Goal: Task Accomplishment & Management: Use online tool/utility

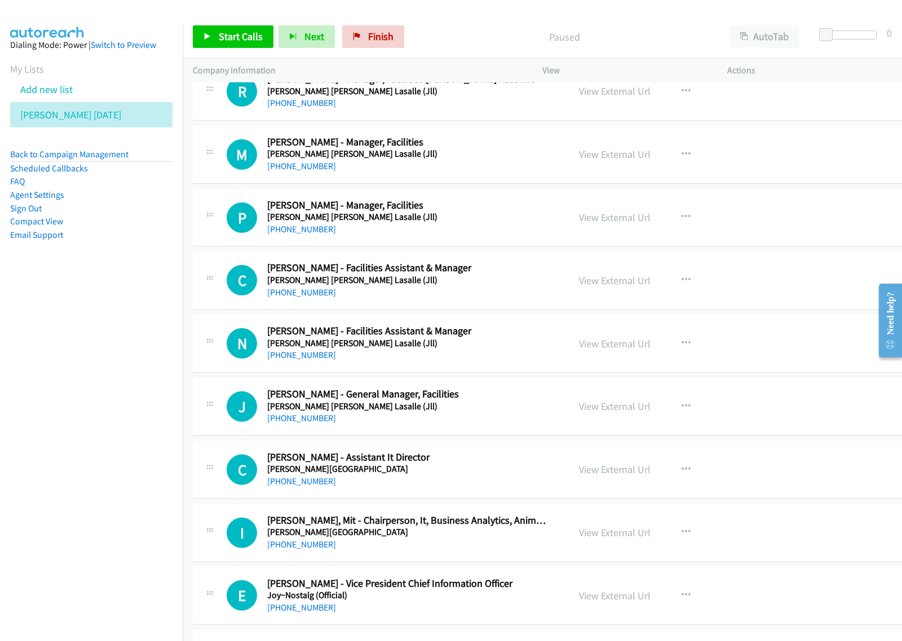
scroll to position [564, 0]
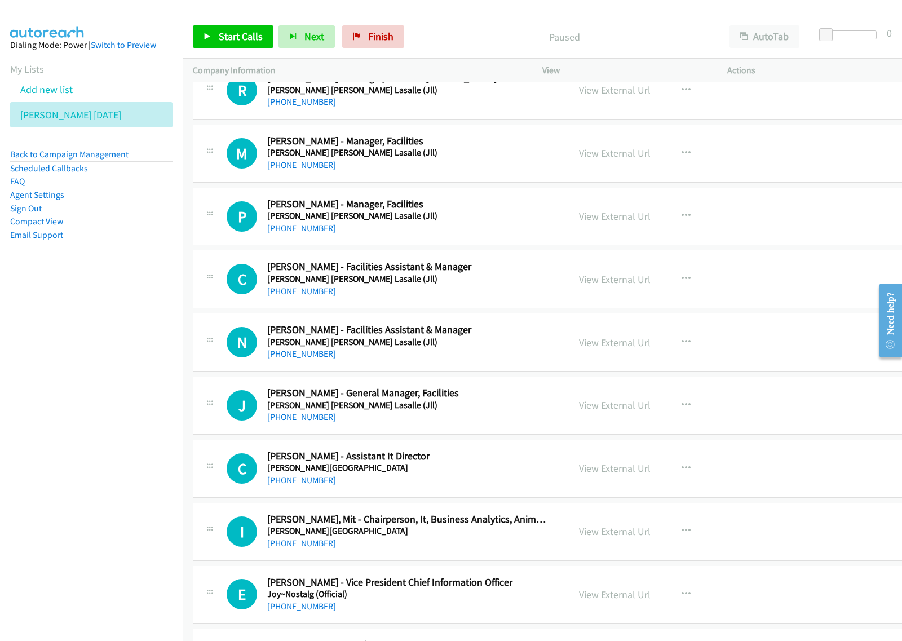
click at [680, 147] on button "button" at bounding box center [686, 153] width 30 height 23
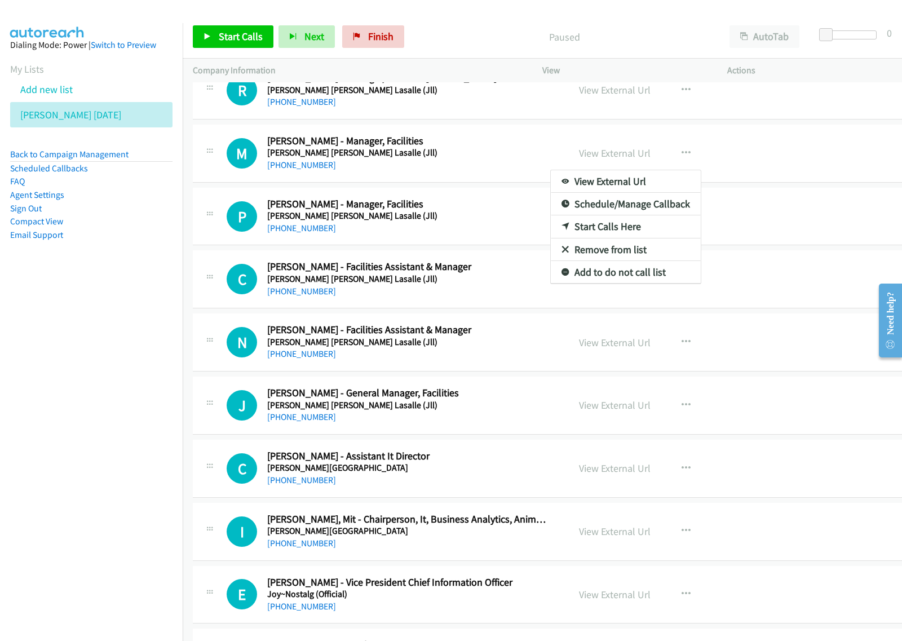
click at [765, 35] on div at bounding box center [451, 320] width 902 height 641
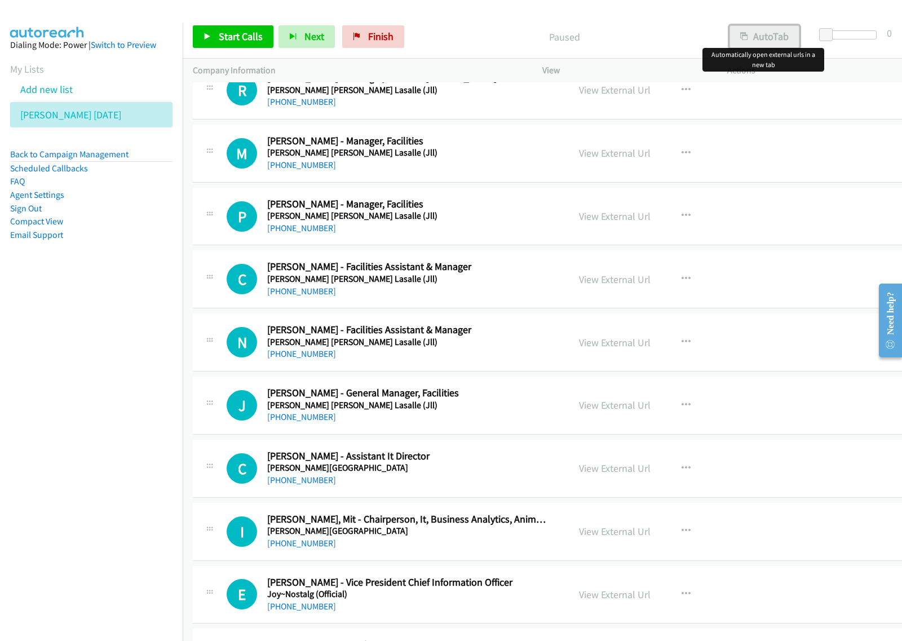
click at [764, 38] on button "AutoTab" at bounding box center [765, 36] width 70 height 23
click at [77, 384] on nav "Dialing Mode: Power | Switch to Preview My Lists Add new list [PERSON_NAME] [DA…" at bounding box center [91, 343] width 183 height 641
click at [99, 388] on nav "Dialing Mode: Power | Switch to Preview My Lists Add new list [PERSON_NAME] [DA…" at bounding box center [91, 343] width 183 height 641
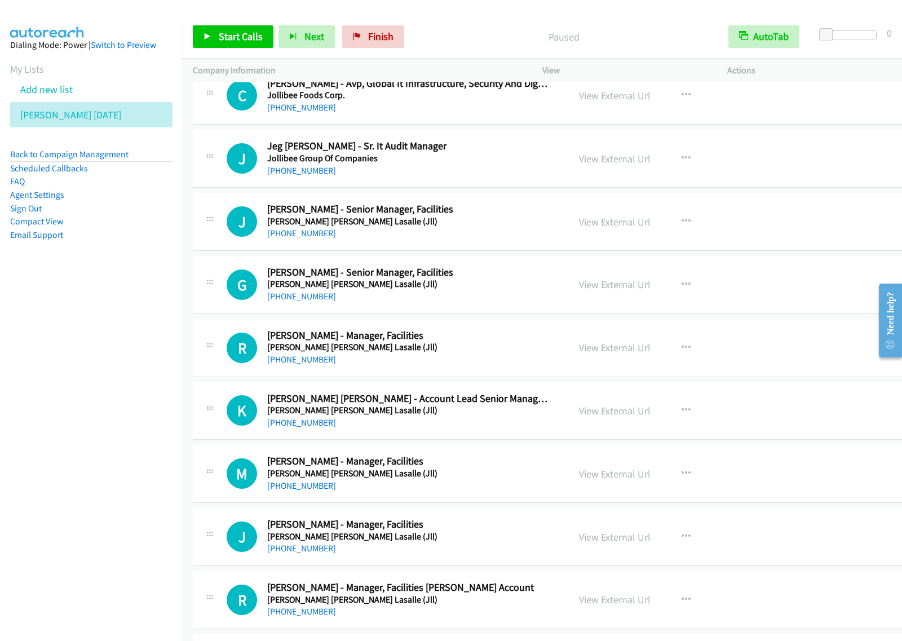
scroll to position [70, 0]
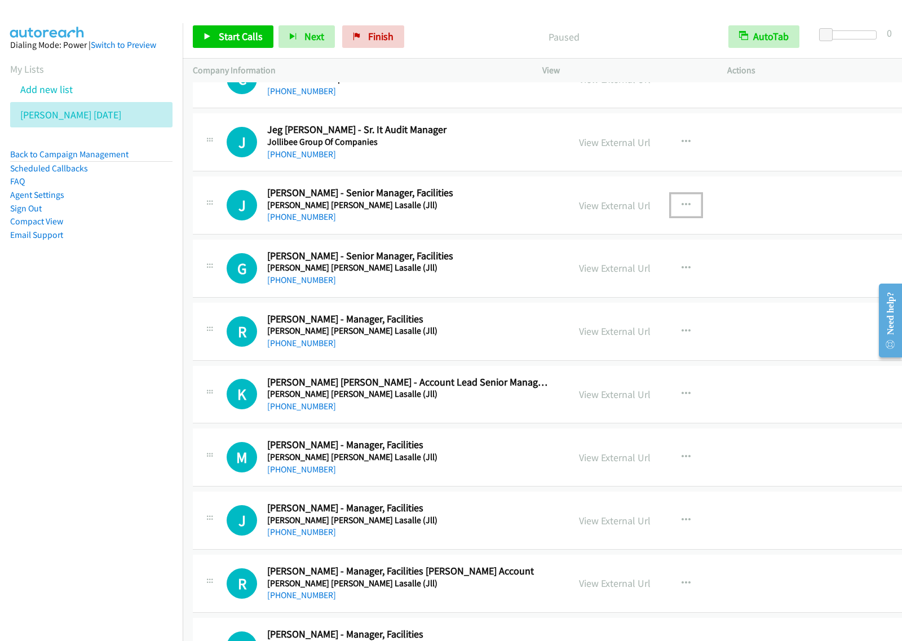
click at [675, 210] on button "button" at bounding box center [686, 205] width 30 height 23
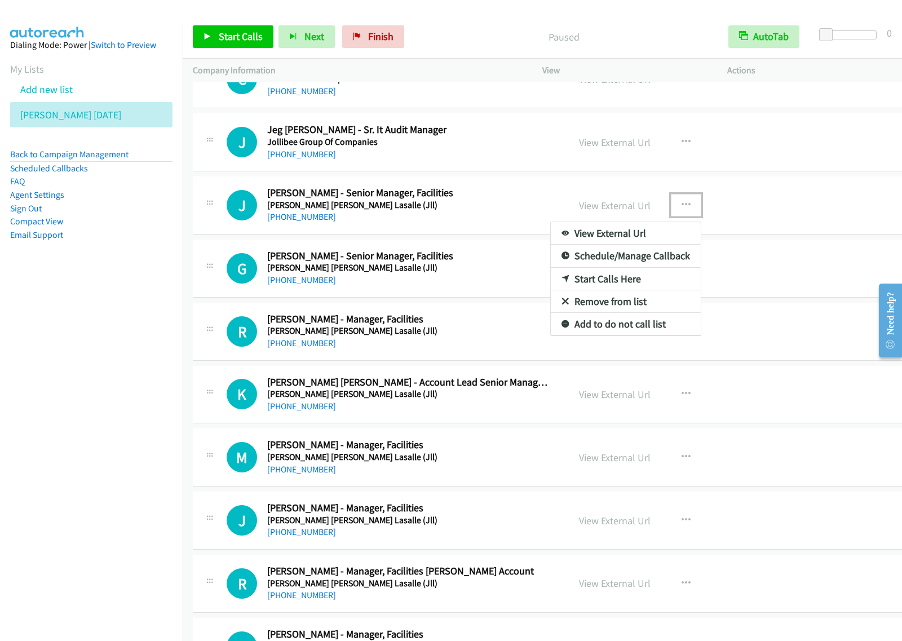
click at [636, 275] on link "Start Calls Here" at bounding box center [626, 279] width 150 height 23
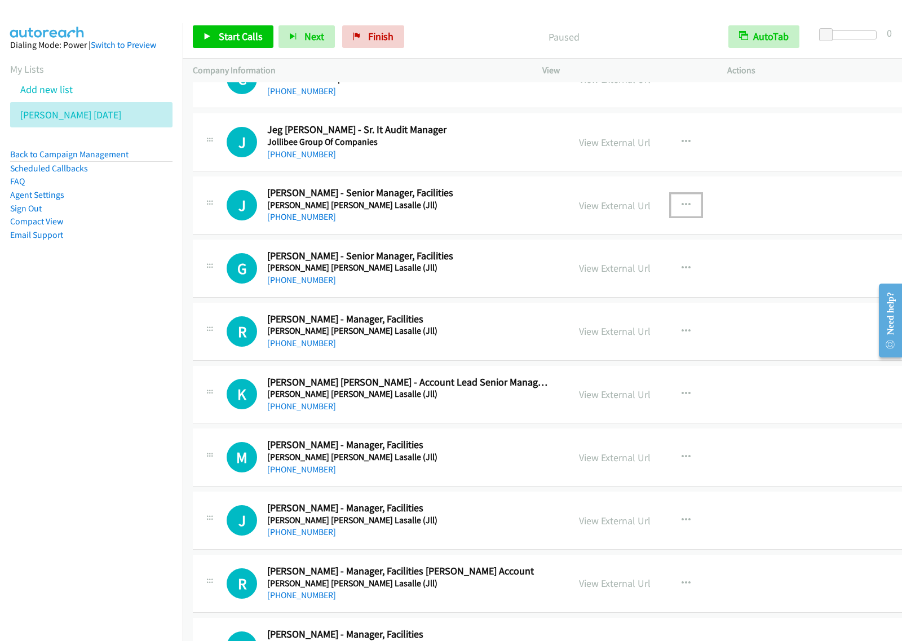
drag, startPoint x: 670, startPoint y: 206, endPoint x: 665, endPoint y: 230, distance: 24.1
click at [682, 206] on icon "button" at bounding box center [686, 205] width 9 height 9
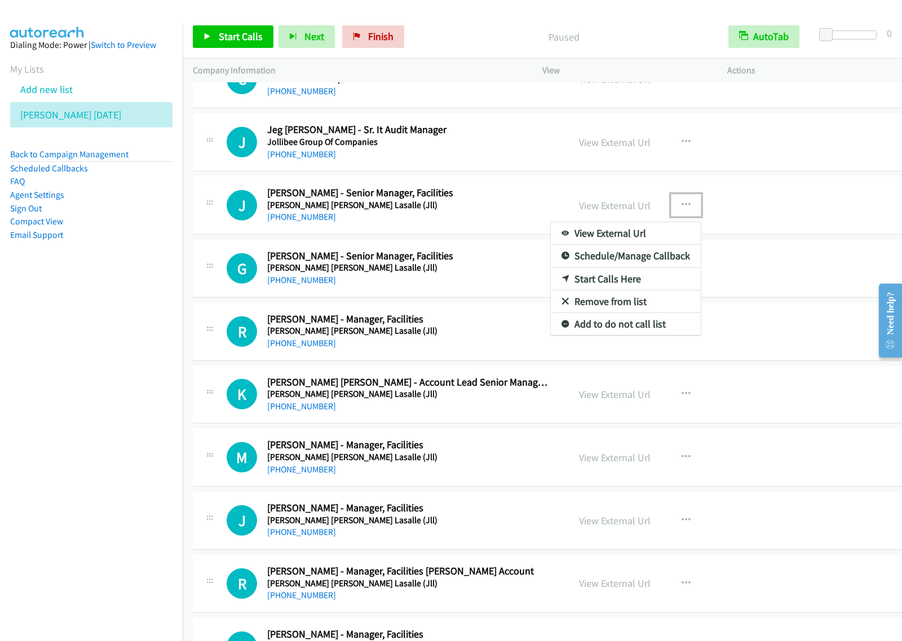
click at [629, 274] on link "Start Calls Here" at bounding box center [626, 279] width 150 height 23
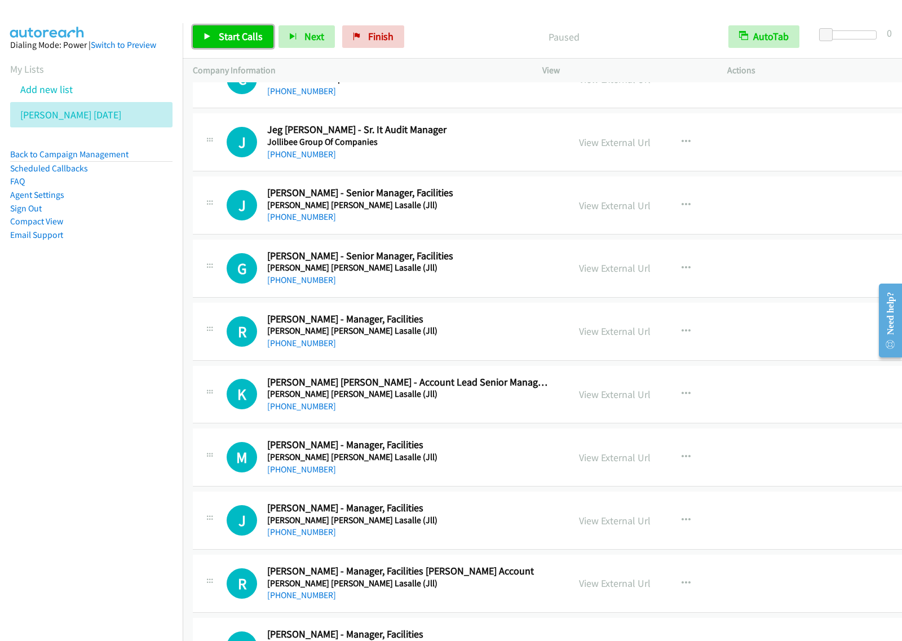
click at [255, 37] on span "Start Calls" at bounding box center [241, 36] width 44 height 13
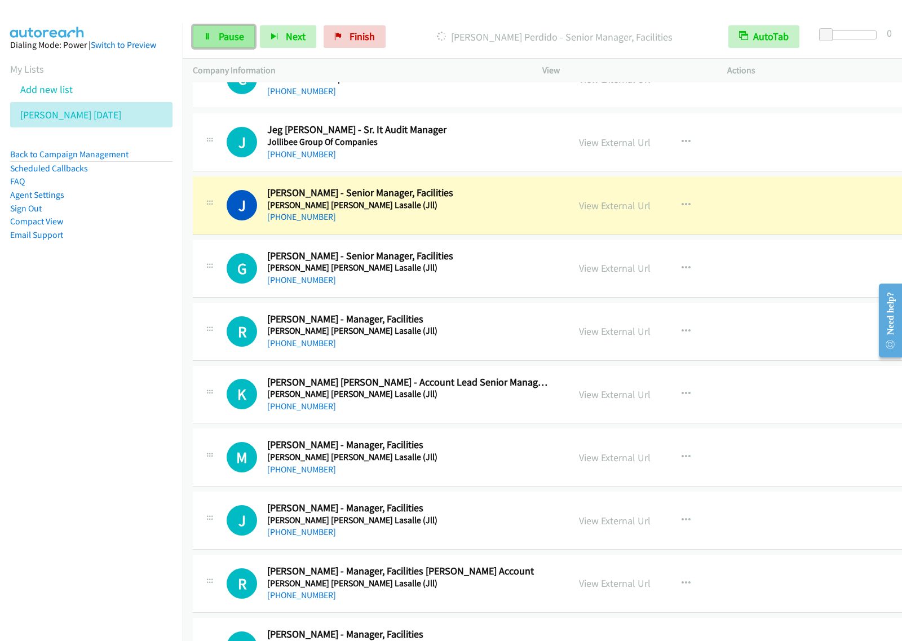
click at [237, 35] on span "Pause" at bounding box center [231, 36] width 25 height 13
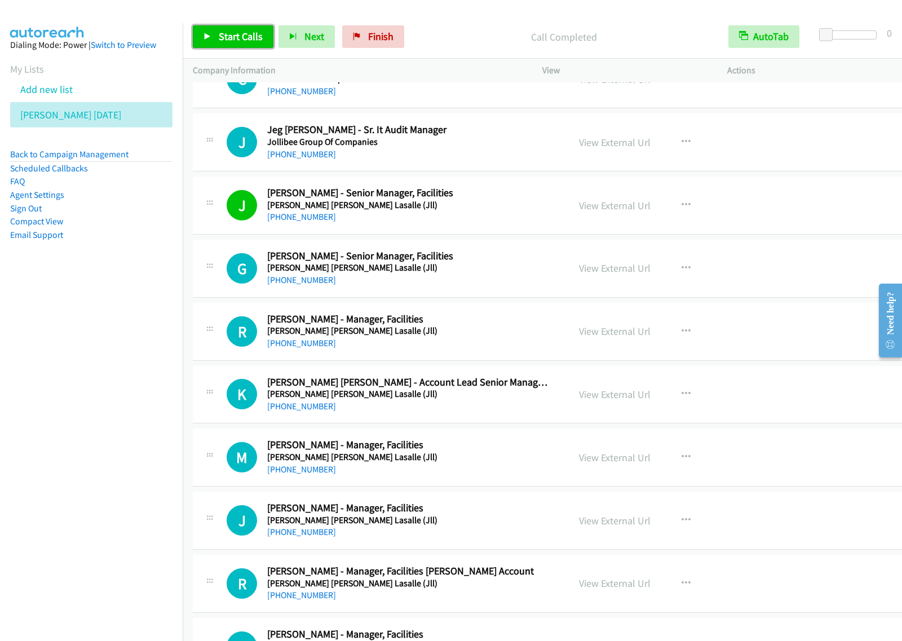
click at [251, 43] on span "Start Calls" at bounding box center [241, 36] width 44 height 13
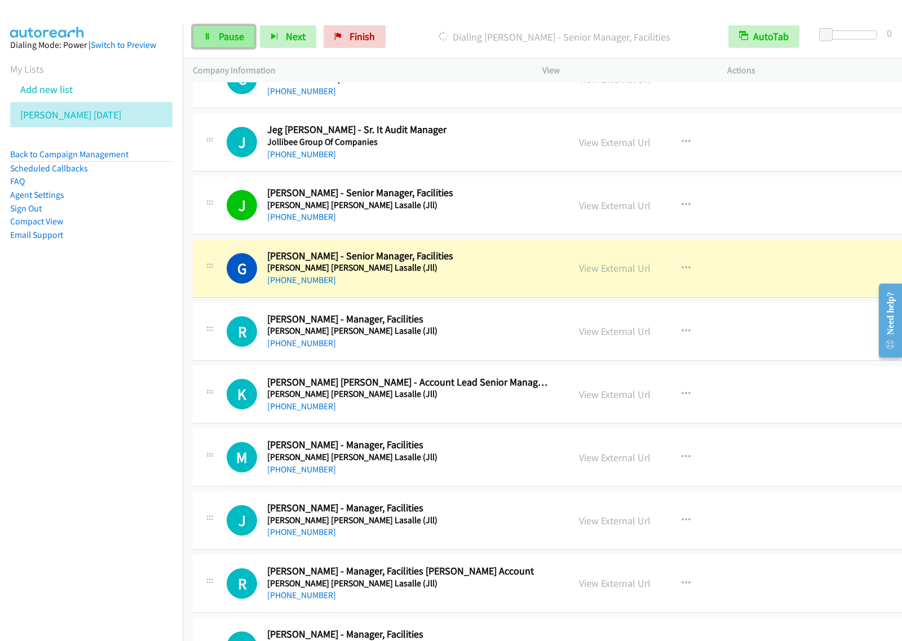
click at [236, 41] on span "Pause" at bounding box center [231, 36] width 25 height 13
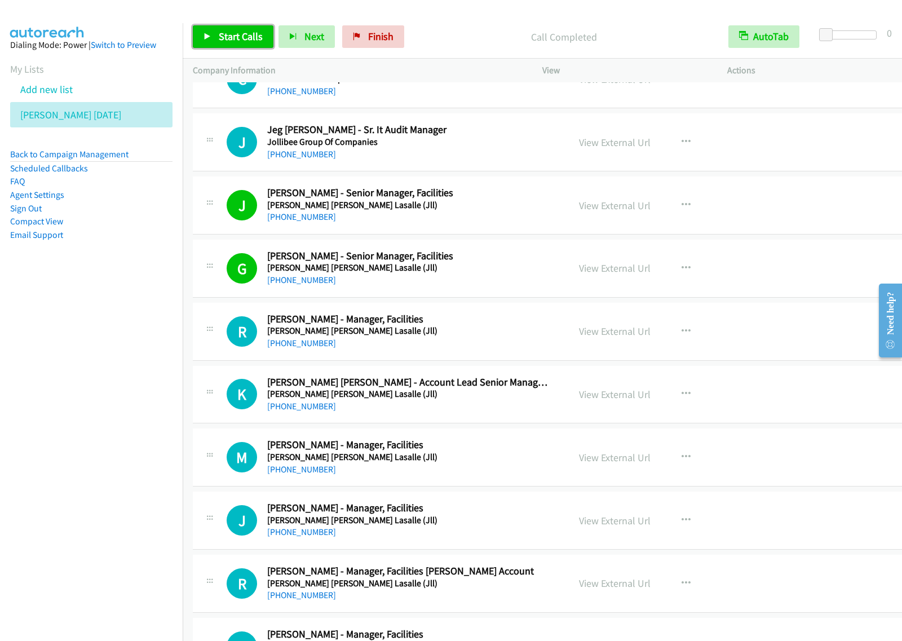
click at [212, 38] on link "Start Calls" at bounding box center [233, 36] width 81 height 23
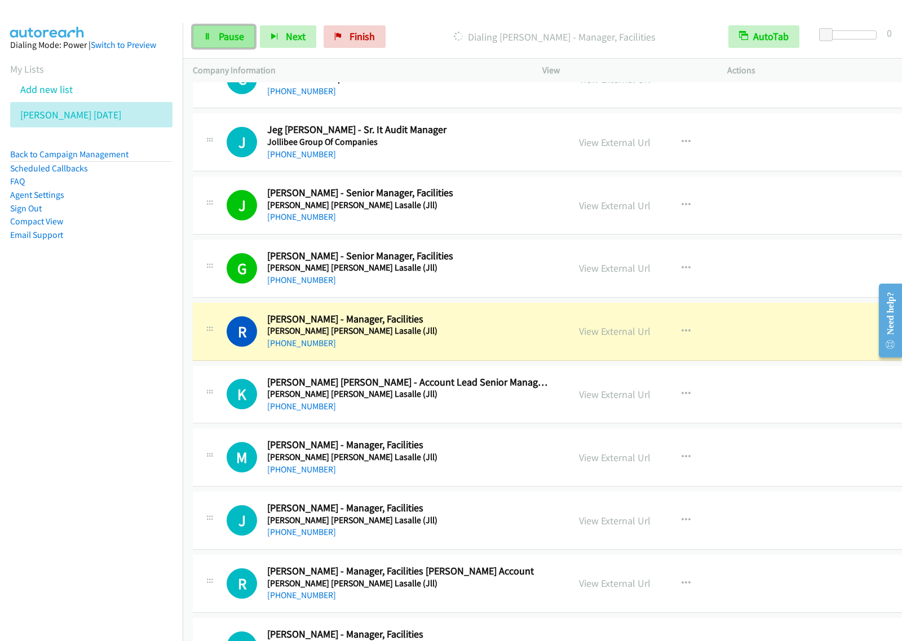
click at [220, 39] on span "Pause" at bounding box center [231, 36] width 25 height 13
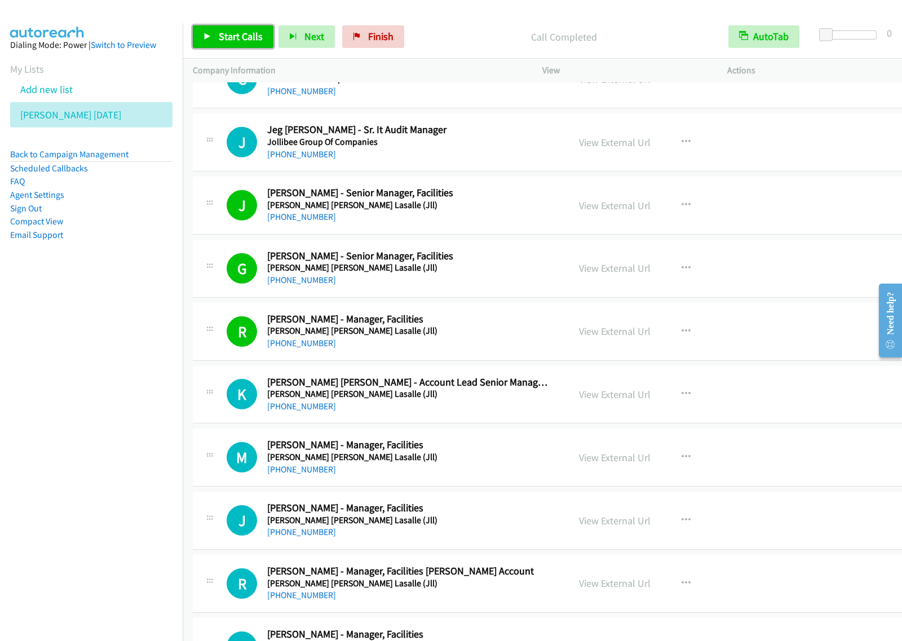
click at [255, 37] on span "Start Calls" at bounding box center [241, 36] width 44 height 13
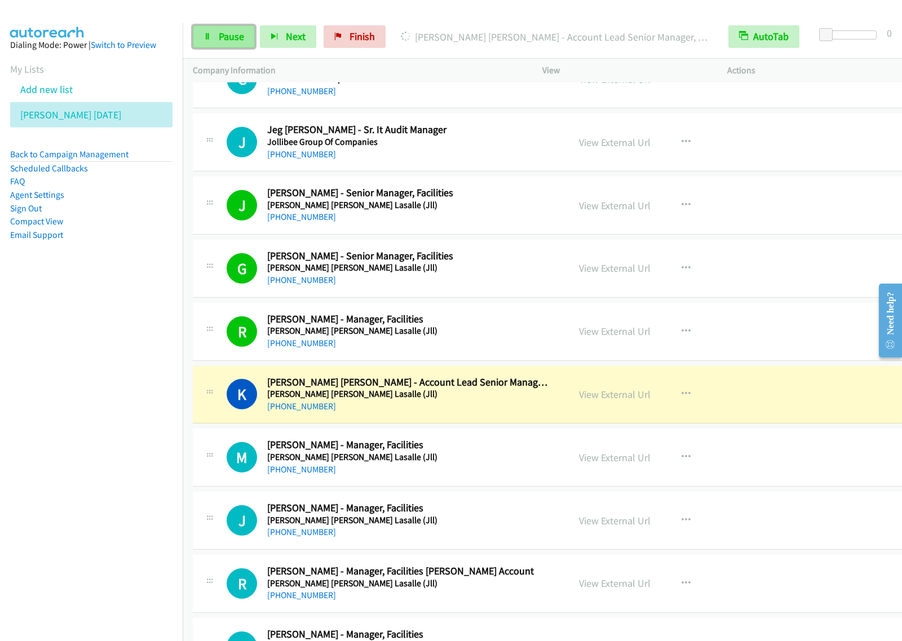
click at [242, 30] on span "Pause" at bounding box center [231, 36] width 25 height 13
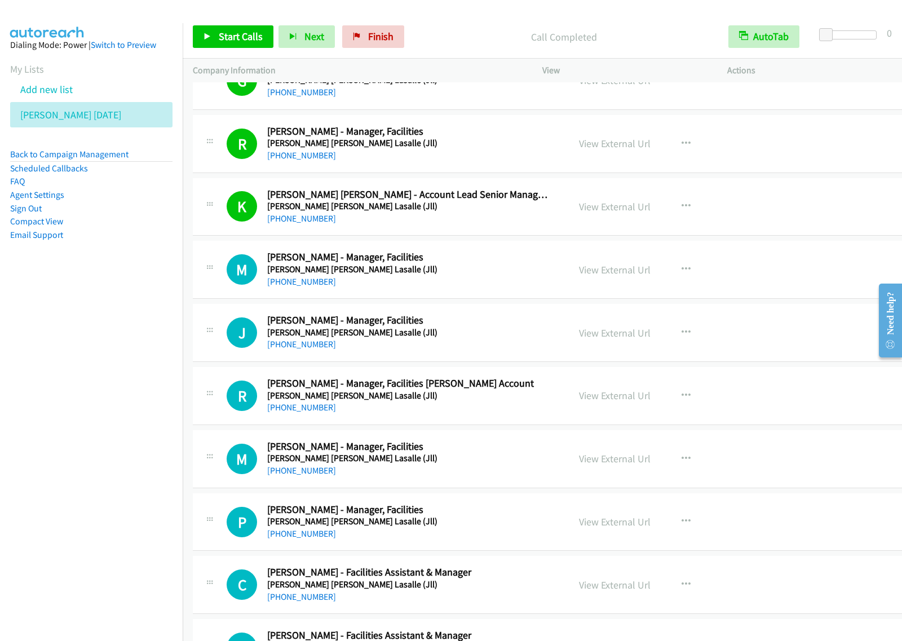
scroll to position [282, 0]
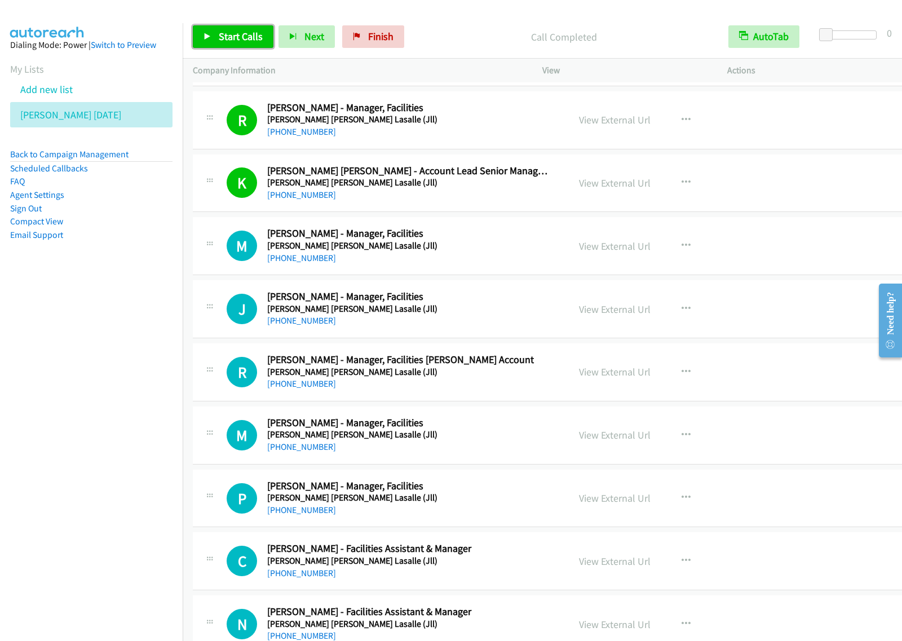
click at [239, 38] on span "Start Calls" at bounding box center [241, 36] width 44 height 13
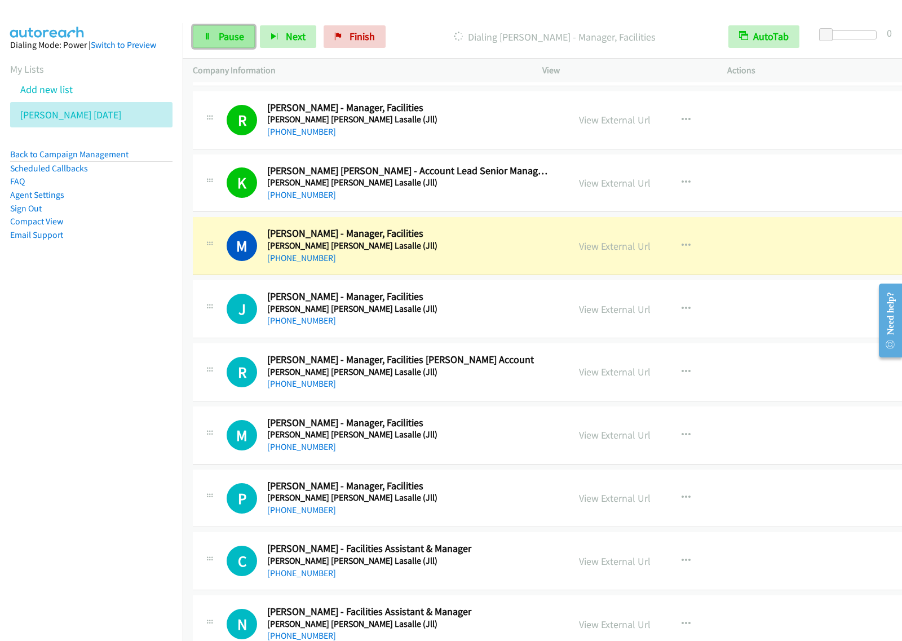
click at [223, 40] on span "Pause" at bounding box center [231, 36] width 25 height 13
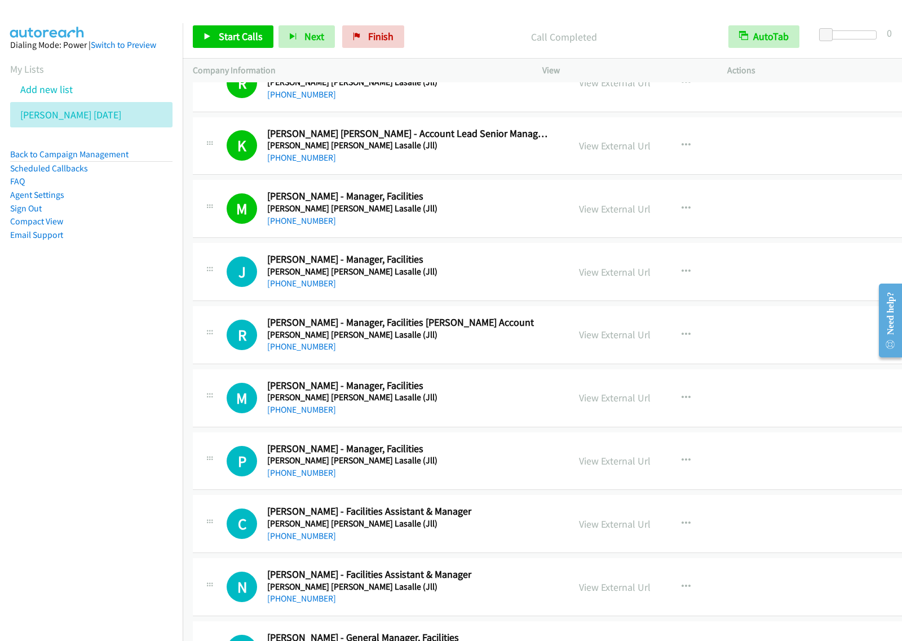
scroll to position [352, 0]
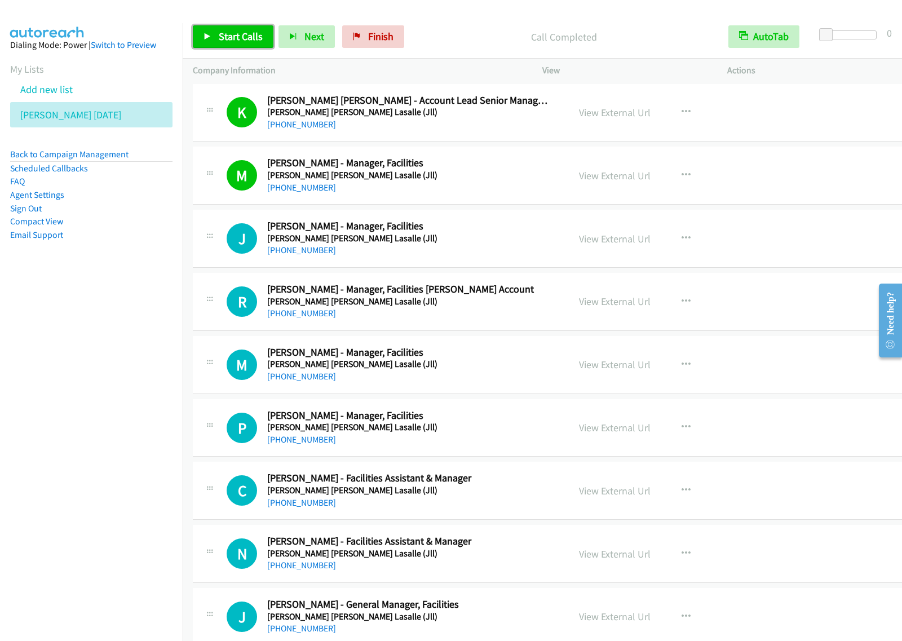
click at [244, 41] on span "Start Calls" at bounding box center [241, 36] width 44 height 13
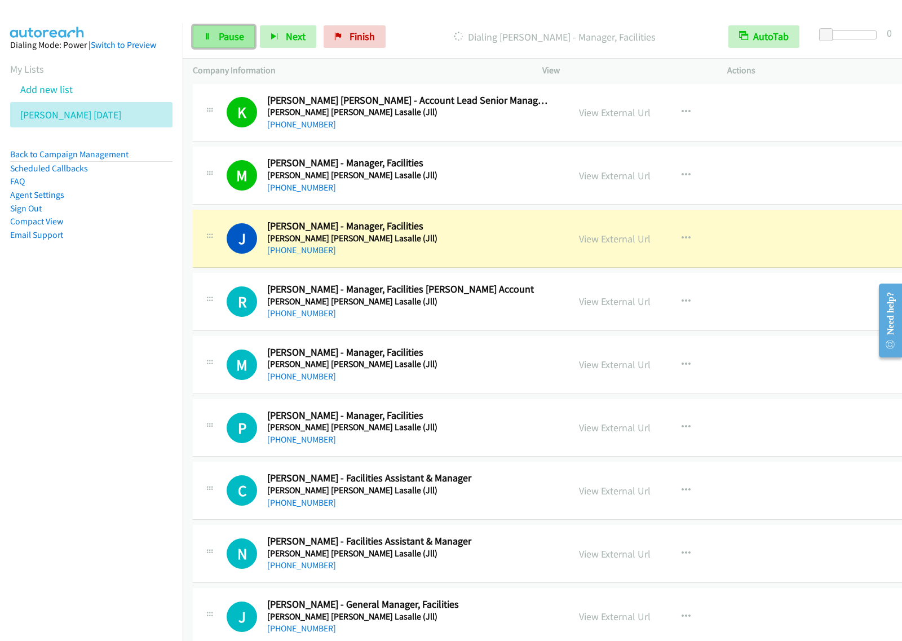
click at [244, 39] on link "Pause" at bounding box center [224, 36] width 62 height 23
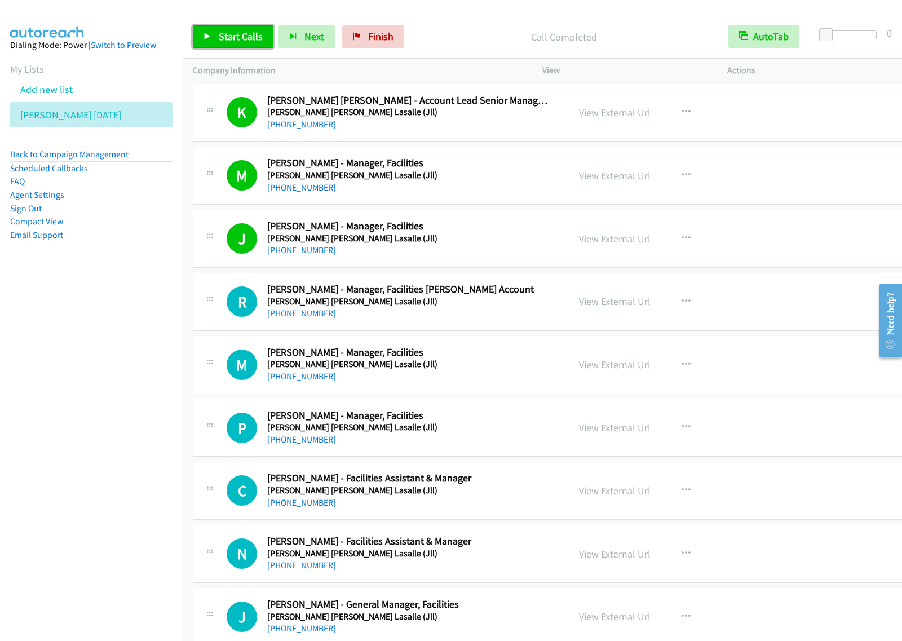
click at [240, 34] on span "Start Calls" at bounding box center [241, 36] width 44 height 13
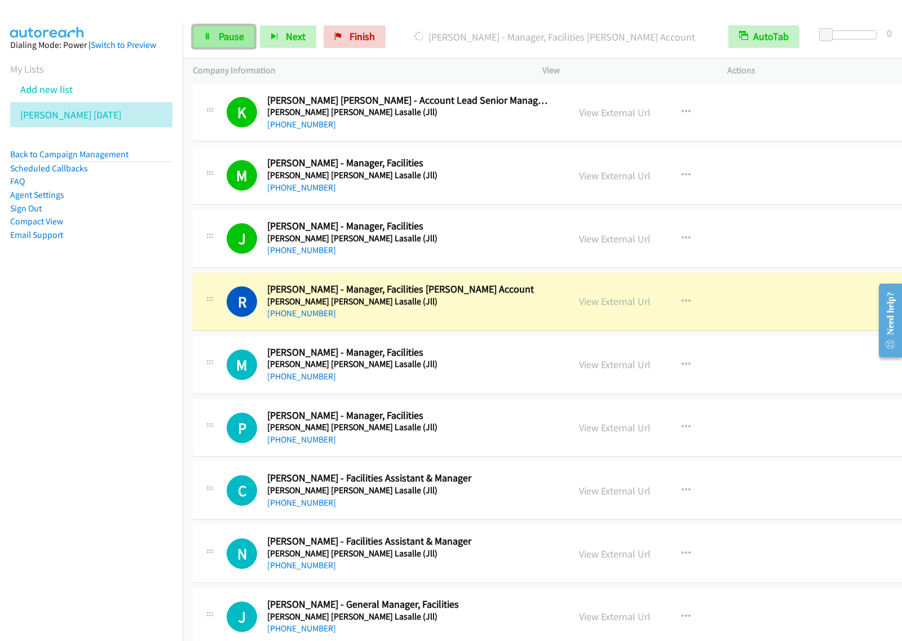
click at [214, 34] on link "Pause" at bounding box center [224, 36] width 62 height 23
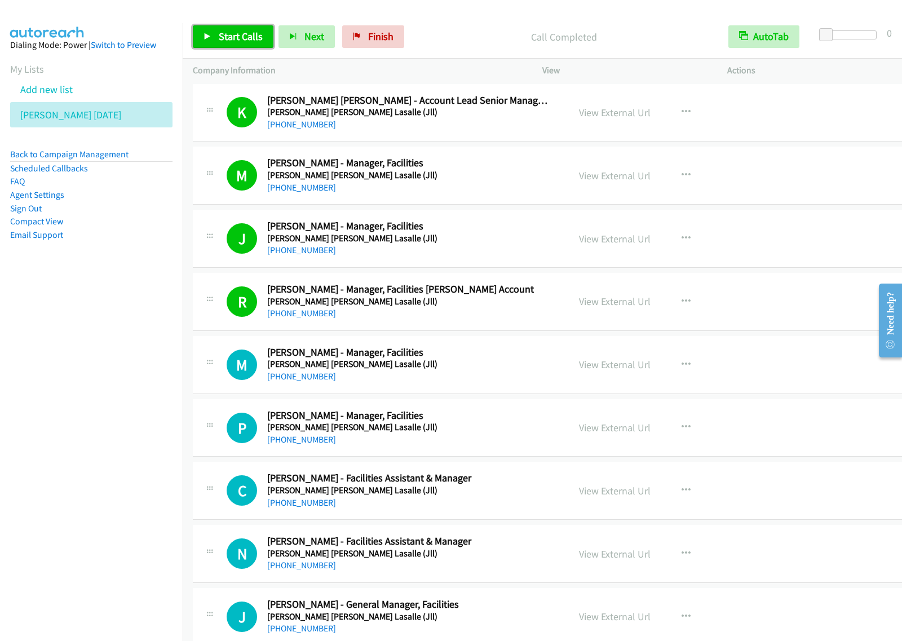
click at [213, 36] on link "Start Calls" at bounding box center [233, 36] width 81 height 23
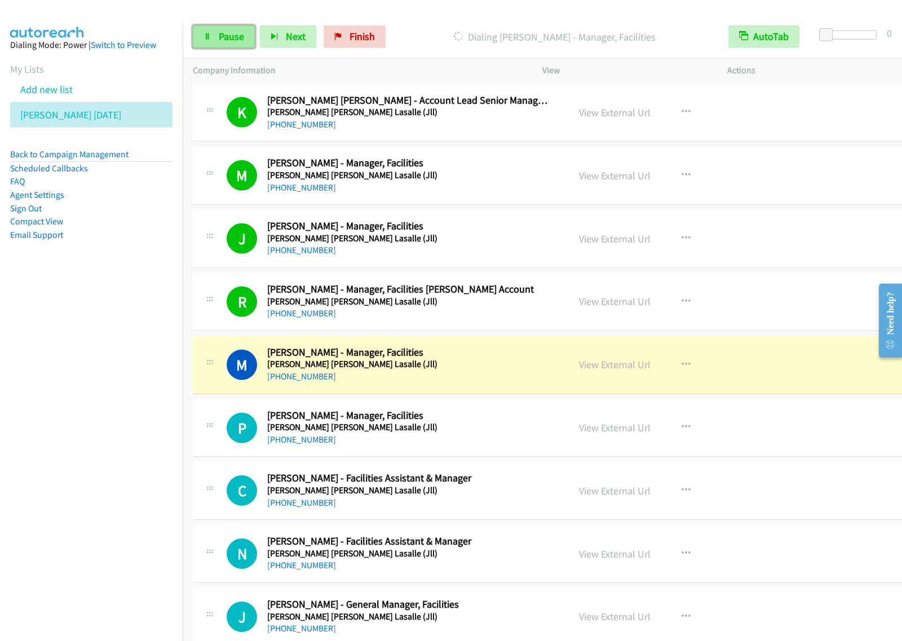
click at [226, 39] on span "Pause" at bounding box center [231, 36] width 25 height 13
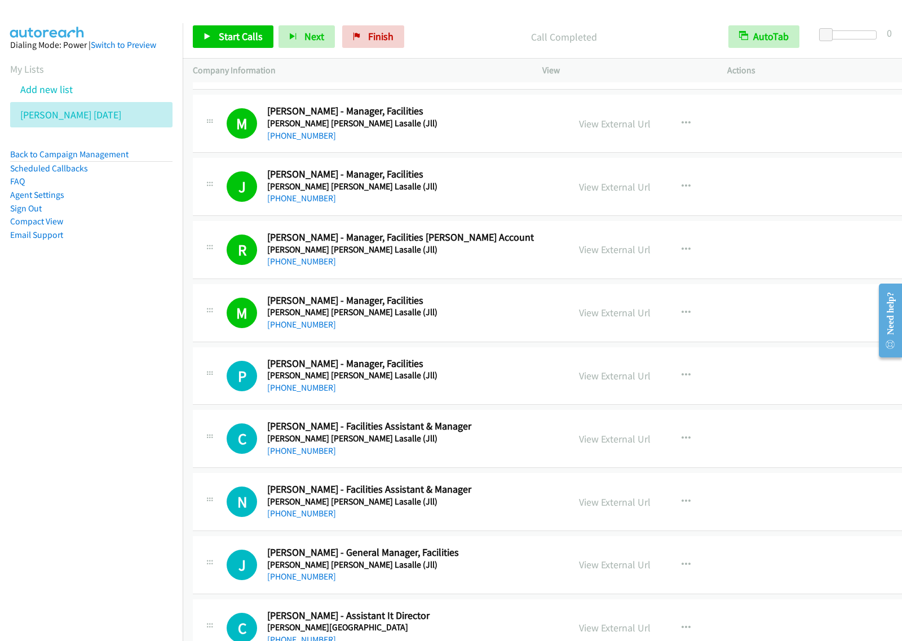
scroll to position [564, 0]
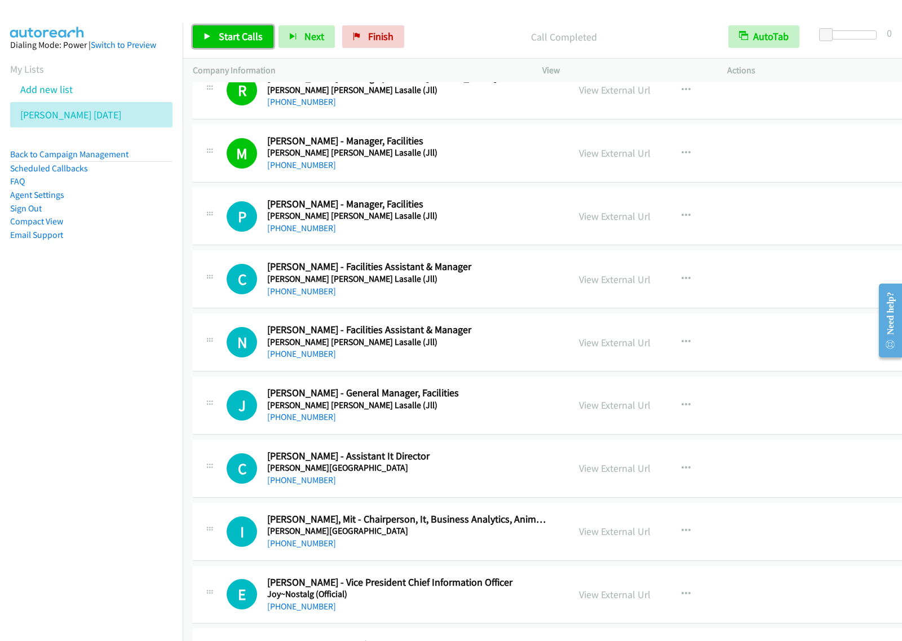
click at [224, 36] on span "Start Calls" at bounding box center [241, 36] width 44 height 13
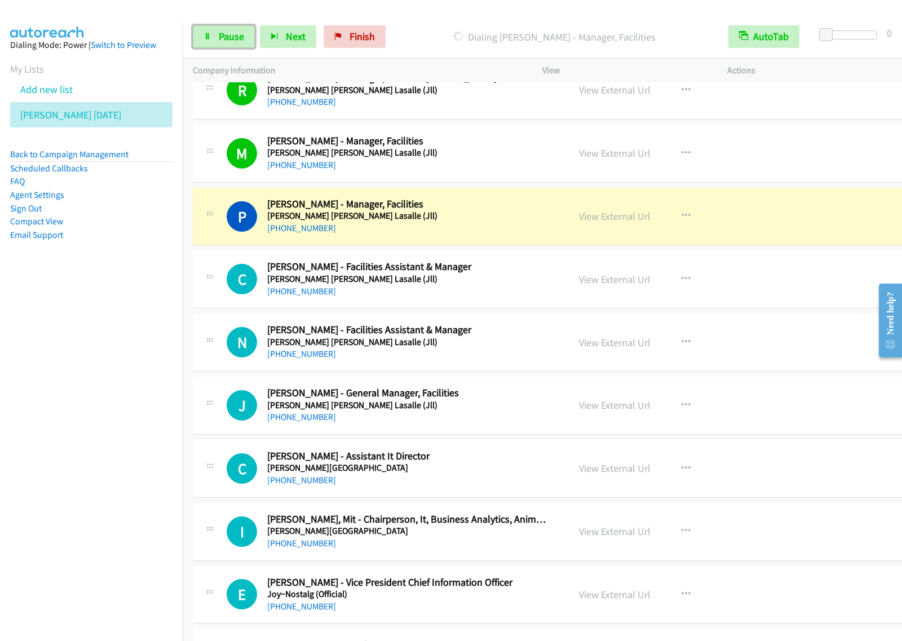
drag, startPoint x: 229, startPoint y: 37, endPoint x: 314, endPoint y: 3, distance: 91.4
click at [229, 36] on span "Pause" at bounding box center [231, 36] width 25 height 13
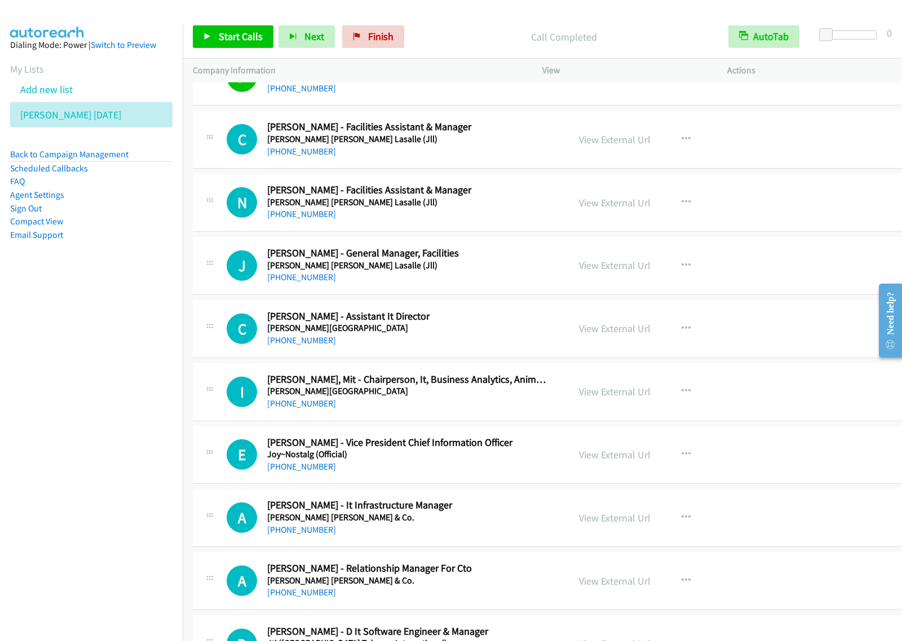
scroll to position [705, 0]
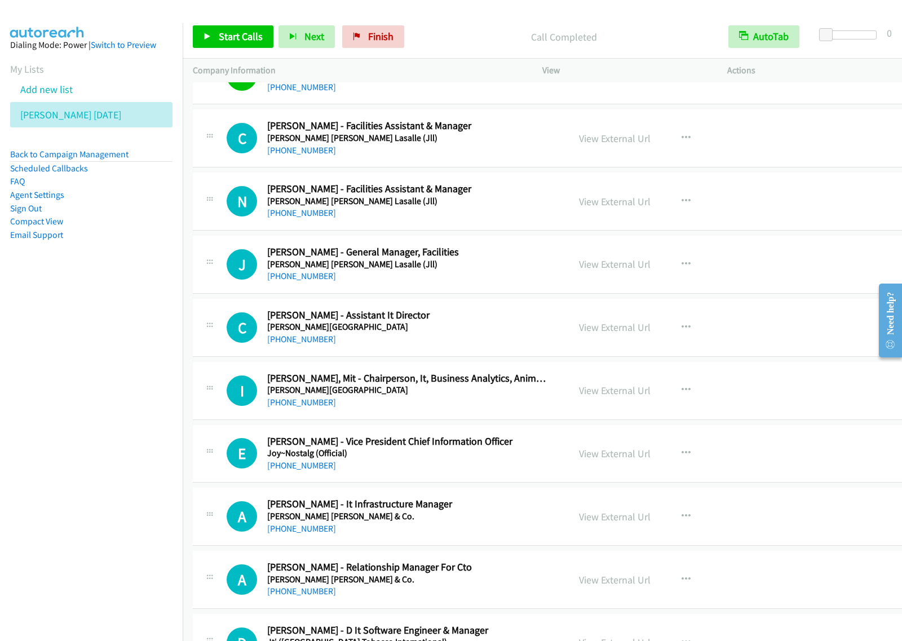
click at [502, 272] on div "[PHONE_NUMBER]" at bounding box center [407, 277] width 281 height 14
click at [682, 266] on icon "button" at bounding box center [686, 264] width 9 height 9
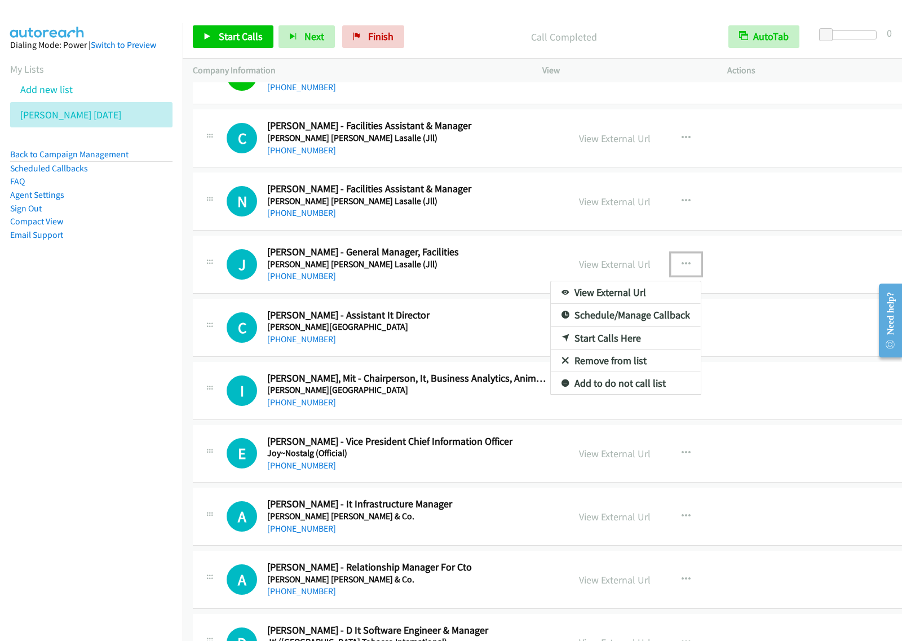
click at [619, 342] on link "Start Calls Here" at bounding box center [626, 338] width 150 height 23
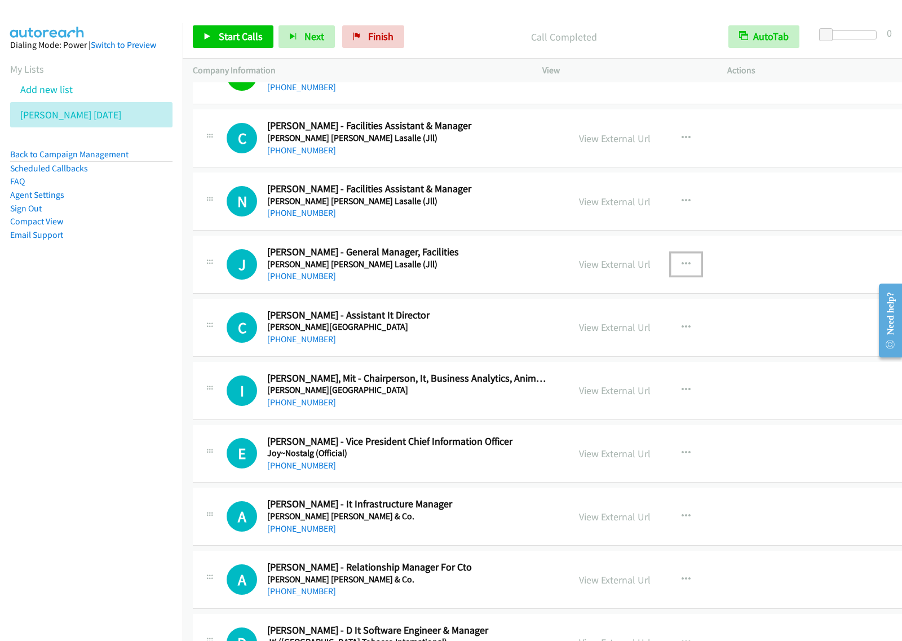
click at [671, 271] on button "button" at bounding box center [686, 264] width 30 height 23
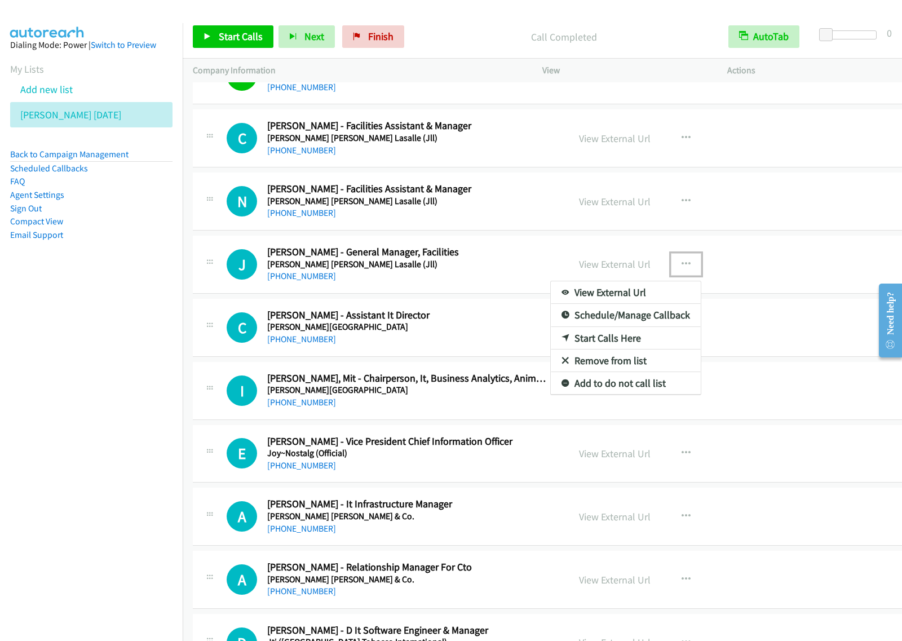
click at [625, 345] on link "Start Calls Here" at bounding box center [626, 338] width 150 height 23
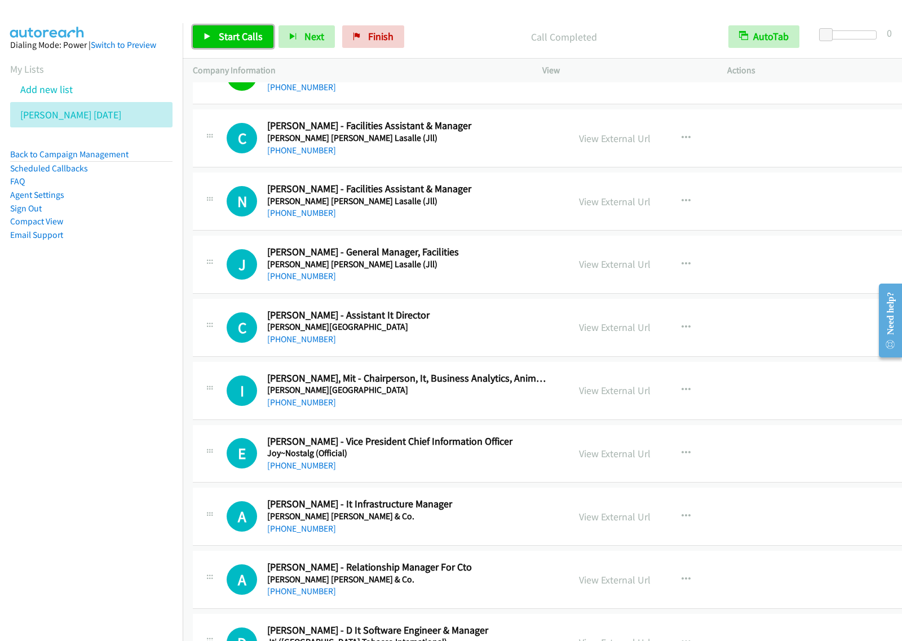
click at [252, 29] on link "Start Calls" at bounding box center [233, 36] width 81 height 23
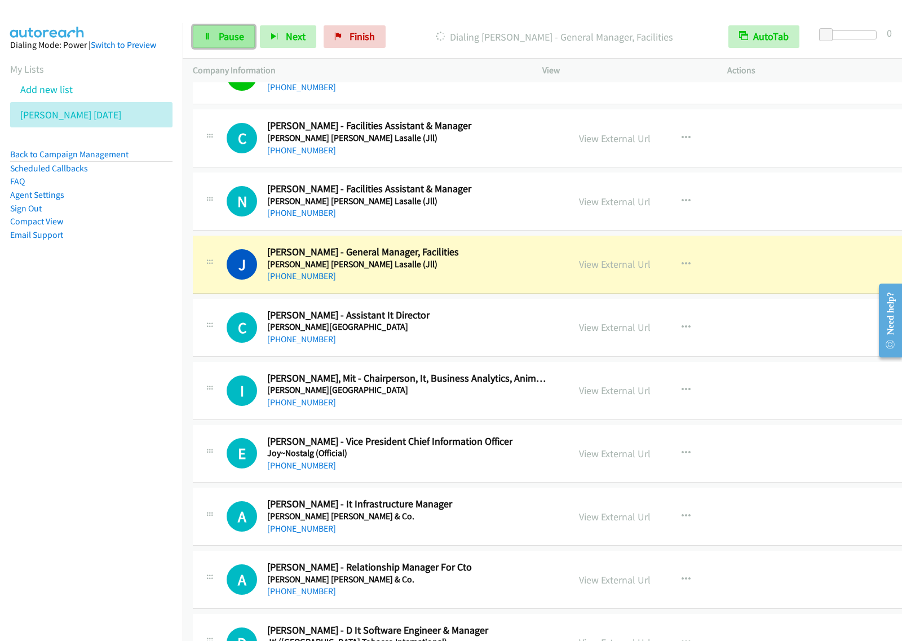
click at [219, 38] on span "Pause" at bounding box center [231, 36] width 25 height 13
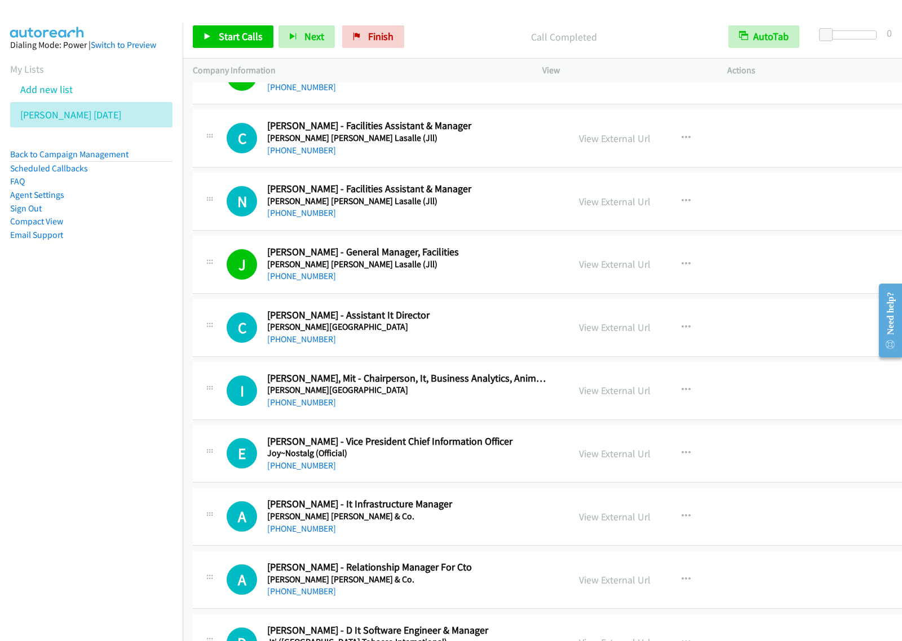
drag, startPoint x: 99, startPoint y: 423, endPoint x: 125, endPoint y: 407, distance: 30.4
click at [99, 423] on nav "Dialing Mode: Power | Switch to Preview My Lists Add new list [PERSON_NAME] [DA…" at bounding box center [91, 343] width 183 height 641
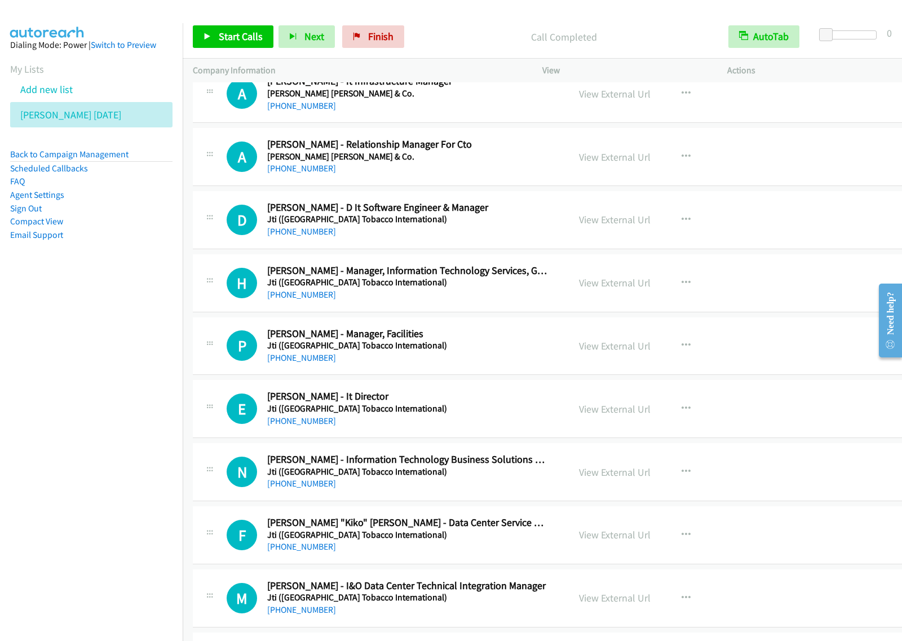
scroll to position [1198, 0]
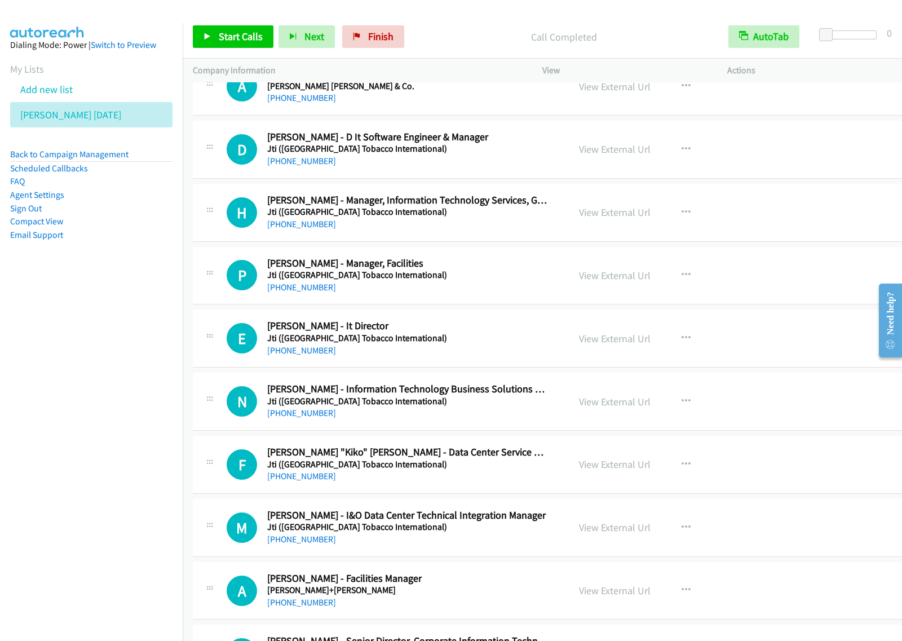
click at [469, 230] on div "[PHONE_NUMBER]" at bounding box center [407, 225] width 281 height 14
click at [682, 213] on icon "button" at bounding box center [686, 212] width 9 height 9
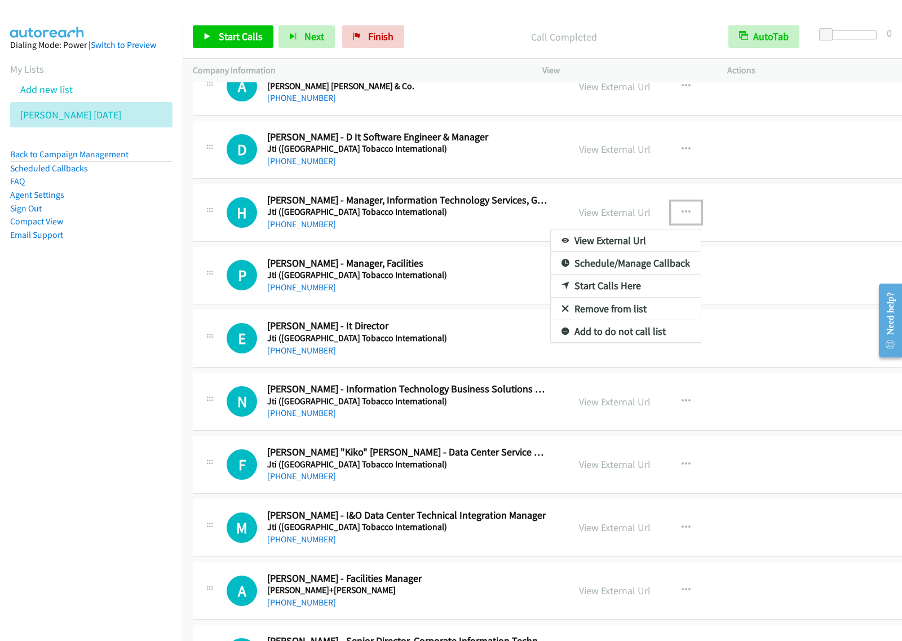
click at [608, 288] on link "Start Calls Here" at bounding box center [626, 286] width 150 height 23
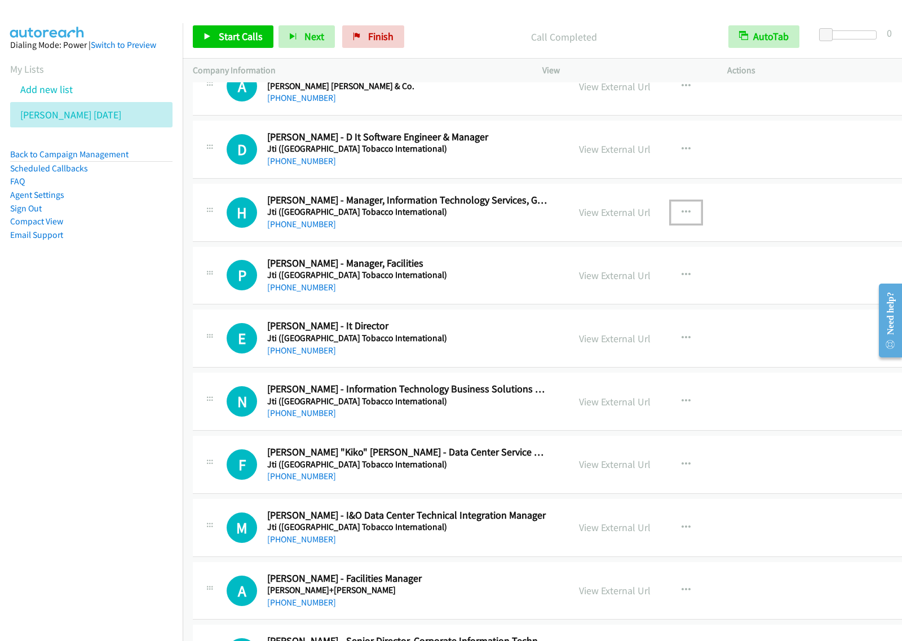
click at [671, 224] on button "button" at bounding box center [686, 212] width 30 height 23
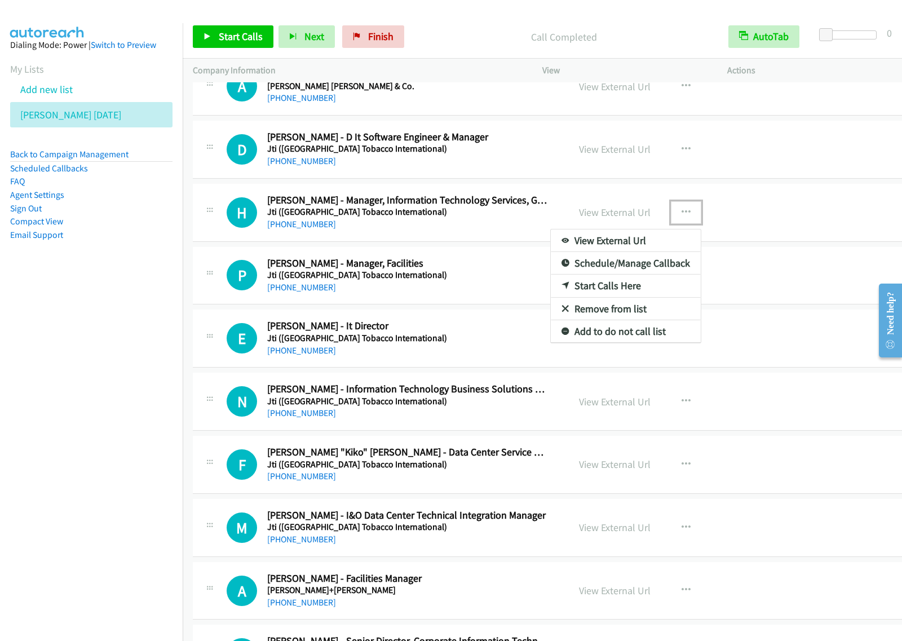
click at [633, 290] on link "Start Calls Here" at bounding box center [626, 286] width 150 height 23
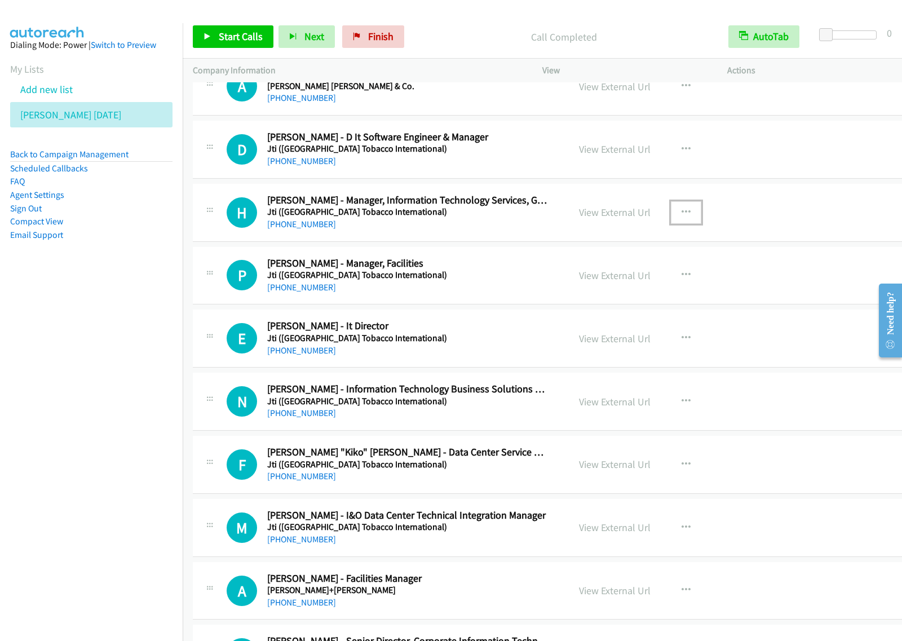
click at [671, 223] on button "button" at bounding box center [686, 212] width 30 height 23
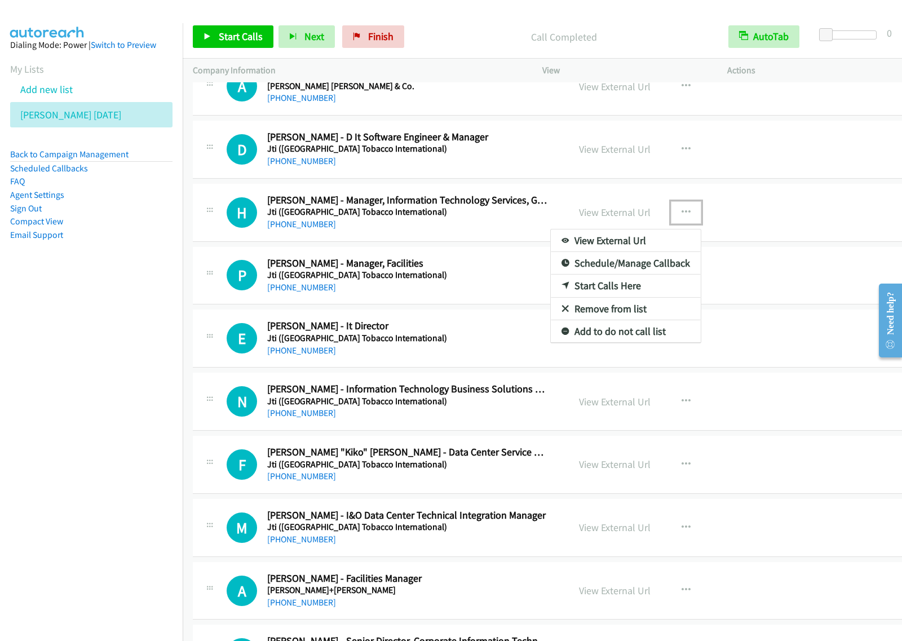
click at [628, 292] on link "Start Calls Here" at bounding box center [626, 286] width 150 height 23
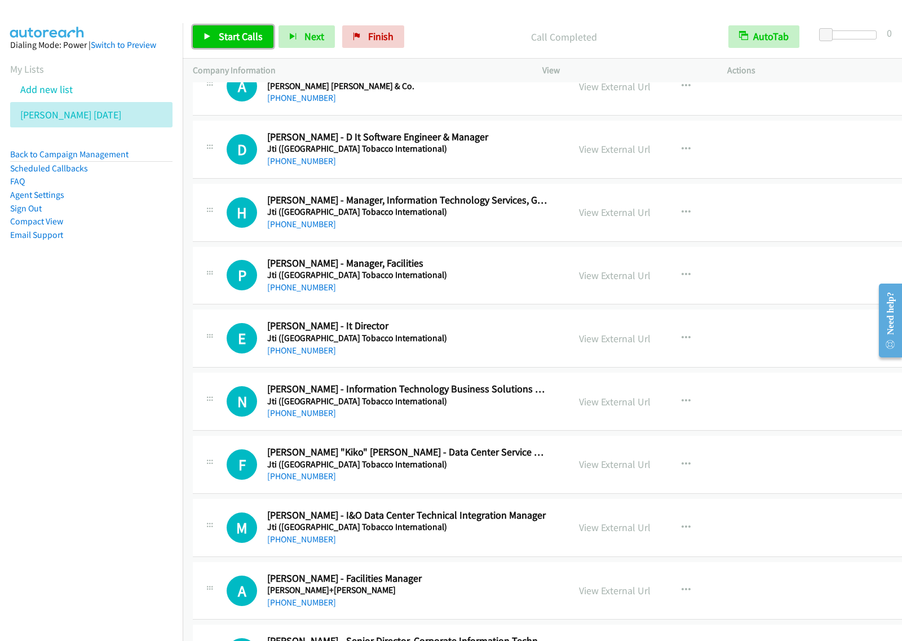
click at [254, 34] on span "Start Calls" at bounding box center [241, 36] width 44 height 13
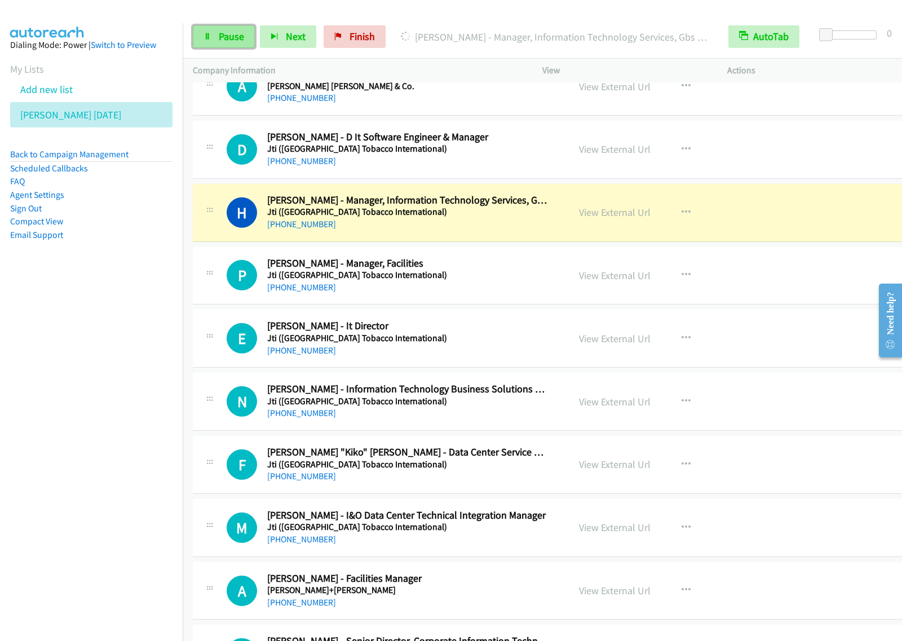
click at [234, 48] on link "Pause" at bounding box center [224, 36] width 62 height 23
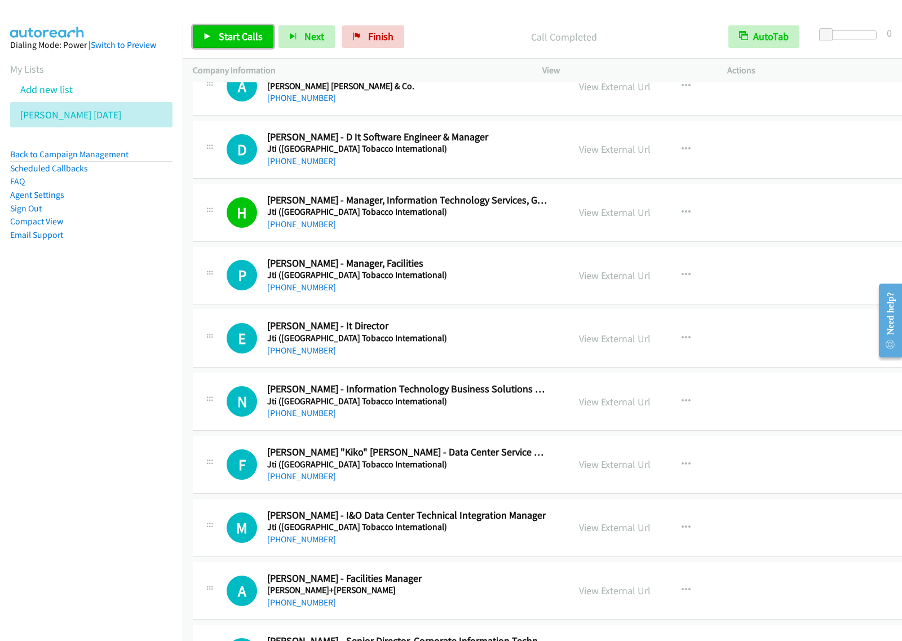
click at [250, 36] on span "Start Calls" at bounding box center [241, 36] width 44 height 13
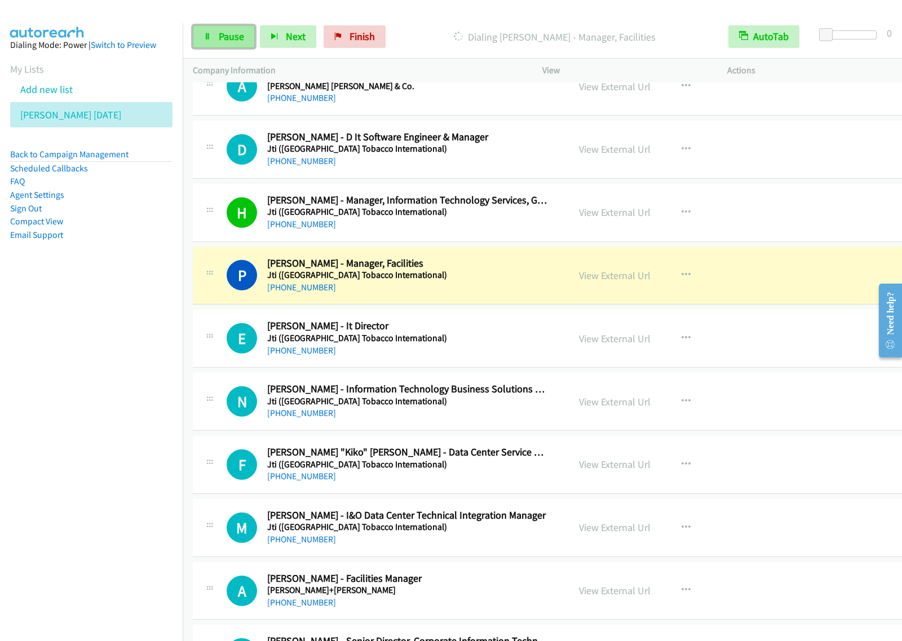
click at [245, 41] on link "Pause" at bounding box center [224, 36] width 62 height 23
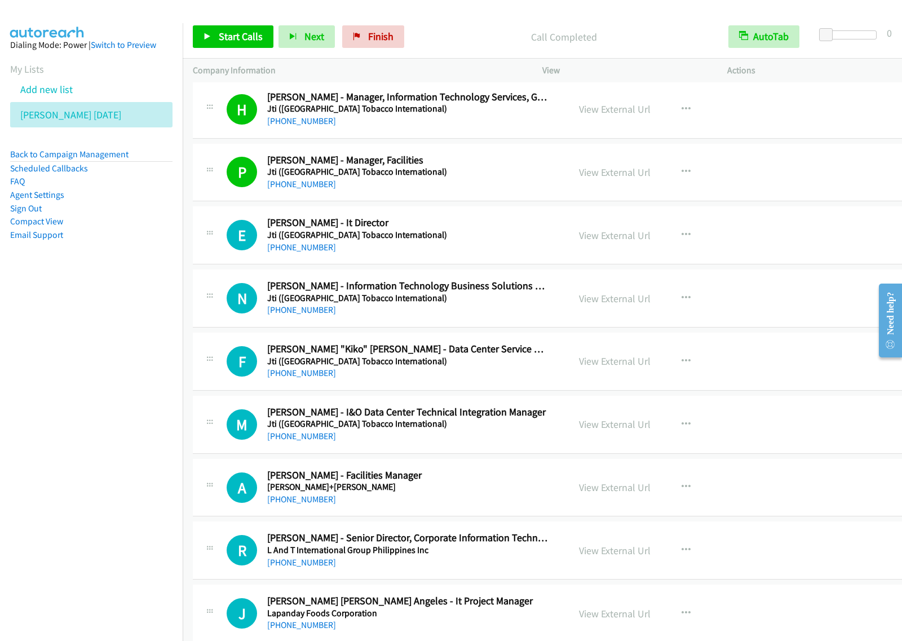
scroll to position [1339, 0]
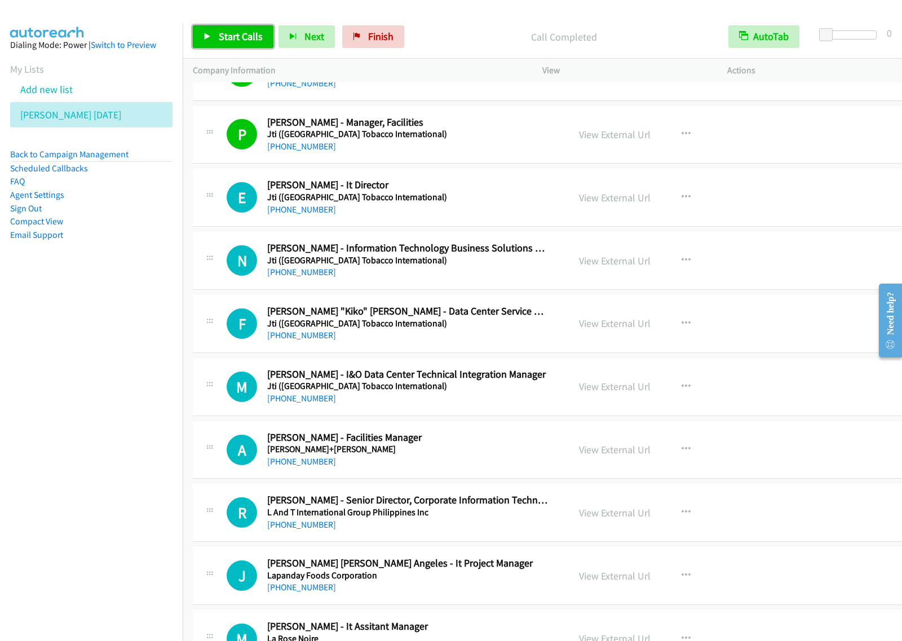
click at [217, 33] on link "Start Calls" at bounding box center [233, 36] width 81 height 23
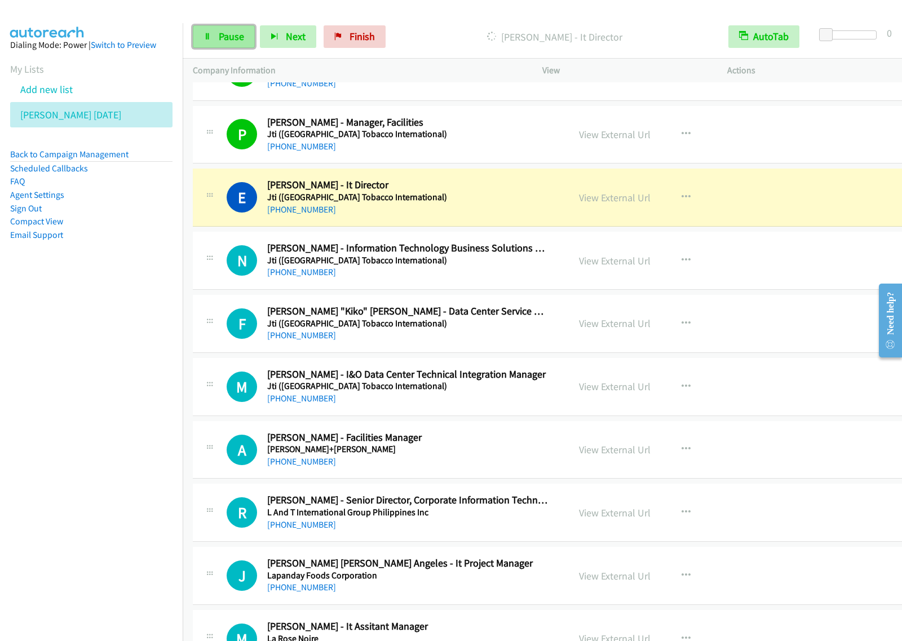
click at [227, 37] on span "Pause" at bounding box center [231, 36] width 25 height 13
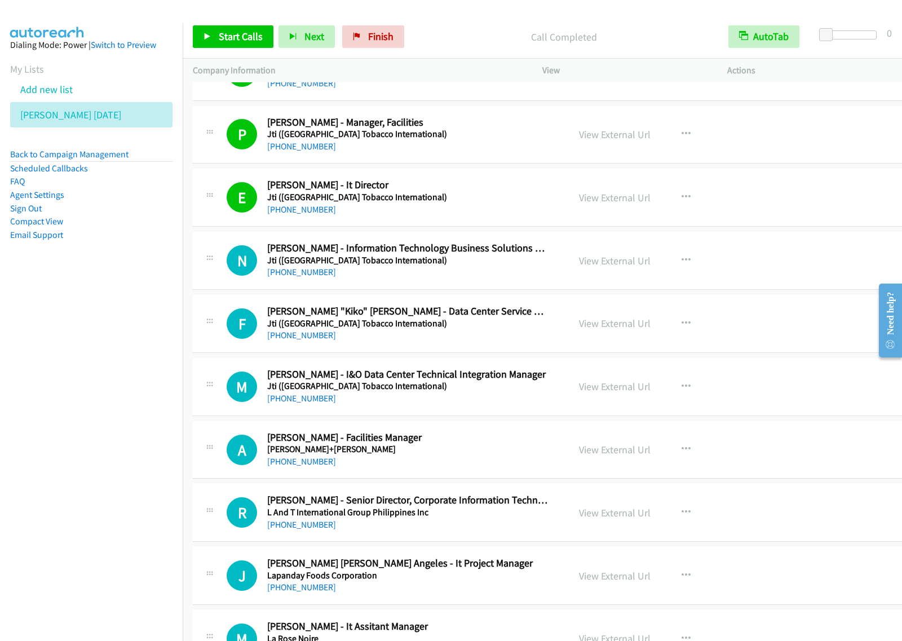
click at [151, 362] on nav "Dialing Mode: Power | Switch to Preview My Lists Add new list [PERSON_NAME] [DA…" at bounding box center [91, 343] width 183 height 641
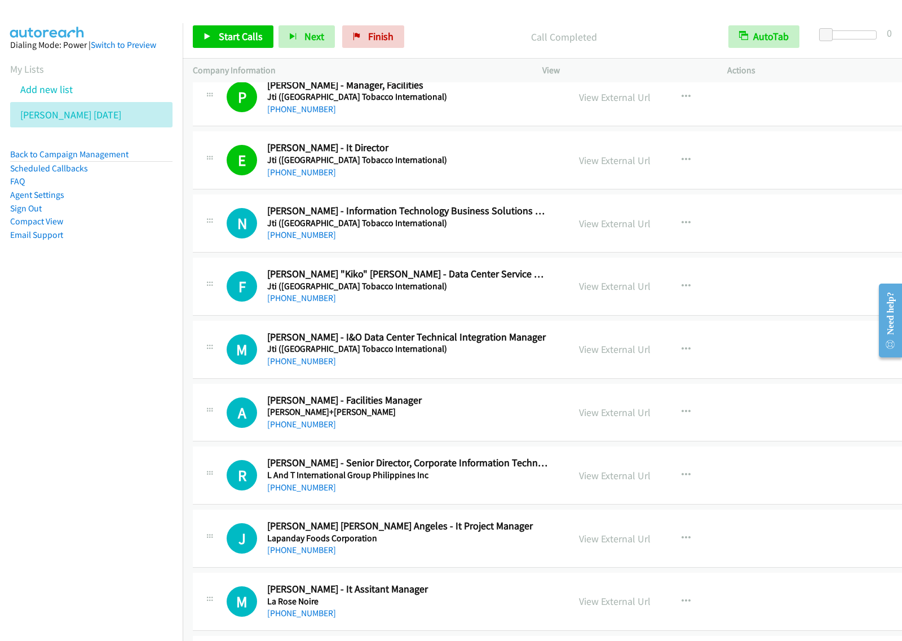
scroll to position [1410, 0]
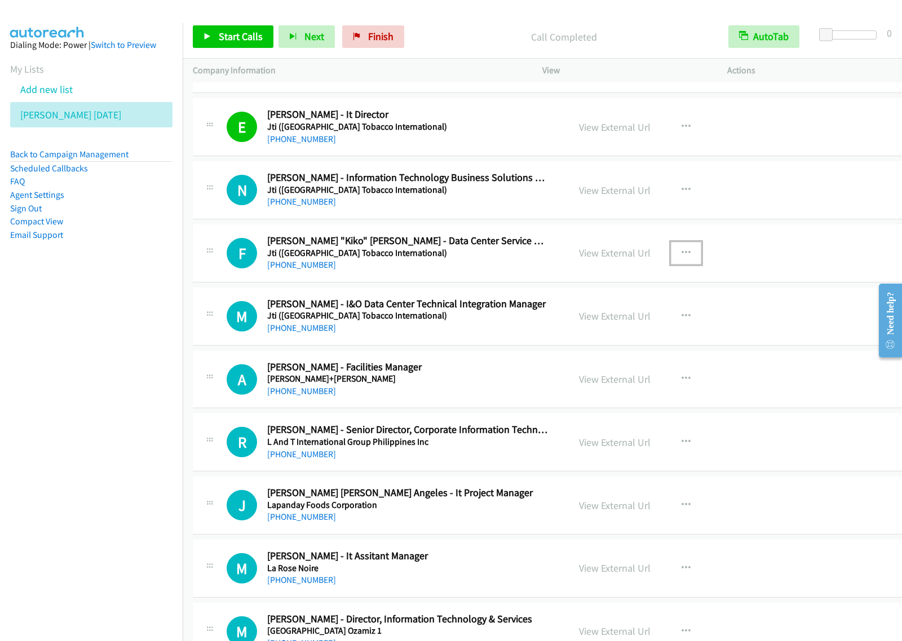
click at [682, 252] on icon "button" at bounding box center [686, 253] width 9 height 9
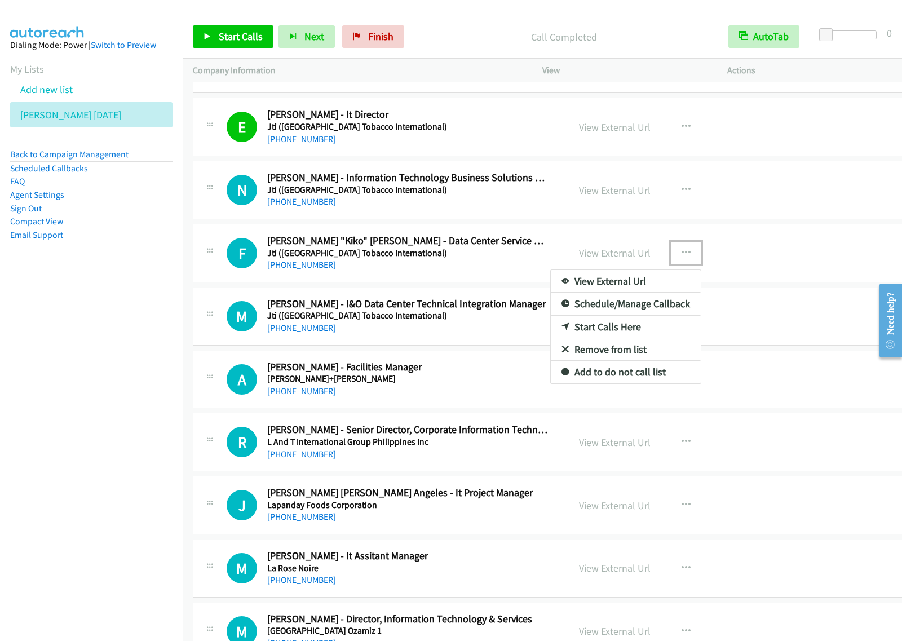
click at [624, 326] on link "Start Calls Here" at bounding box center [626, 327] width 150 height 23
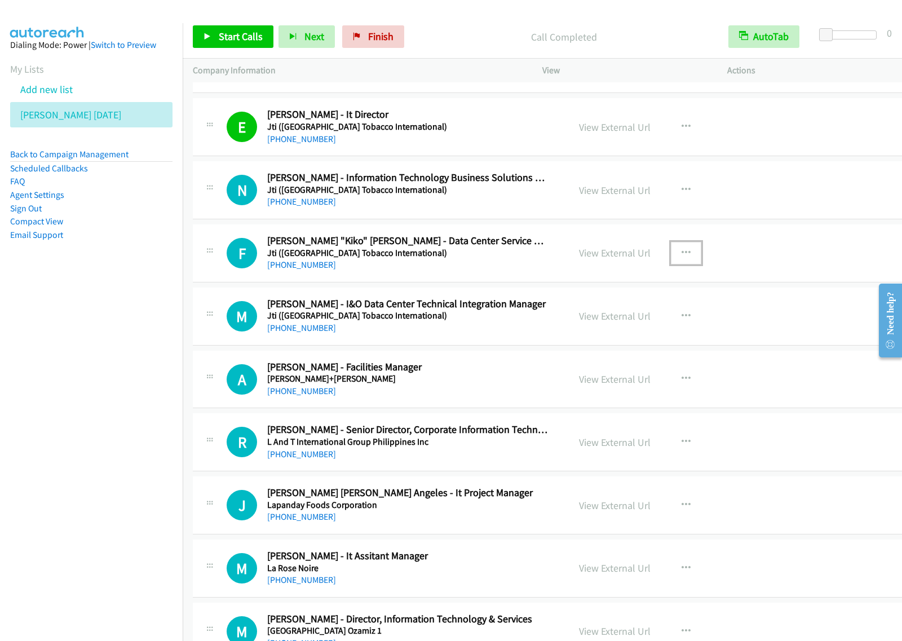
click at [671, 253] on button "button" at bounding box center [686, 253] width 30 height 23
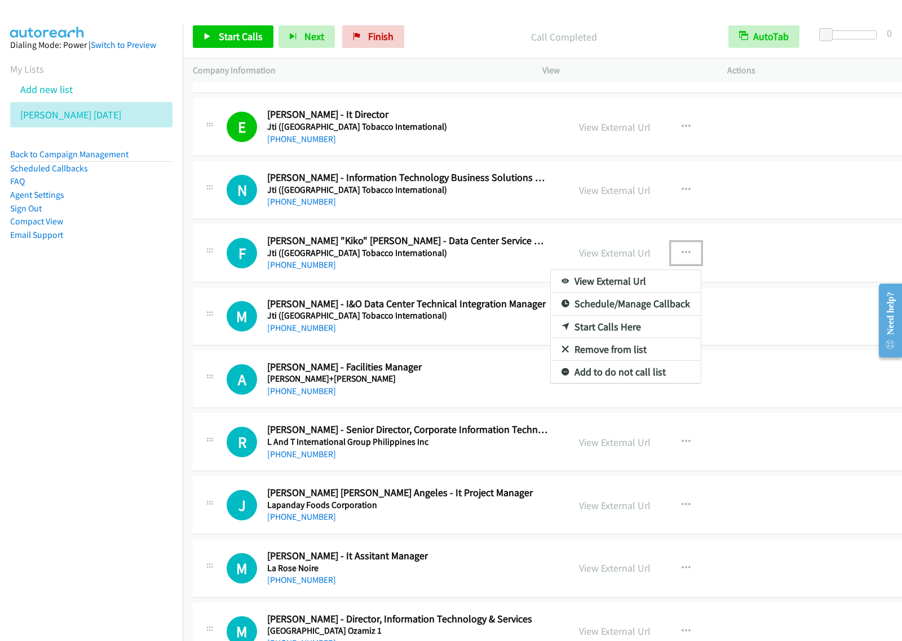
click at [603, 330] on link "Start Calls Here" at bounding box center [626, 327] width 150 height 23
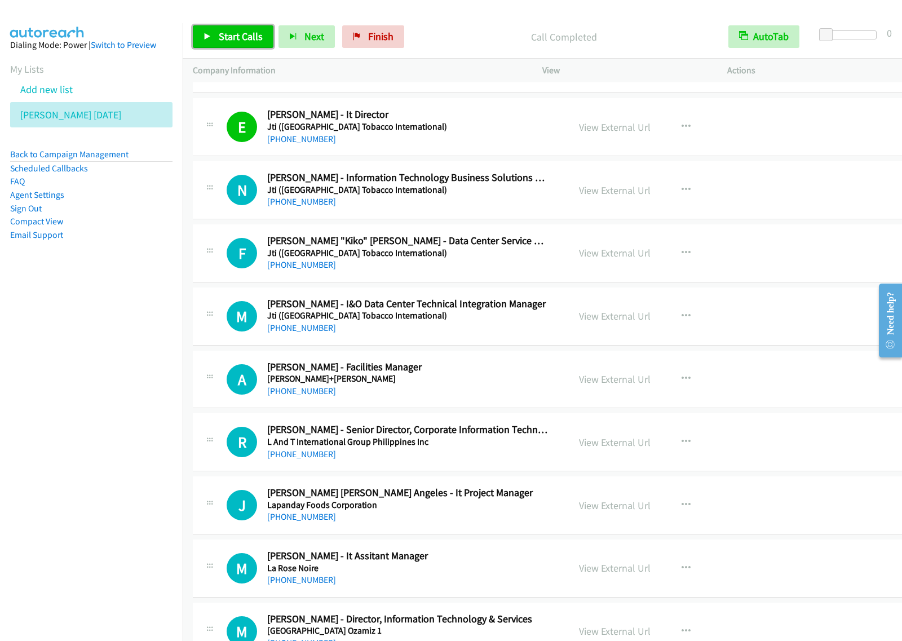
click at [231, 40] on span "Start Calls" at bounding box center [241, 36] width 44 height 13
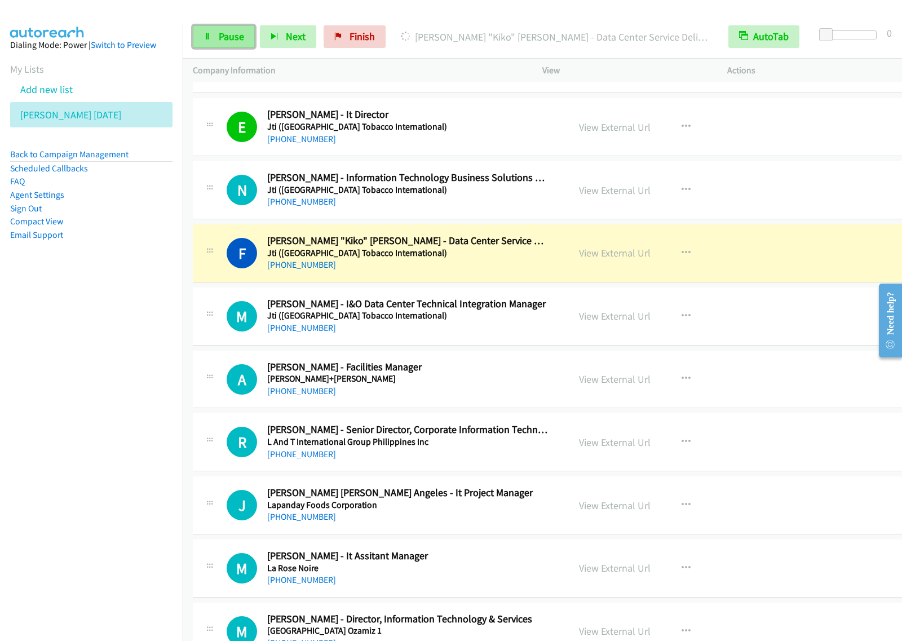
click at [207, 38] on icon at bounding box center [208, 37] width 8 height 8
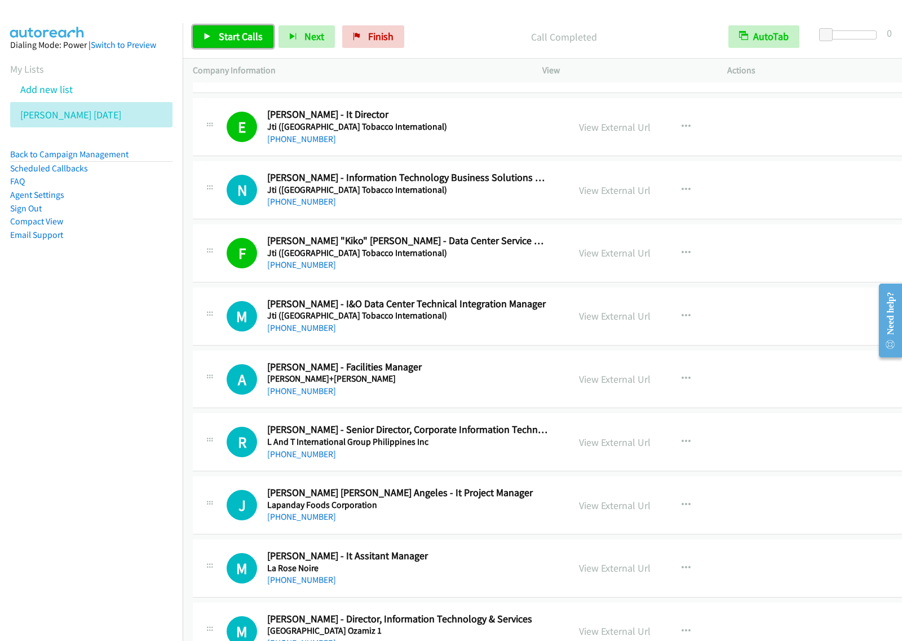
click at [246, 32] on span "Start Calls" at bounding box center [241, 36] width 44 height 13
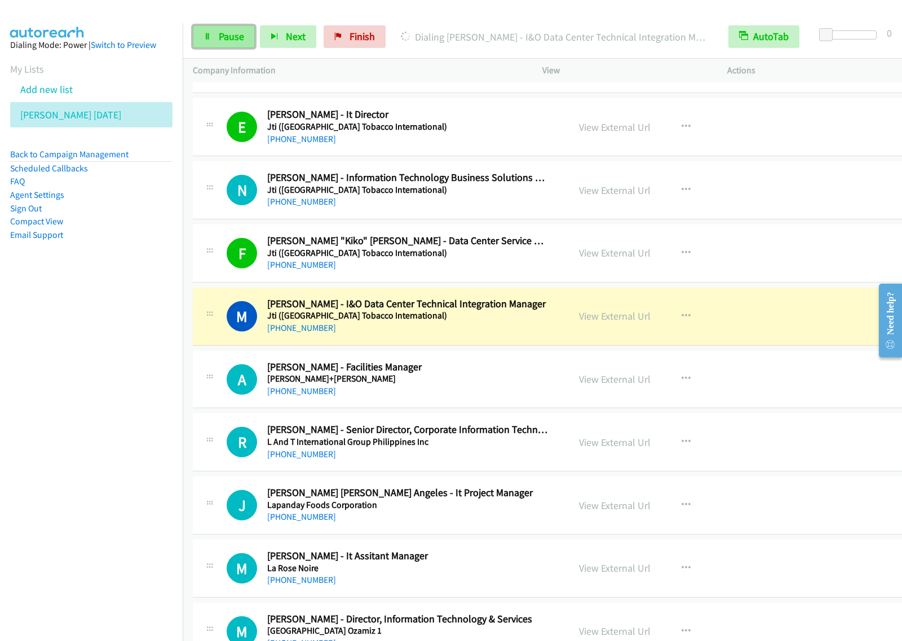
click at [231, 37] on span "Pause" at bounding box center [231, 36] width 25 height 13
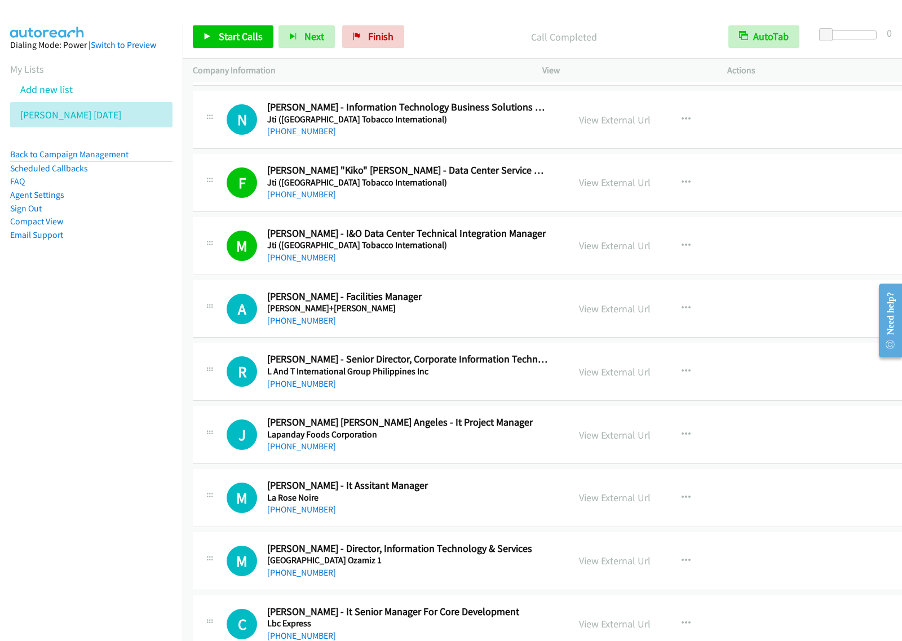
scroll to position [1551, 0]
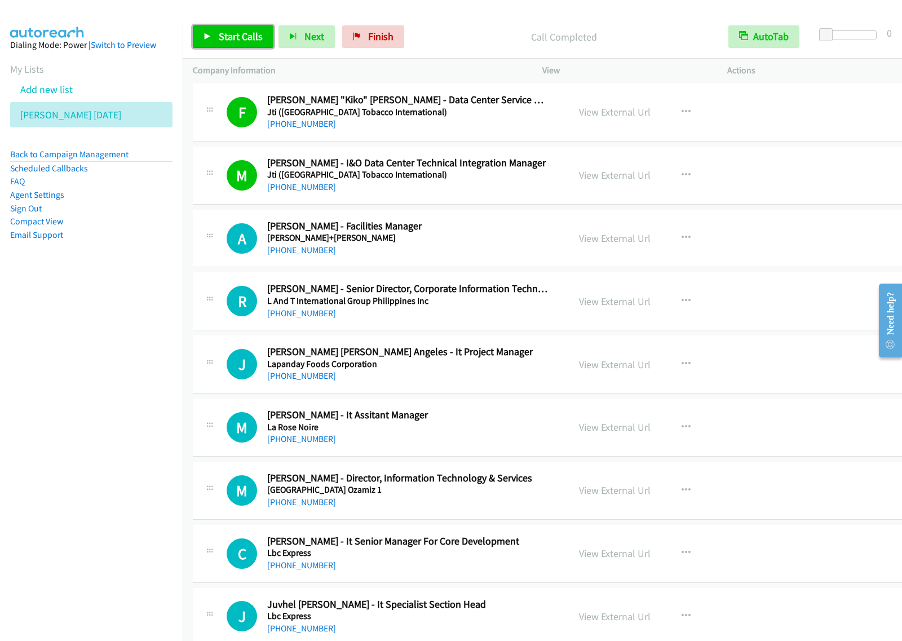
click at [234, 43] on span "Start Calls" at bounding box center [241, 36] width 44 height 13
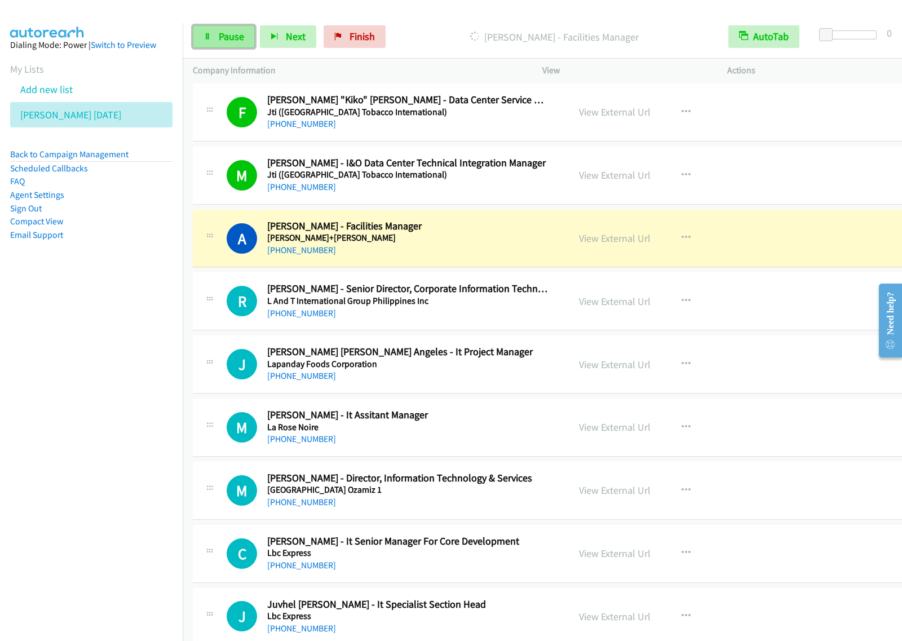
click at [210, 43] on link "Pause" at bounding box center [224, 36] width 62 height 23
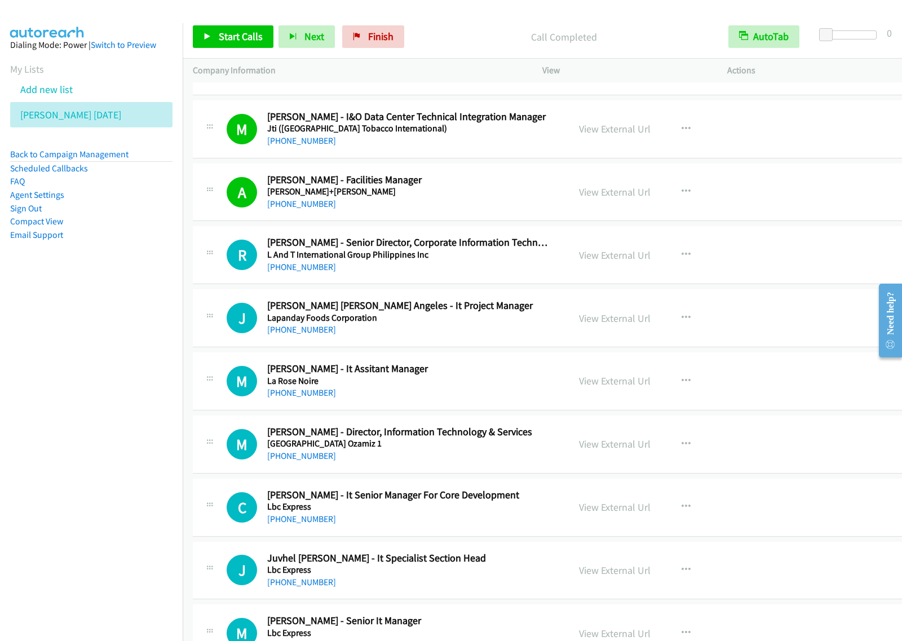
scroll to position [1692, 0]
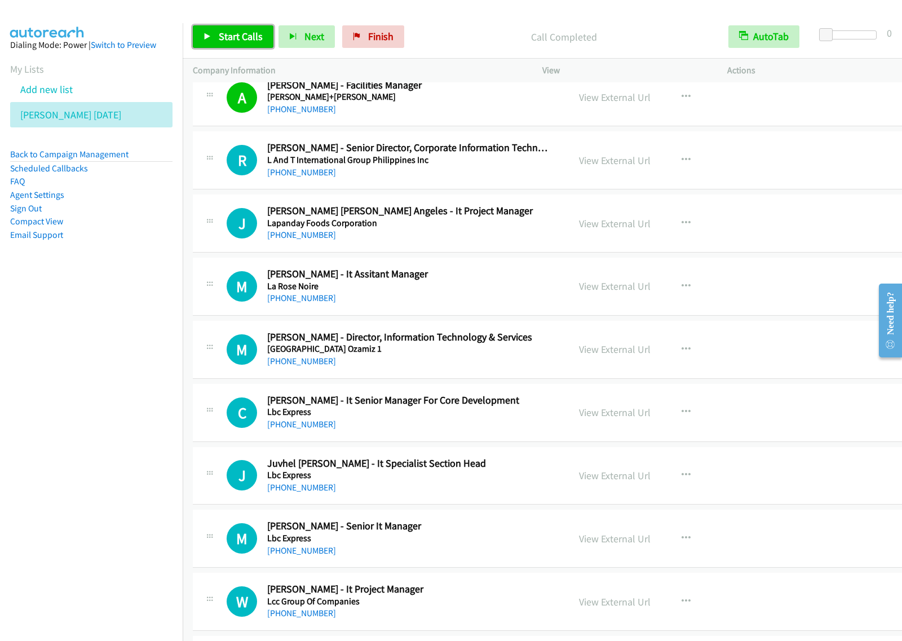
click at [240, 38] on span "Start Calls" at bounding box center [241, 36] width 44 height 13
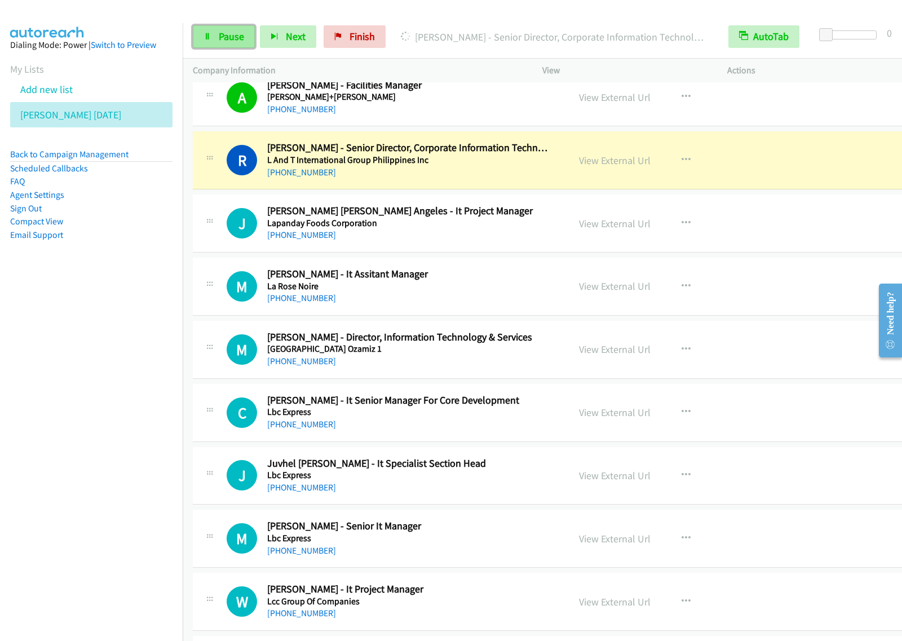
click at [220, 38] on span "Pause" at bounding box center [231, 36] width 25 height 13
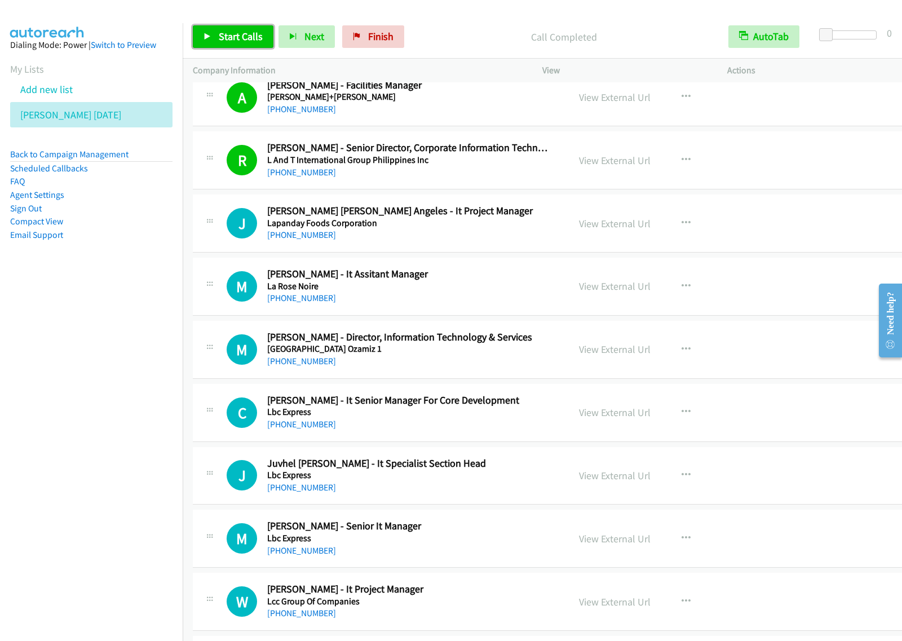
click at [223, 32] on span "Start Calls" at bounding box center [241, 36] width 44 height 13
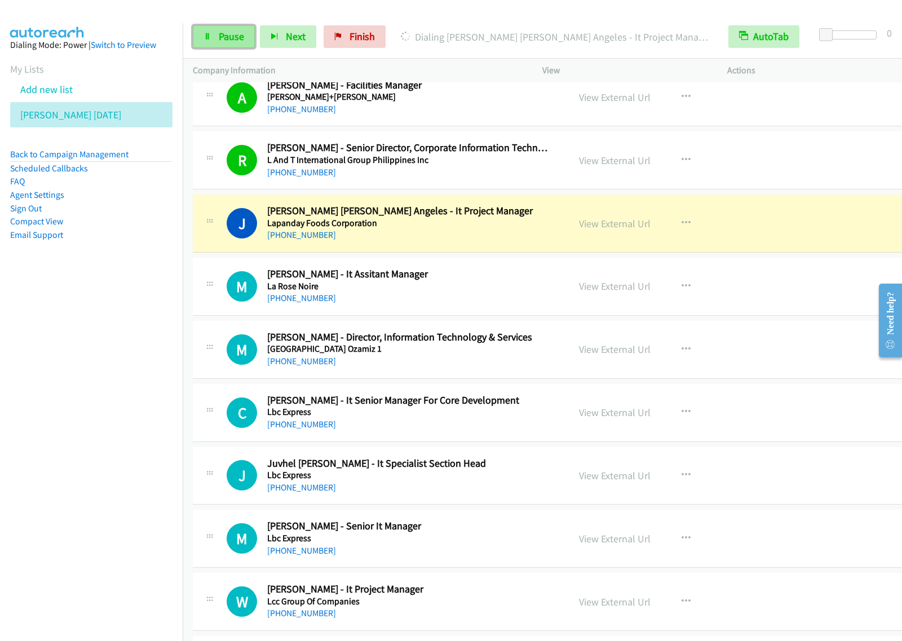
click at [232, 37] on span "Pause" at bounding box center [231, 36] width 25 height 13
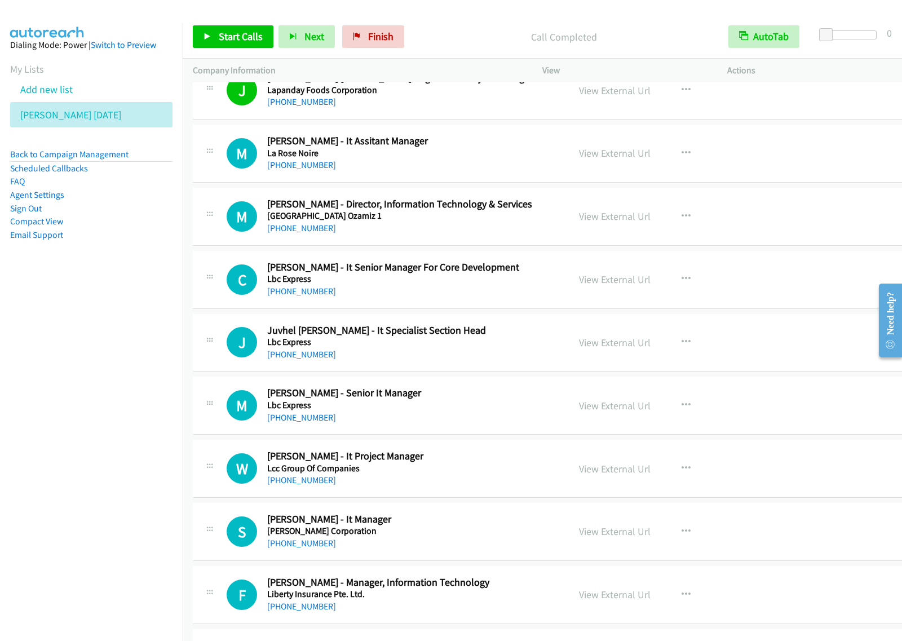
scroll to position [1833, 0]
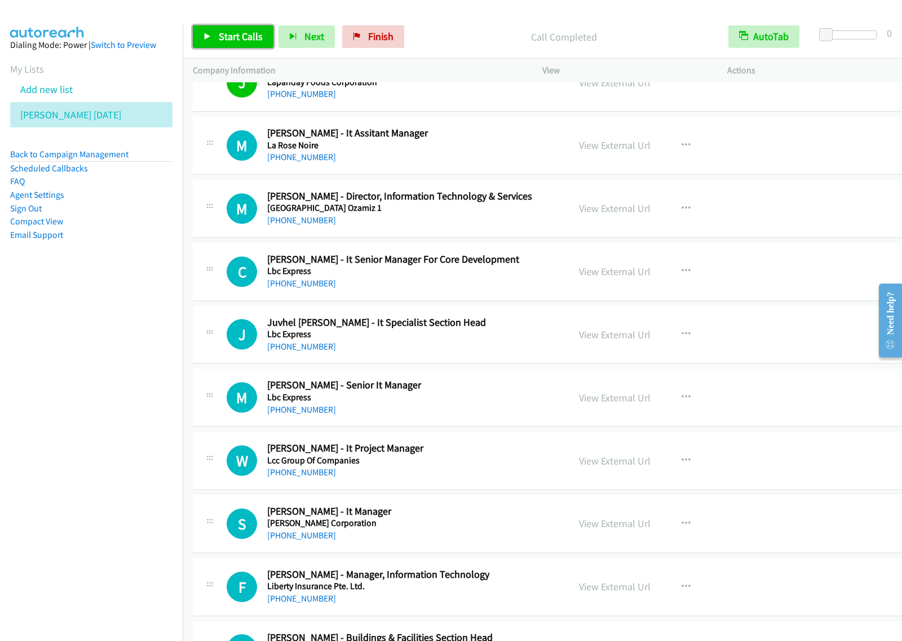
click at [237, 41] on span "Start Calls" at bounding box center [241, 36] width 44 height 13
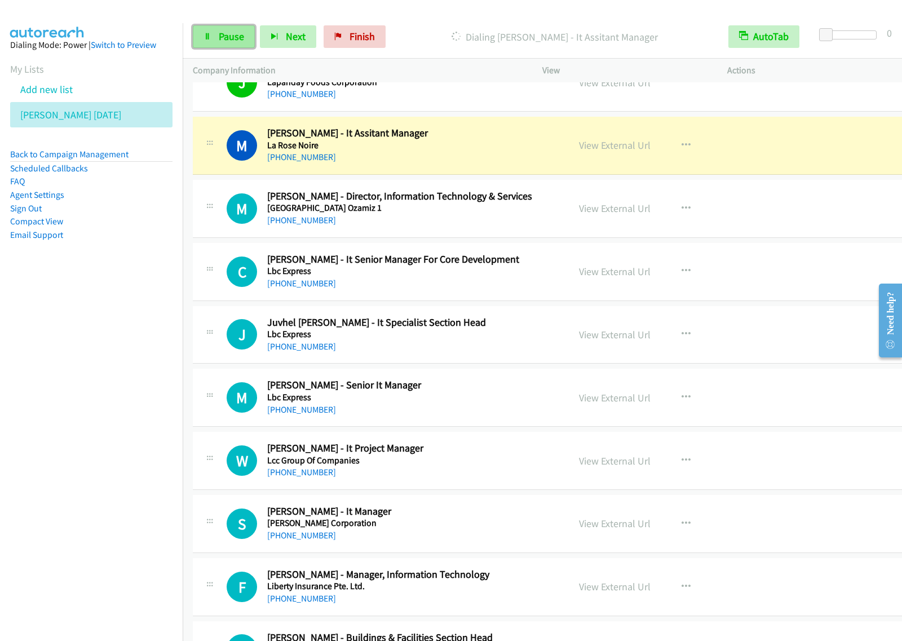
click at [244, 41] on link "Pause" at bounding box center [224, 36] width 62 height 23
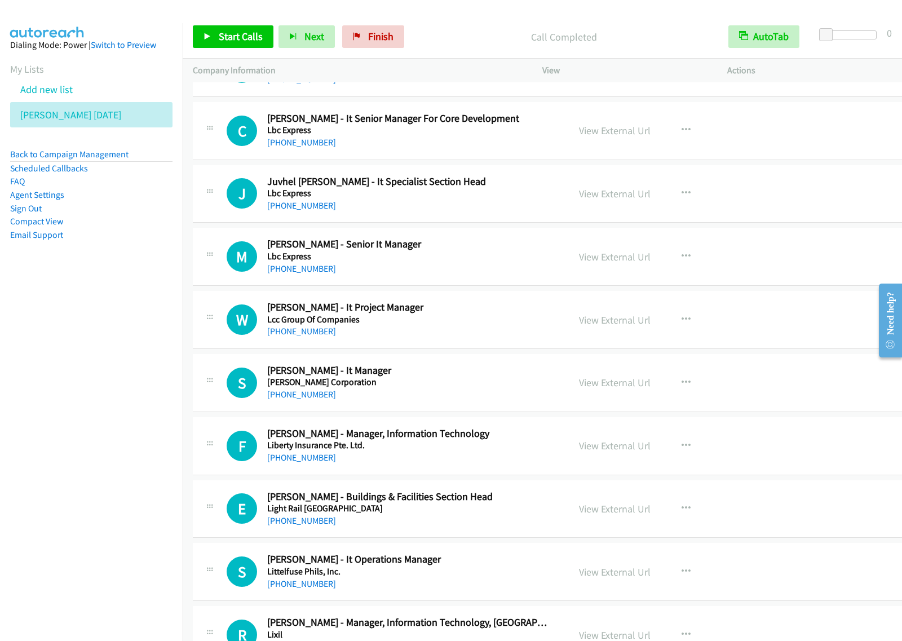
scroll to position [1903, 0]
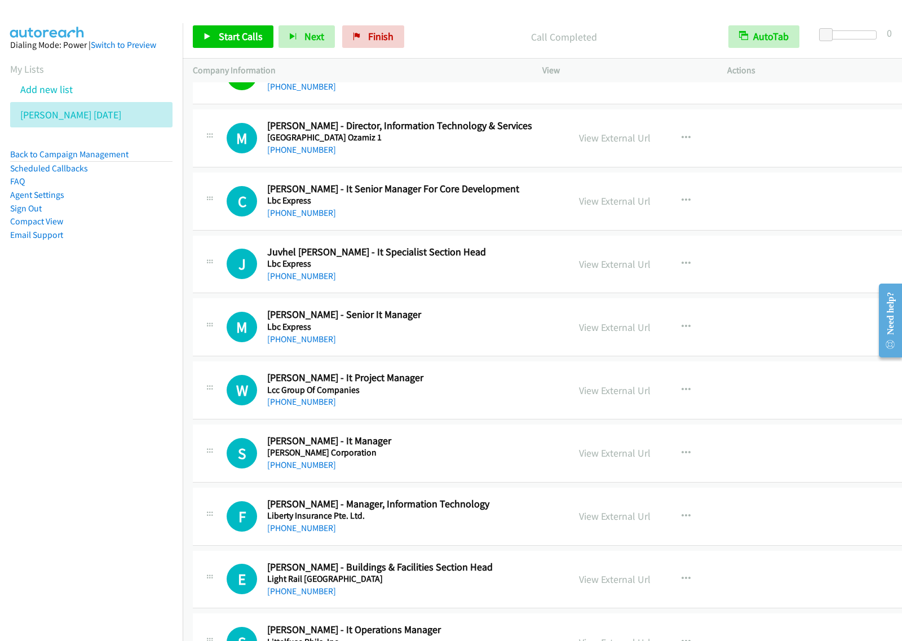
click at [466, 220] on div "[PHONE_NUMBER]" at bounding box center [407, 213] width 281 height 14
click at [682, 200] on icon "button" at bounding box center [686, 200] width 9 height 9
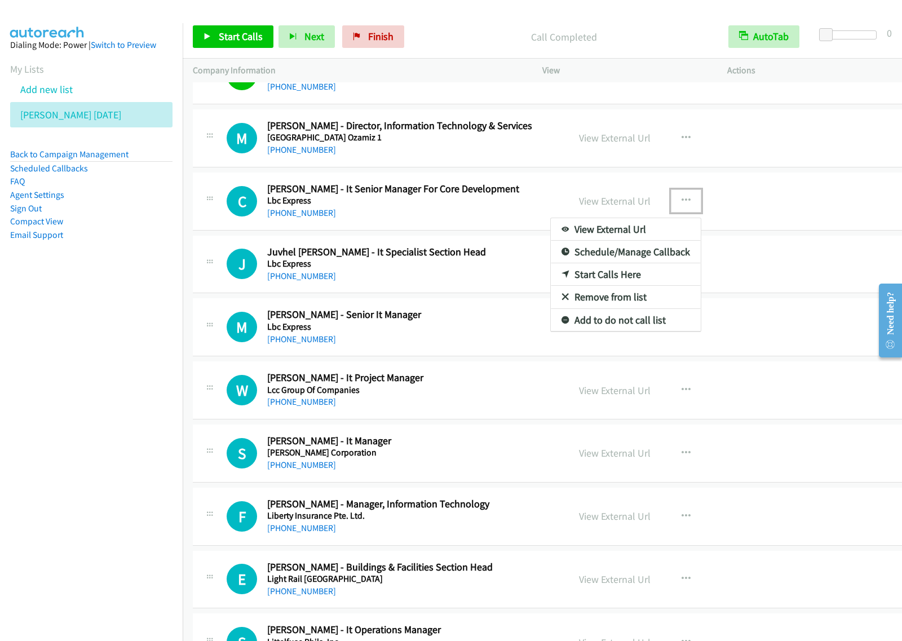
drag, startPoint x: 622, startPoint y: 277, endPoint x: 644, endPoint y: 262, distance: 26.4
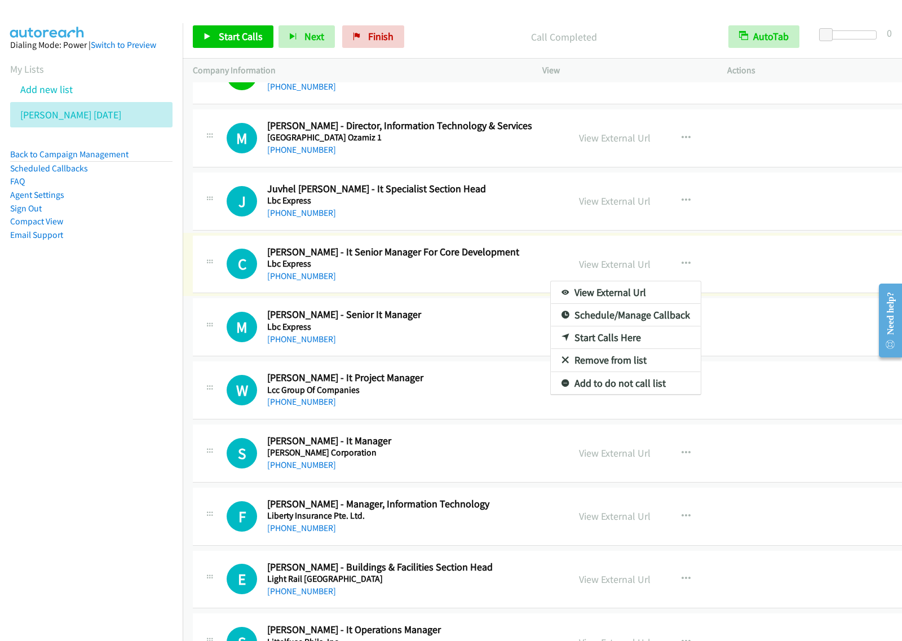
click at [537, 209] on div at bounding box center [451, 320] width 902 height 641
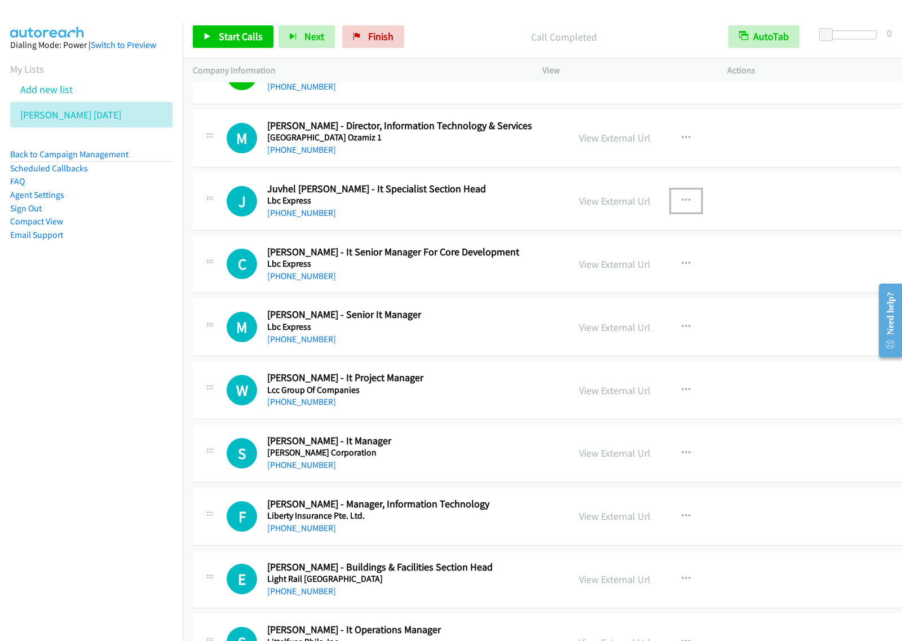
click at [682, 203] on icon "button" at bounding box center [686, 200] width 9 height 9
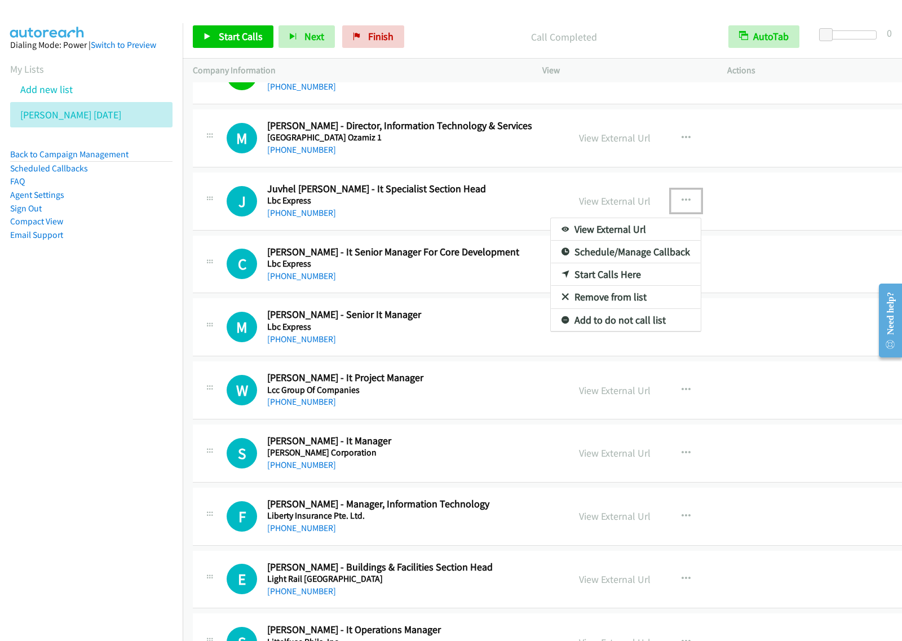
click at [621, 280] on link "Start Calls Here" at bounding box center [626, 274] width 150 height 23
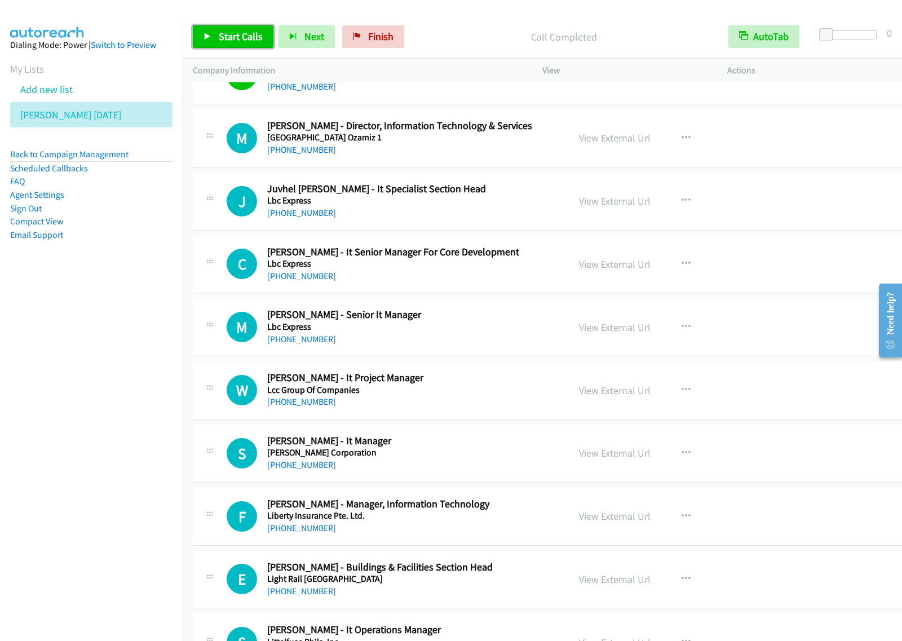
click at [259, 38] on span "Start Calls" at bounding box center [241, 36] width 44 height 13
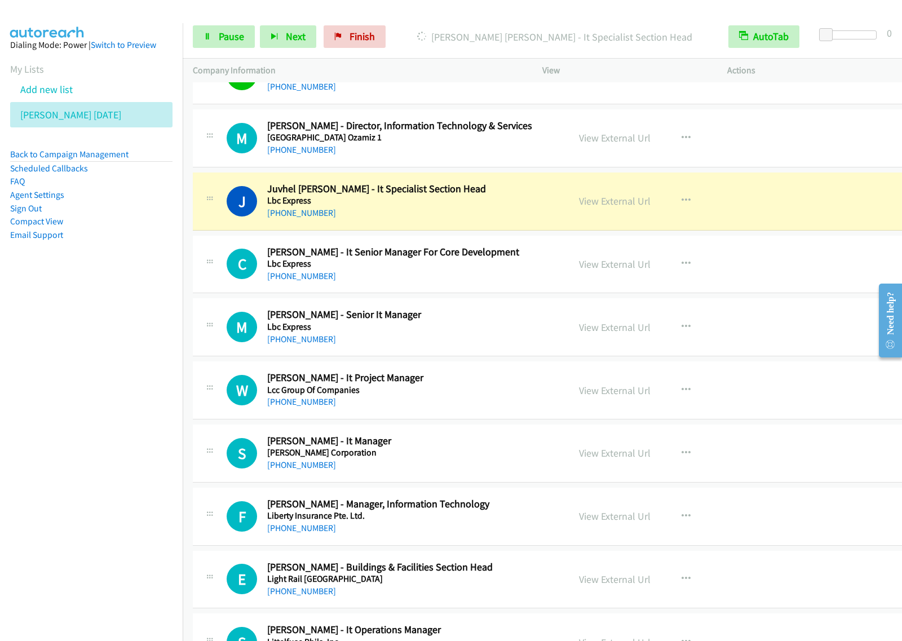
click at [114, 454] on nav "Dialing Mode: Power | Switch to Preview My Lists Add new list [PERSON_NAME] [DA…" at bounding box center [91, 343] width 183 height 641
click at [241, 34] on span "Pause" at bounding box center [231, 36] width 25 height 13
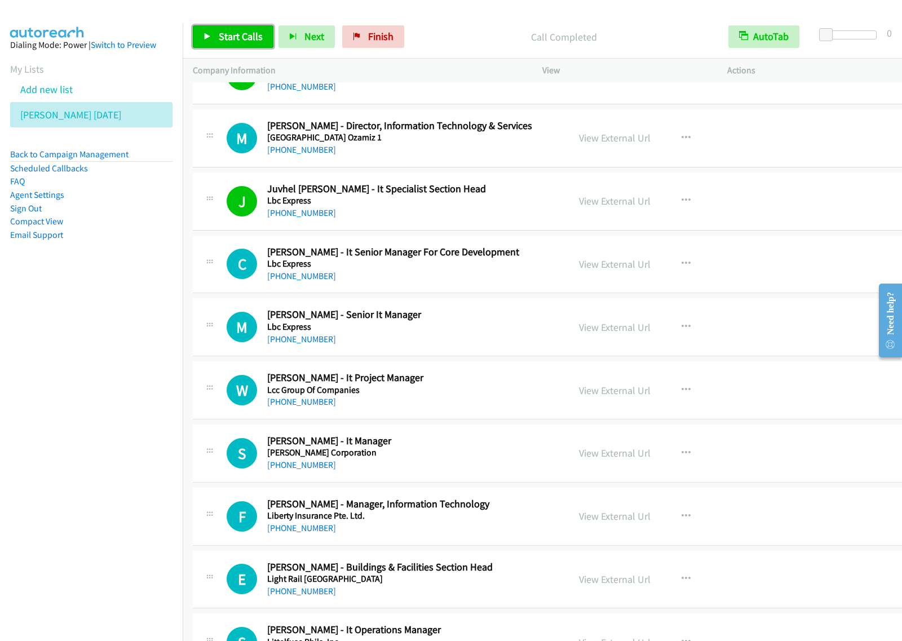
click at [244, 27] on link "Start Calls" at bounding box center [233, 36] width 81 height 23
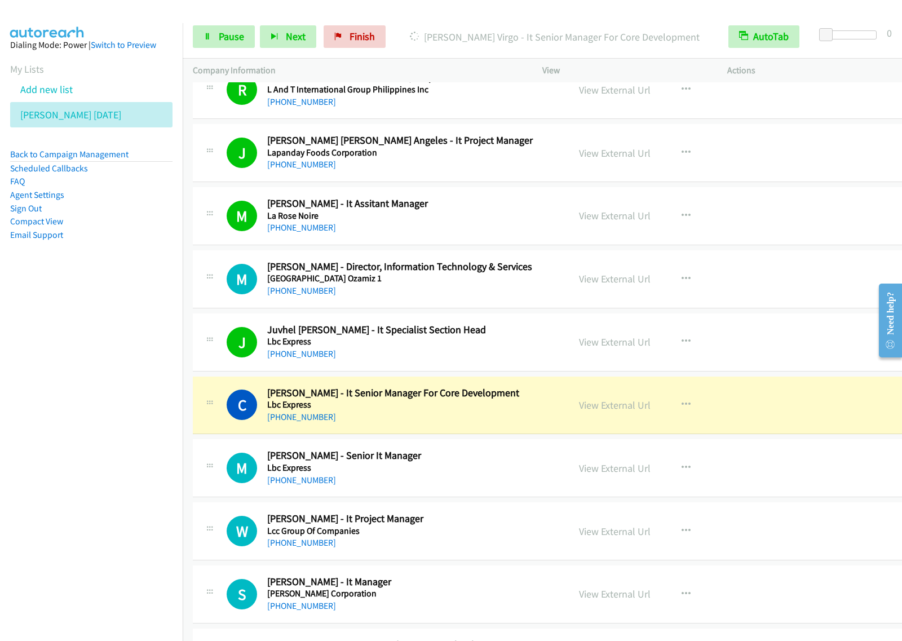
scroll to position [1833, 0]
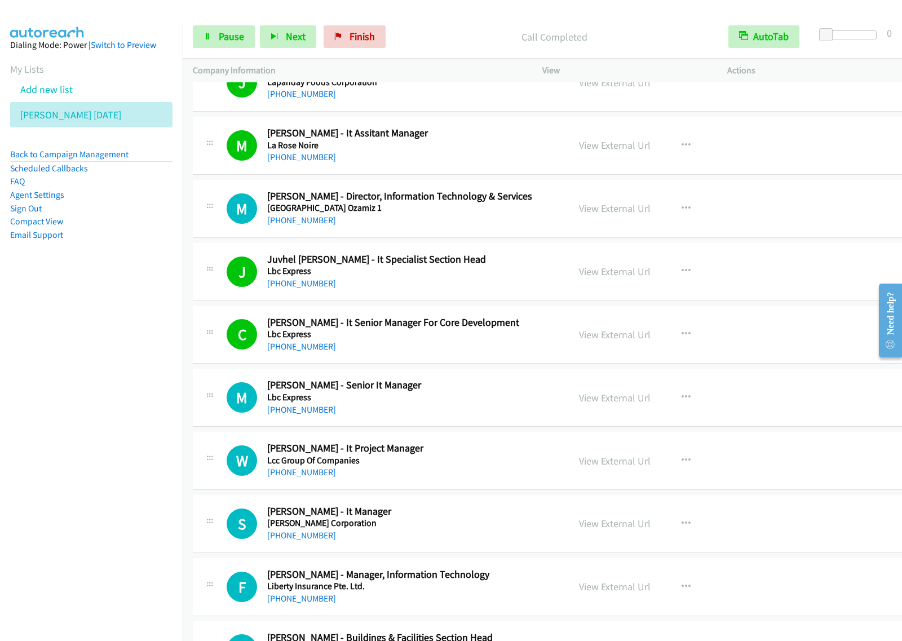
click at [113, 434] on nav "Dialing Mode: Power | Switch to Preview My Lists Add new list [PERSON_NAME] [DA…" at bounding box center [91, 343] width 183 height 641
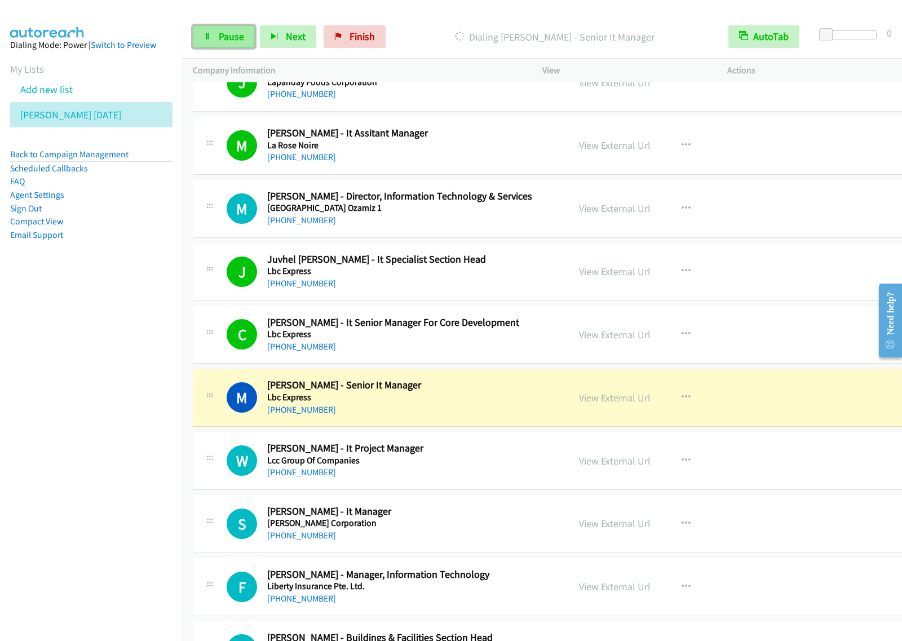
click at [231, 25] on link "Pause" at bounding box center [224, 36] width 62 height 23
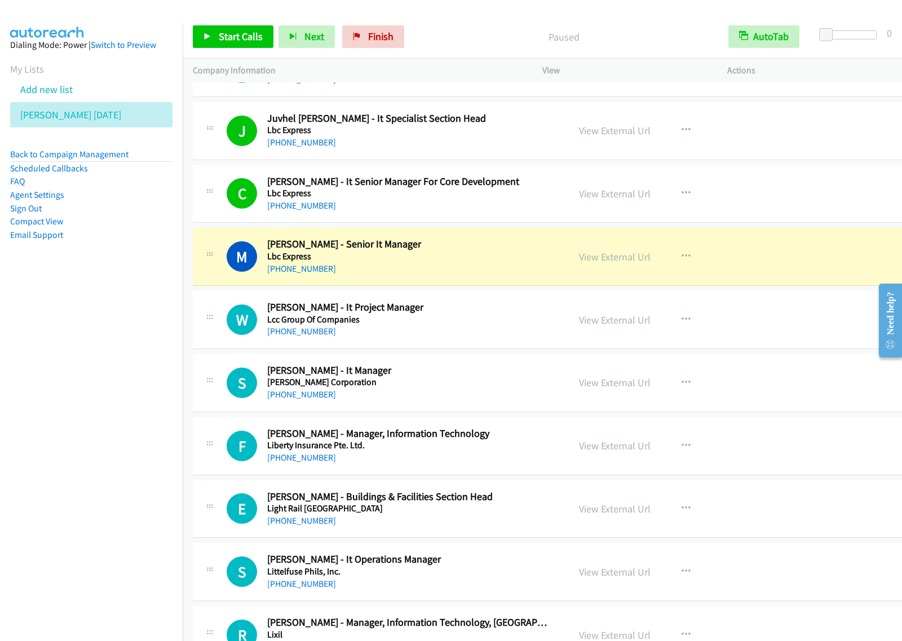
scroll to position [2044, 0]
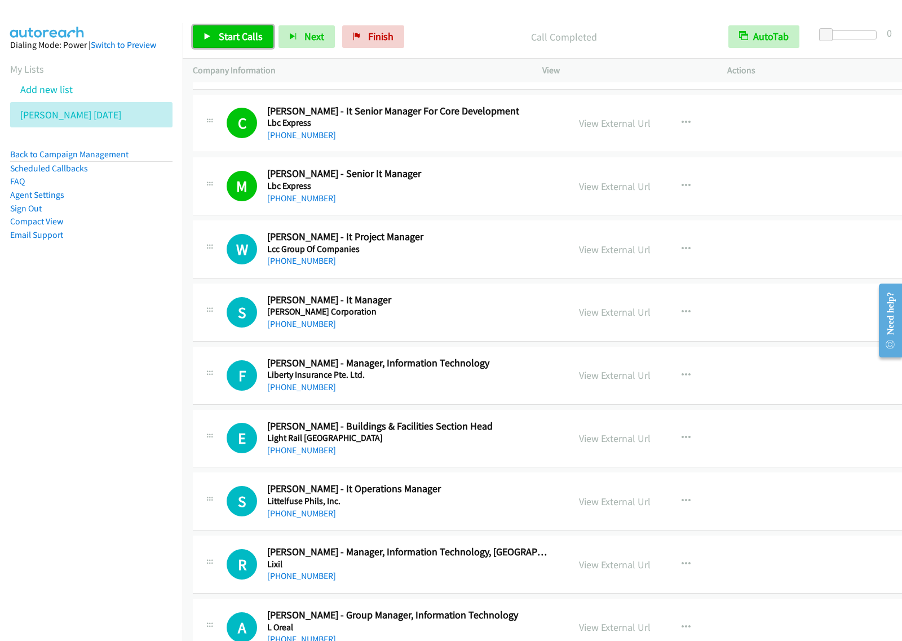
click at [235, 41] on span "Start Calls" at bounding box center [241, 36] width 44 height 13
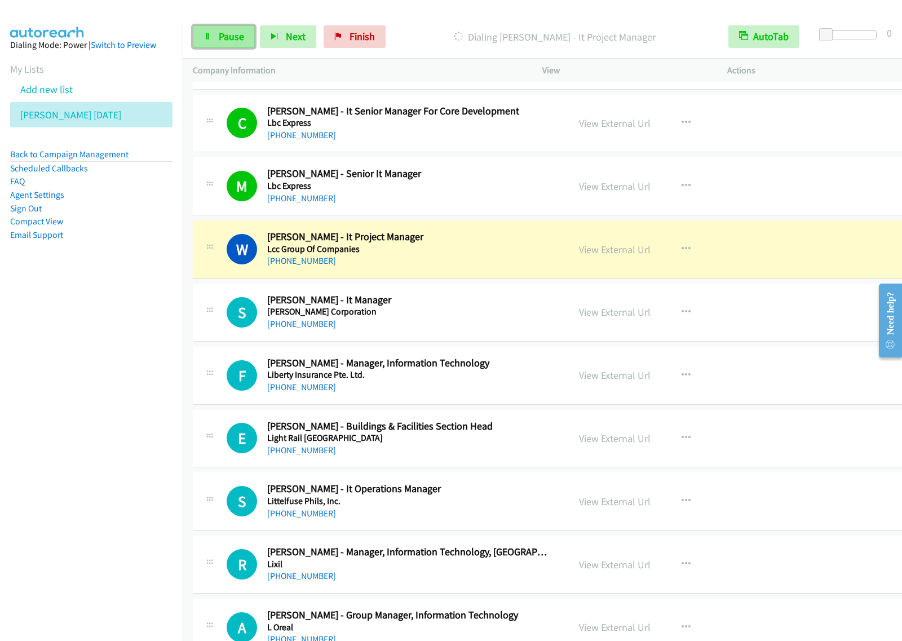
click at [227, 32] on span "Pause" at bounding box center [231, 36] width 25 height 13
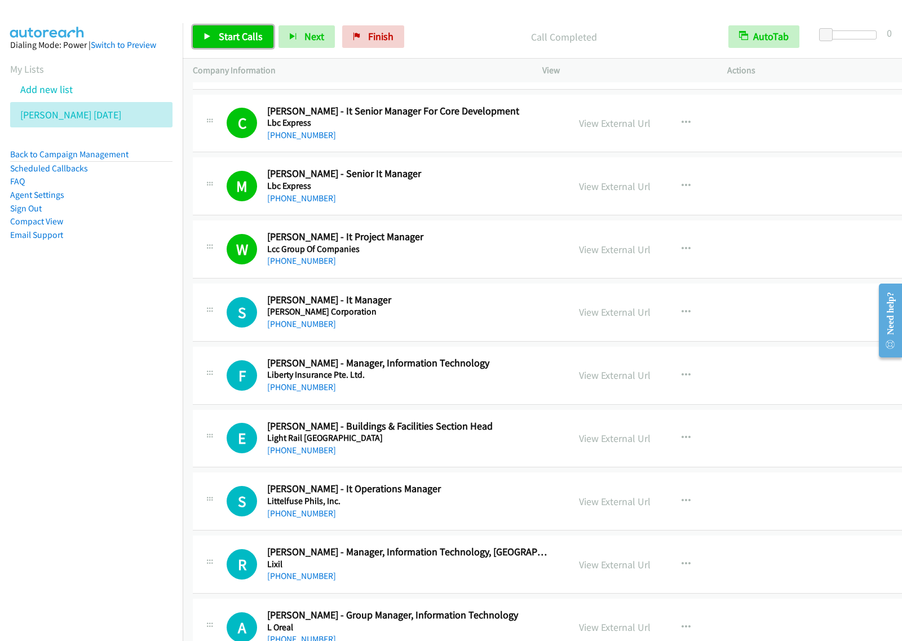
click at [240, 32] on span "Start Calls" at bounding box center [241, 36] width 44 height 13
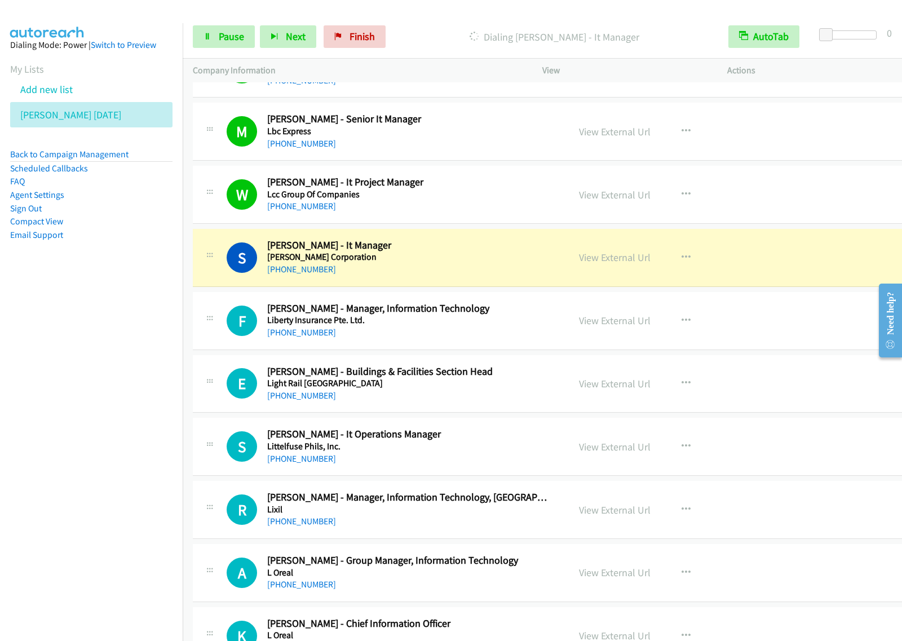
scroll to position [2115, 0]
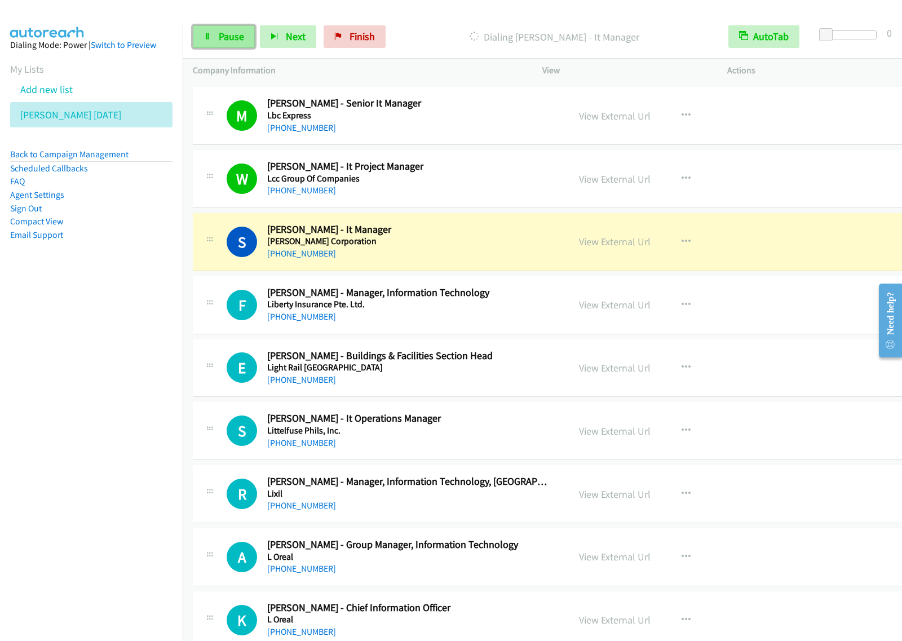
click at [224, 37] on span "Pause" at bounding box center [231, 36] width 25 height 13
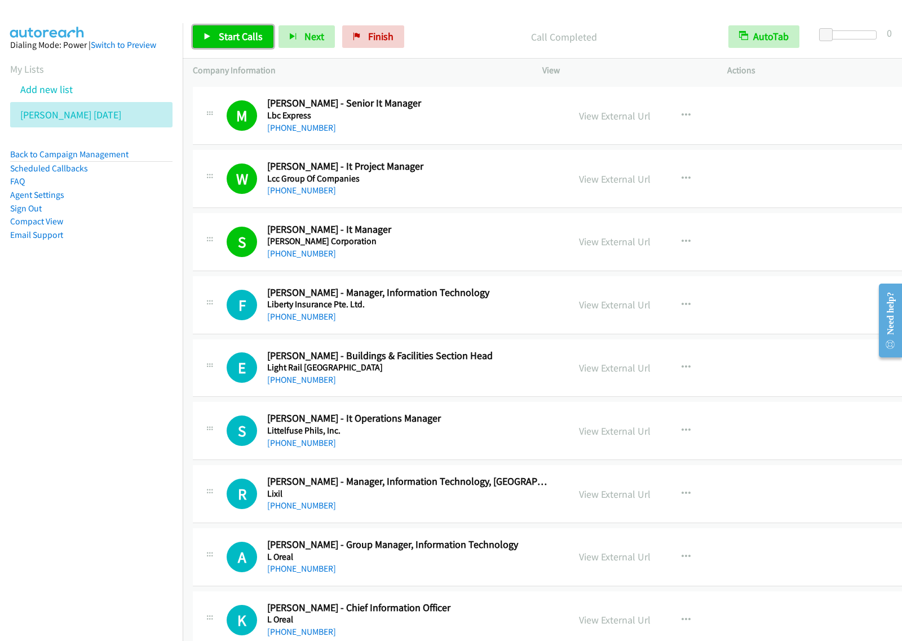
click at [226, 41] on span "Start Calls" at bounding box center [241, 36] width 44 height 13
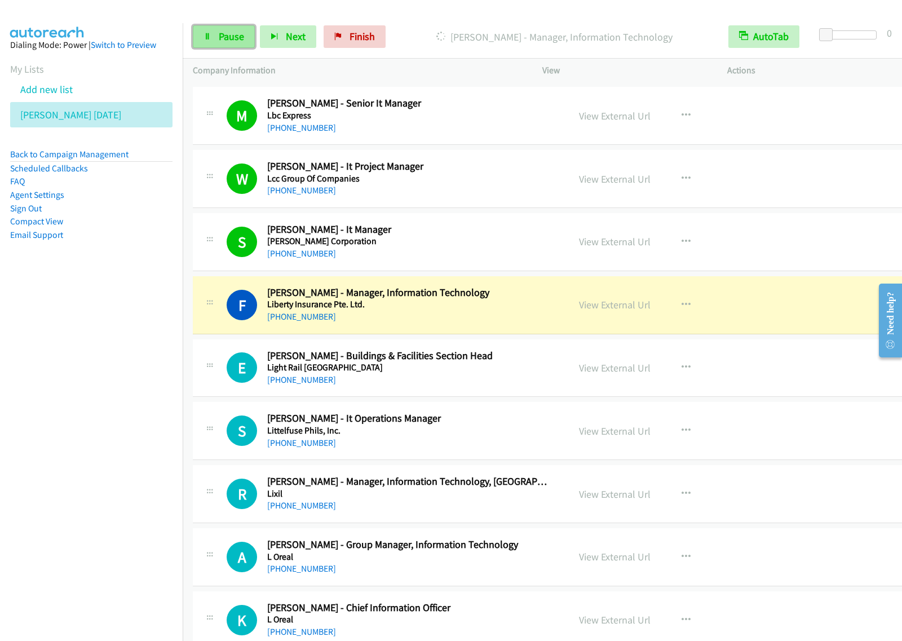
click at [240, 46] on link "Pause" at bounding box center [224, 36] width 62 height 23
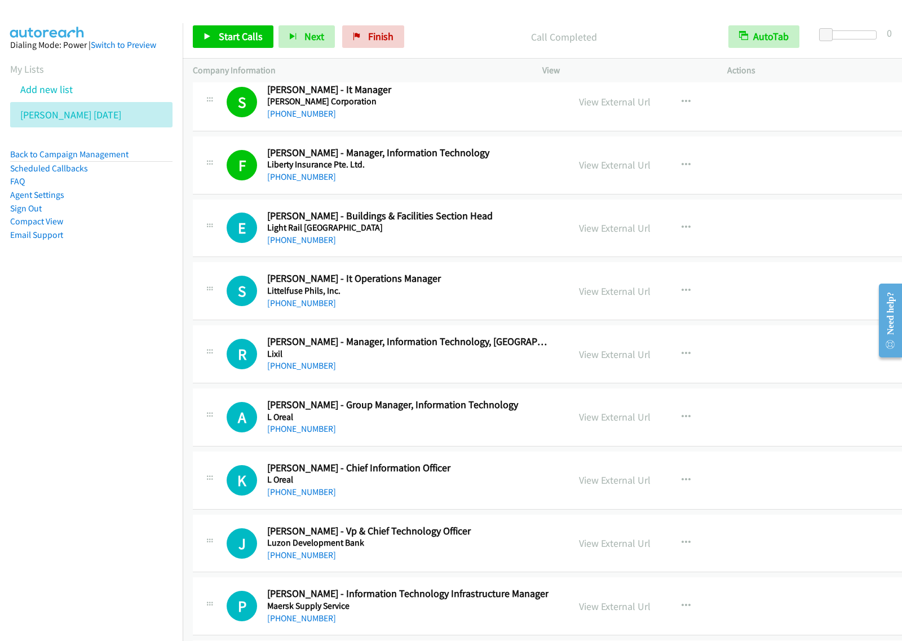
scroll to position [2256, 0]
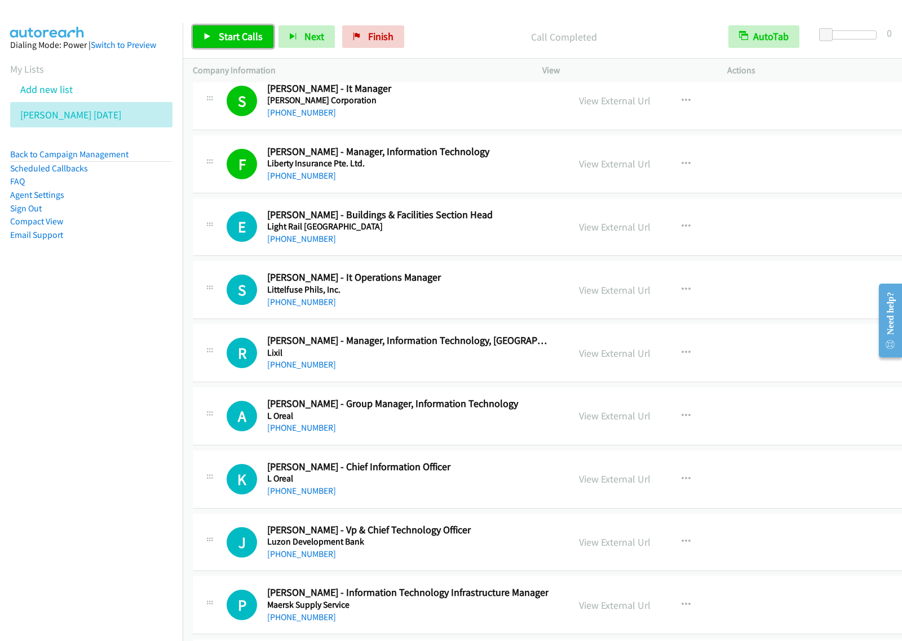
click at [253, 34] on span "Start Calls" at bounding box center [241, 36] width 44 height 13
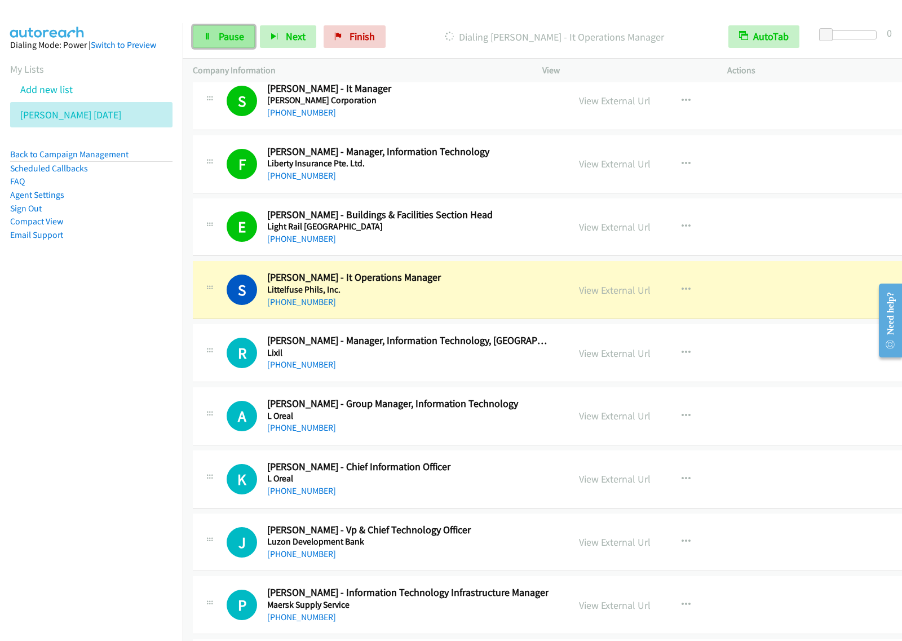
click at [246, 34] on link "Pause" at bounding box center [224, 36] width 62 height 23
drag, startPoint x: 99, startPoint y: 422, endPoint x: 148, endPoint y: 412, distance: 49.4
click at [99, 422] on nav "Dialing Mode: Power | Switch to Preview My Lists Add new list [PERSON_NAME] [DA…" at bounding box center [91, 343] width 183 height 641
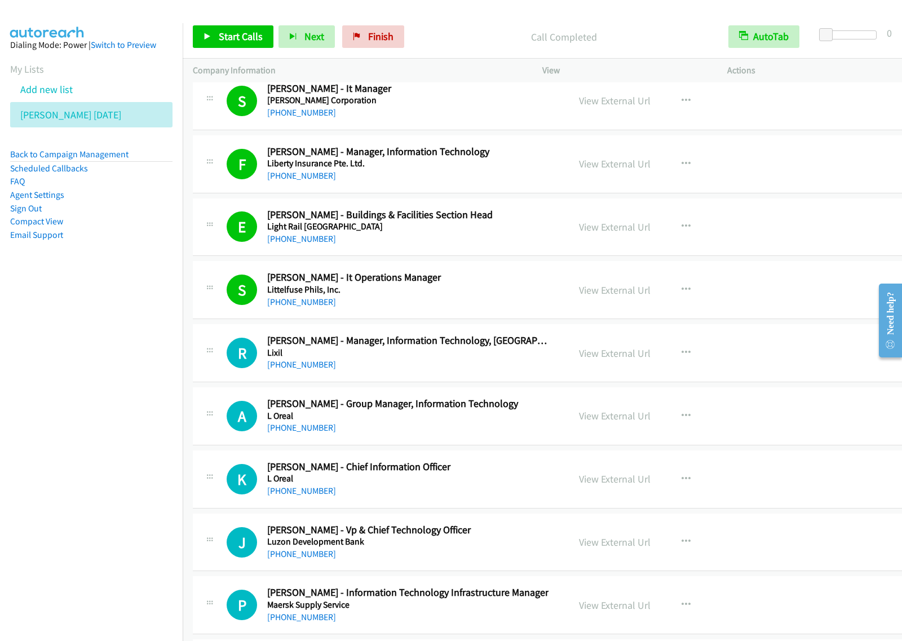
scroll to position [2326, 0]
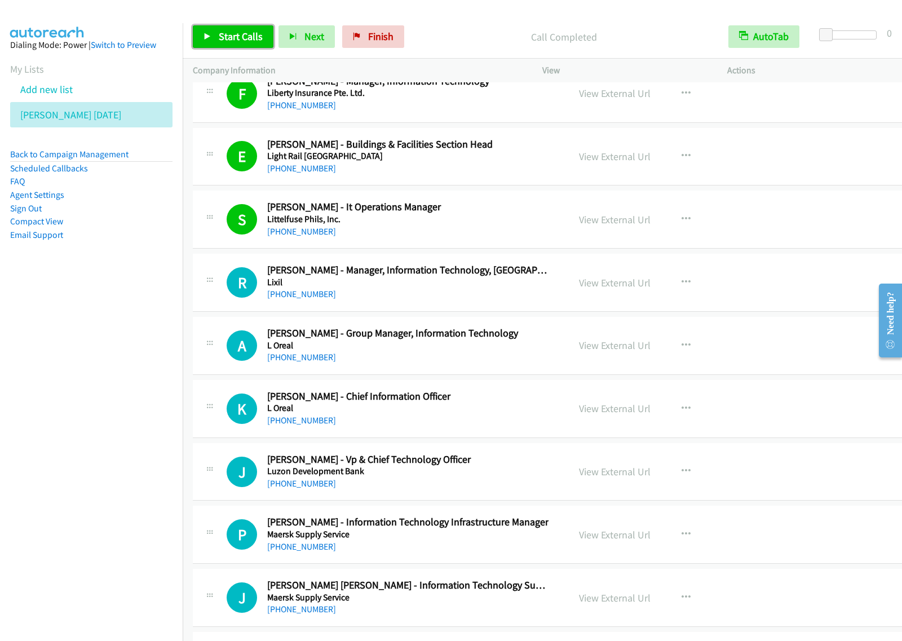
click at [242, 36] on span "Start Calls" at bounding box center [241, 36] width 44 height 13
drag, startPoint x: 151, startPoint y: 454, endPoint x: 165, endPoint y: 443, distance: 17.7
click at [151, 454] on nav "Dialing Mode: Power | Switch to Preview My Lists Add new list [PERSON_NAME] [DA…" at bounding box center [91, 343] width 183 height 641
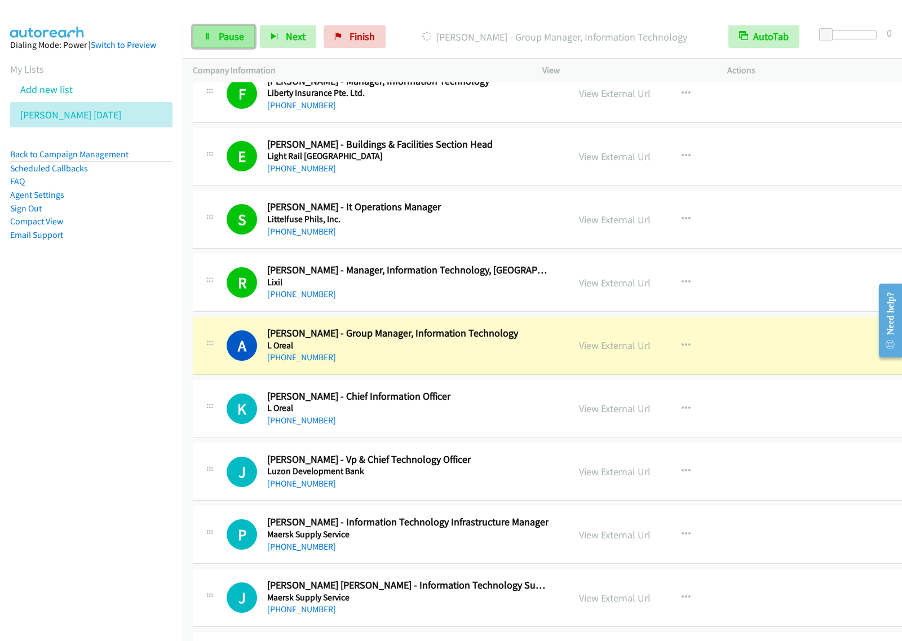
click at [233, 33] on span "Pause" at bounding box center [231, 36] width 25 height 13
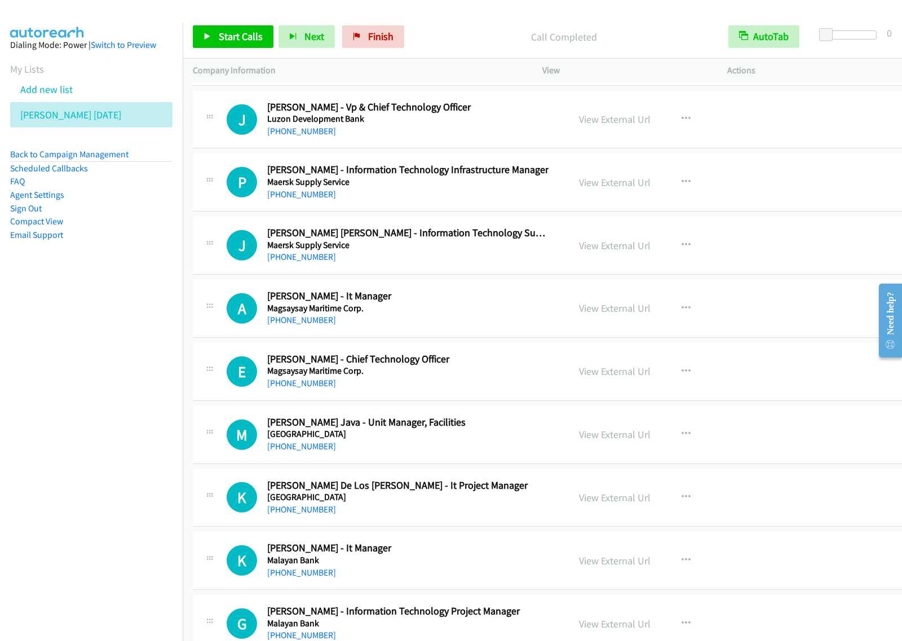
scroll to position [2749, 0]
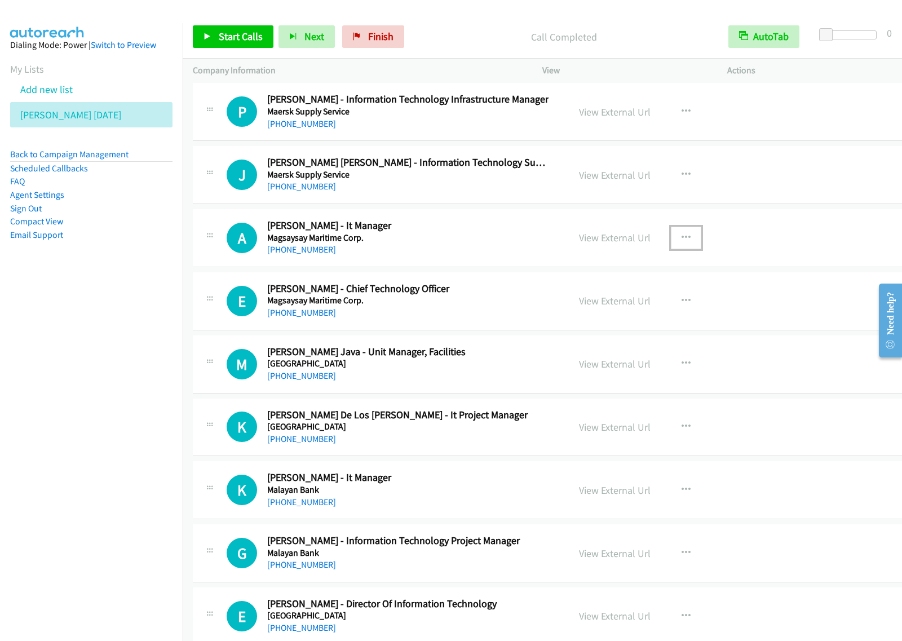
click at [684, 241] on button "button" at bounding box center [686, 238] width 30 height 23
click at [636, 319] on link "Start Calls Here" at bounding box center [626, 312] width 150 height 23
click at [682, 241] on icon "button" at bounding box center [686, 237] width 9 height 9
click at [633, 319] on link "Start Calls Here" at bounding box center [626, 312] width 150 height 23
click at [245, 33] on span "Start Calls" at bounding box center [241, 36] width 44 height 13
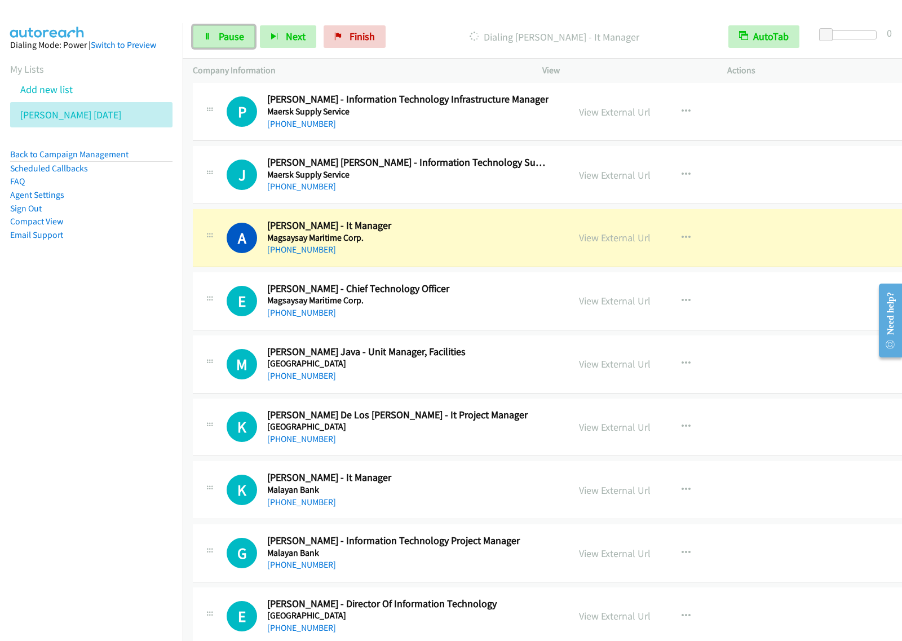
click at [240, 37] on span "Pause" at bounding box center [231, 36] width 25 height 13
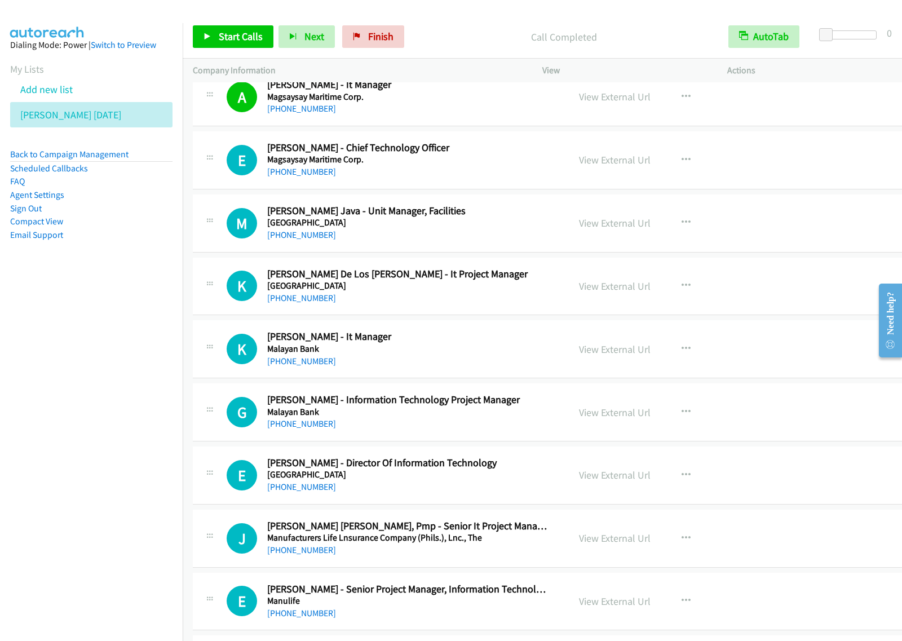
scroll to position [2820, 0]
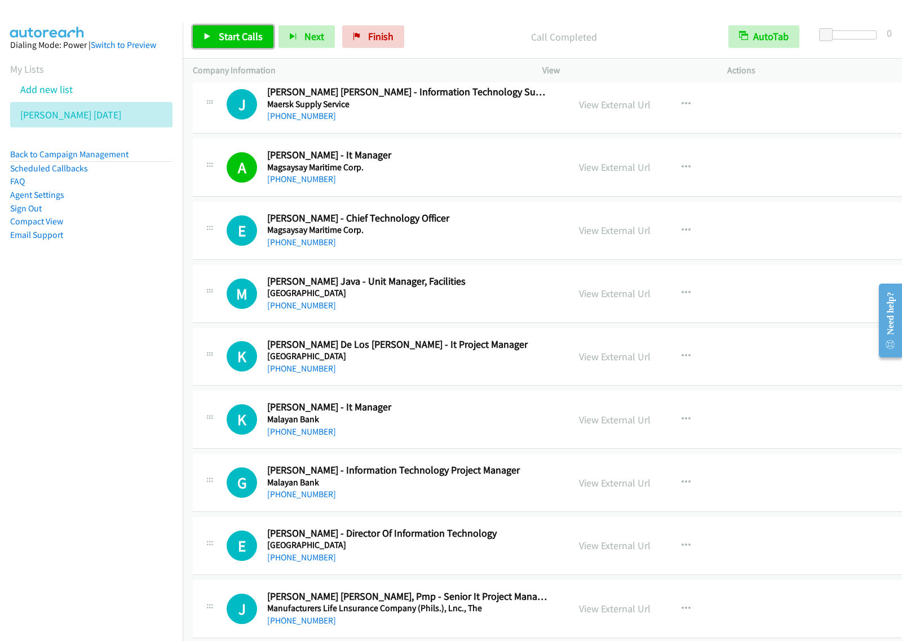
click at [251, 38] on span "Start Calls" at bounding box center [241, 36] width 44 height 13
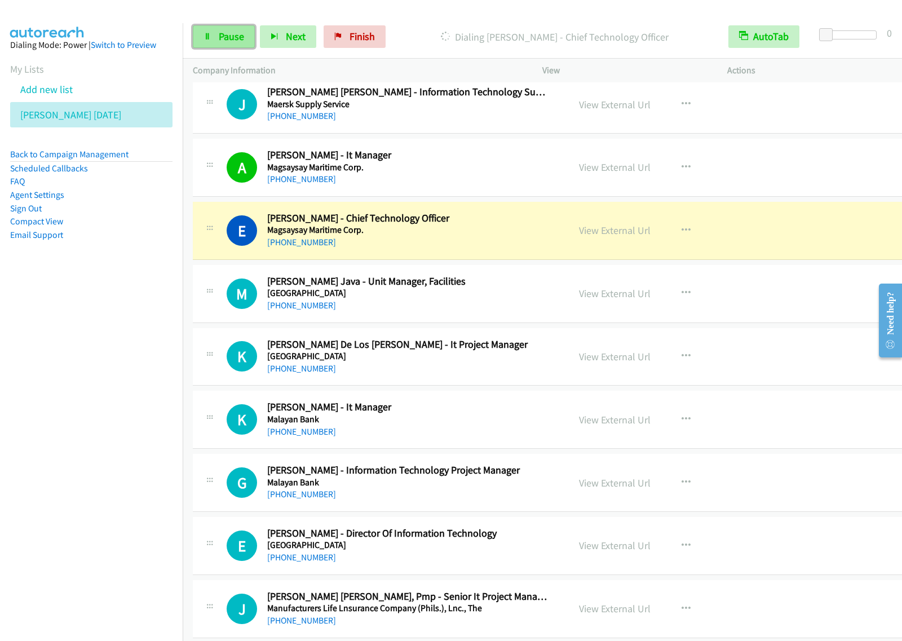
click at [209, 38] on icon at bounding box center [208, 37] width 8 height 8
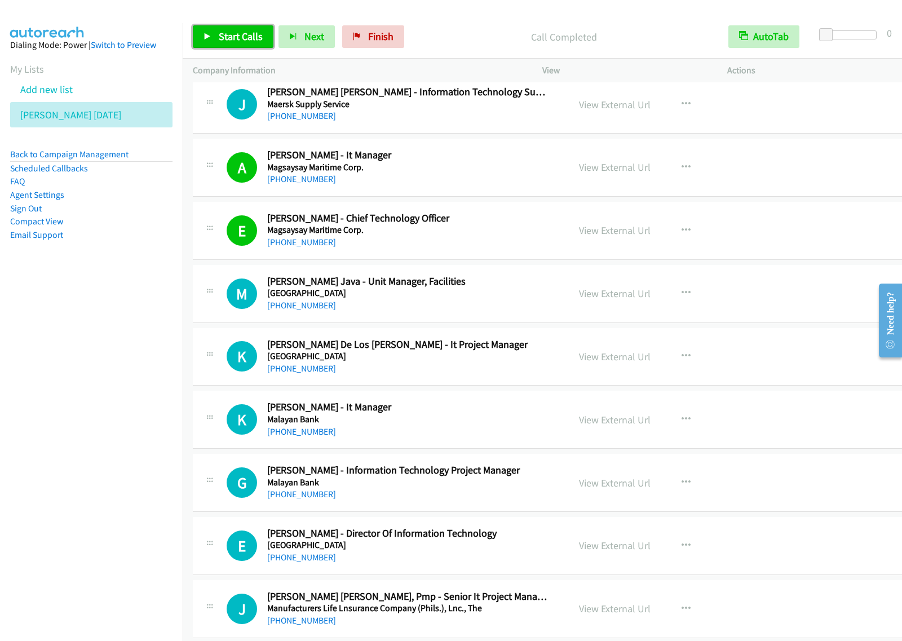
click at [232, 32] on span "Start Calls" at bounding box center [241, 36] width 44 height 13
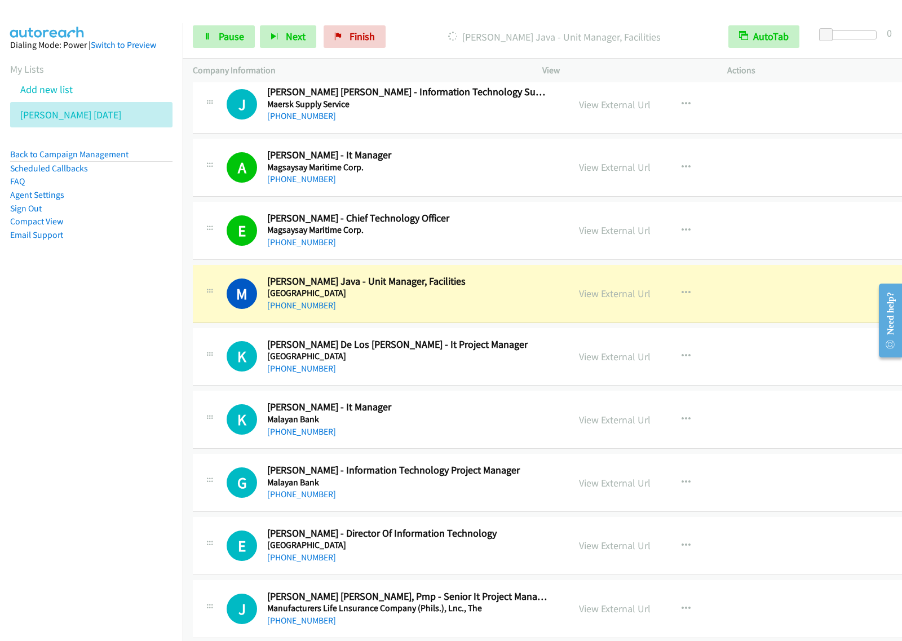
drag, startPoint x: 120, startPoint y: 362, endPoint x: 135, endPoint y: 351, distance: 18.6
click at [120, 362] on nav "Dialing Mode: Power | Switch to Preview My Lists Add new list [PERSON_NAME] [DA…" at bounding box center [91, 343] width 183 height 641
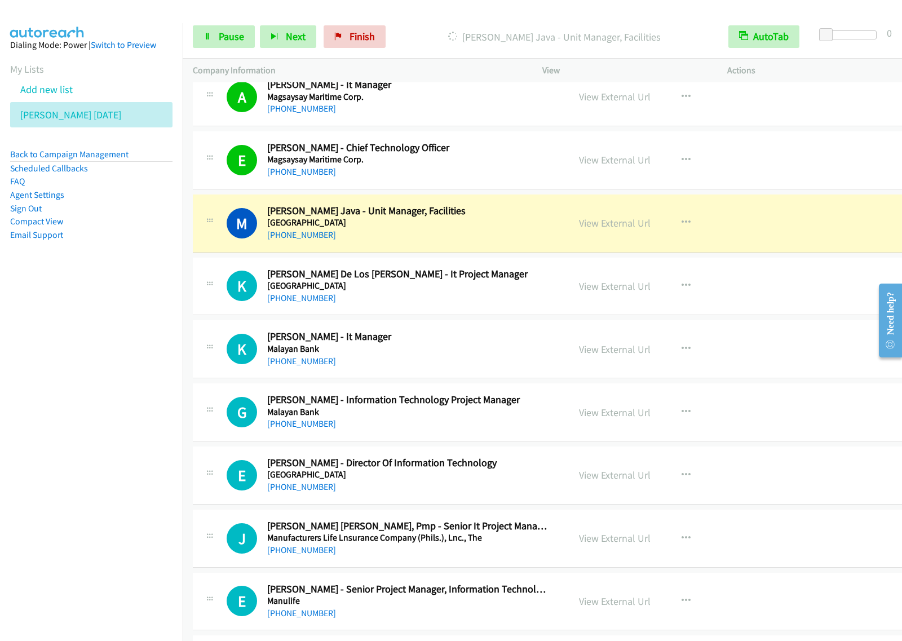
scroll to position [2961, 0]
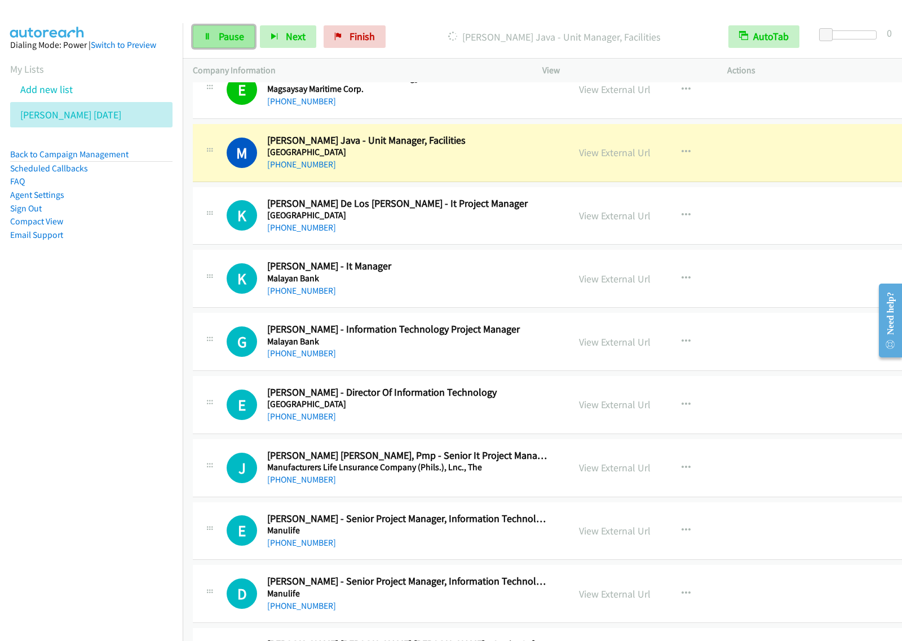
click at [236, 37] on span "Pause" at bounding box center [231, 36] width 25 height 13
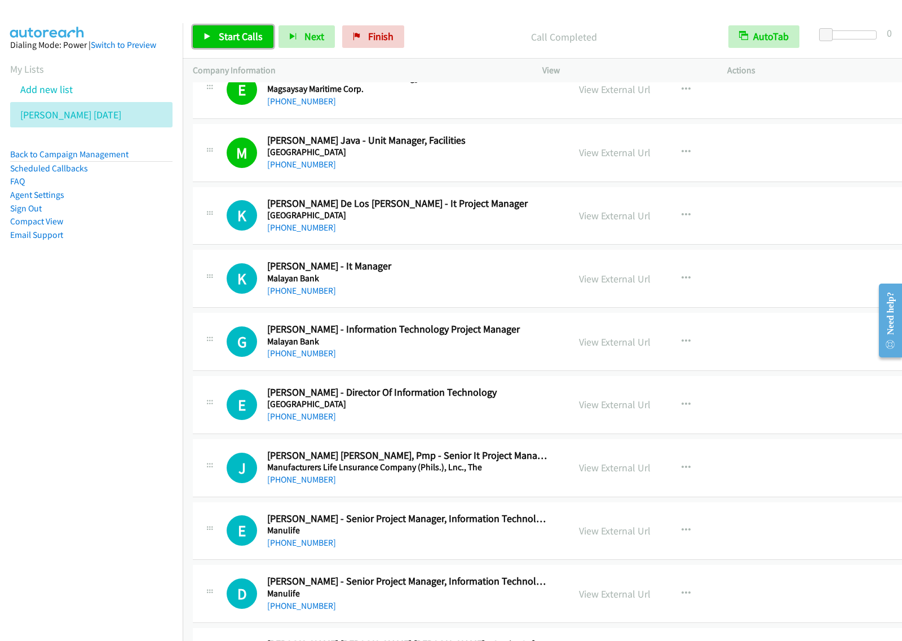
click at [226, 31] on span "Start Calls" at bounding box center [241, 36] width 44 height 13
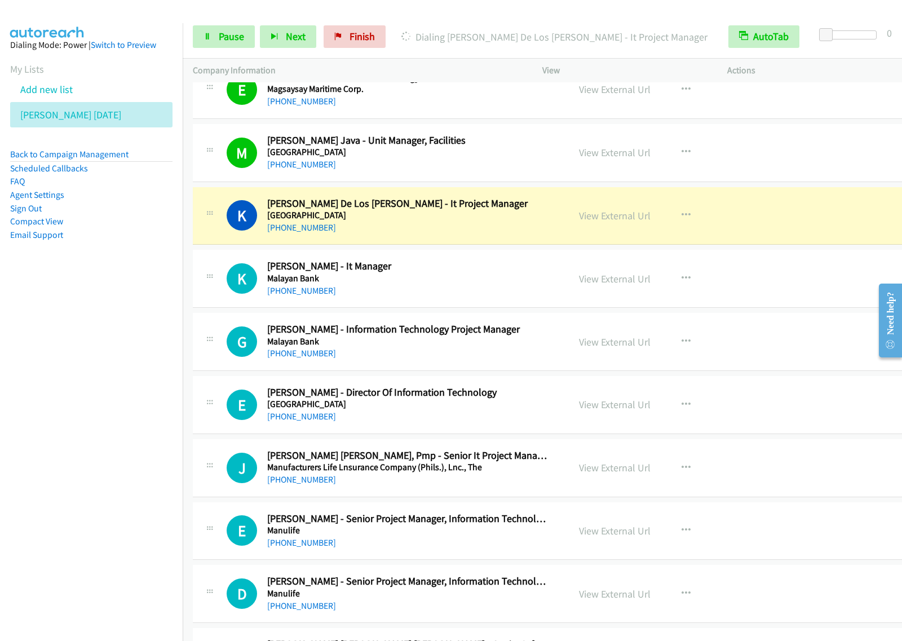
drag, startPoint x: 138, startPoint y: 296, endPoint x: 192, endPoint y: 271, distance: 59.3
click at [138, 296] on nav "Dialing Mode: Power | Switch to Preview My Lists Add new list [PERSON_NAME] [DA…" at bounding box center [91, 343] width 183 height 641
click at [246, 38] on link "Pause" at bounding box center [224, 36] width 62 height 23
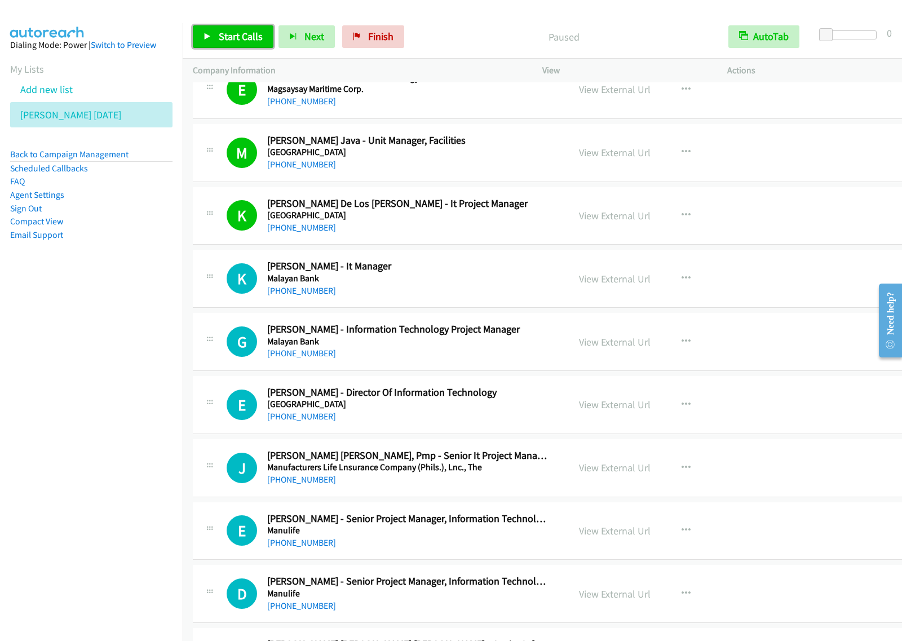
click at [236, 39] on span "Start Calls" at bounding box center [241, 36] width 44 height 13
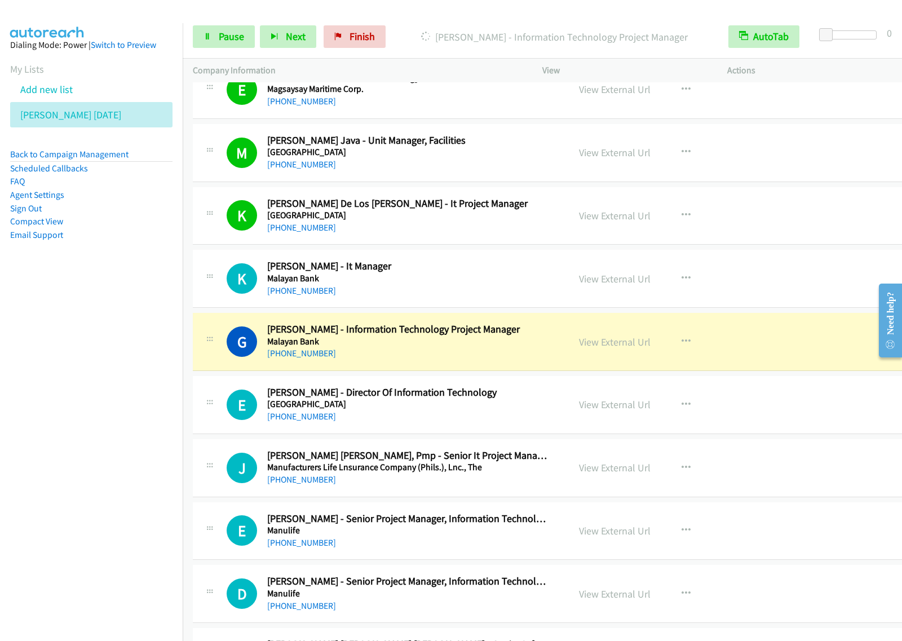
scroll to position [3031, 0]
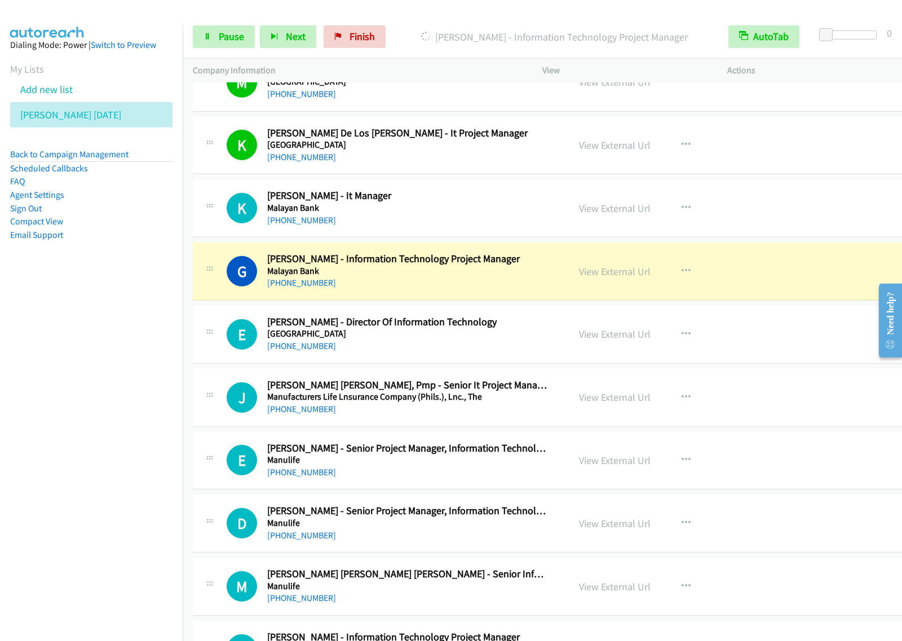
click at [133, 370] on nav "Dialing Mode: Power | Switch to Preview My Lists Add new list [PERSON_NAME] [DA…" at bounding box center [91, 343] width 183 height 641
click at [234, 34] on span "Pause" at bounding box center [231, 36] width 25 height 13
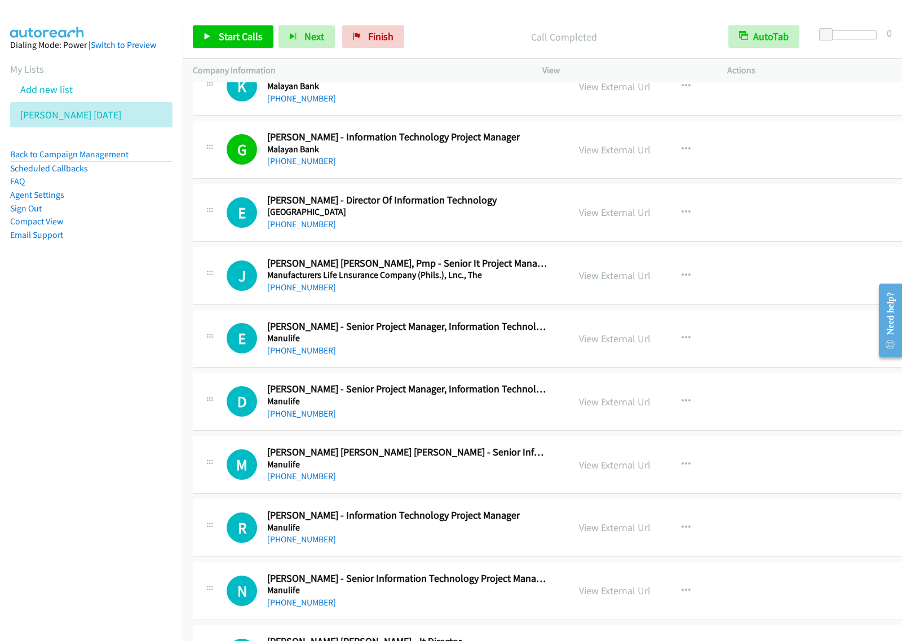
scroll to position [3172, 0]
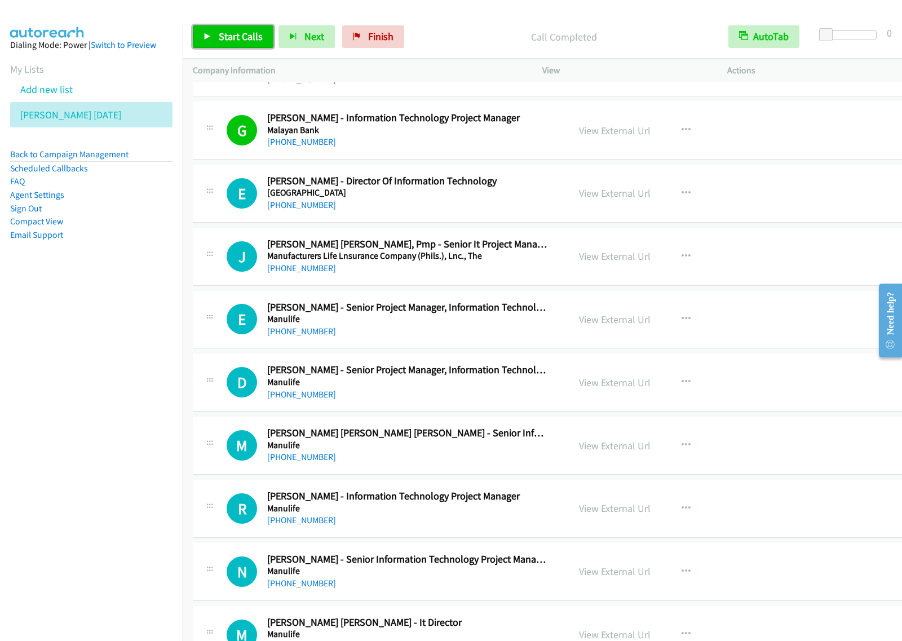
click at [227, 37] on span "Start Calls" at bounding box center [241, 36] width 44 height 13
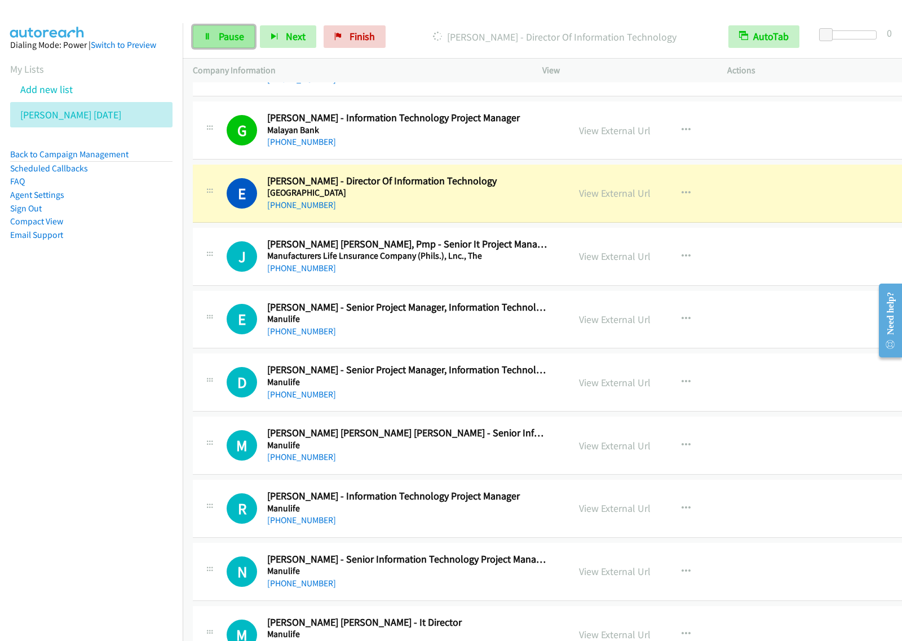
click at [237, 42] on span "Pause" at bounding box center [231, 36] width 25 height 13
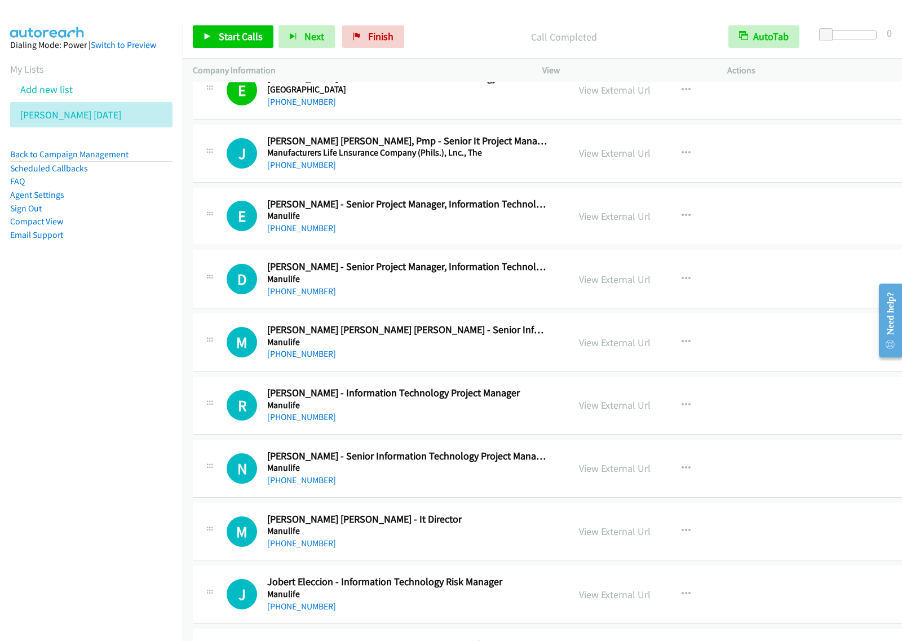
scroll to position [3243, 0]
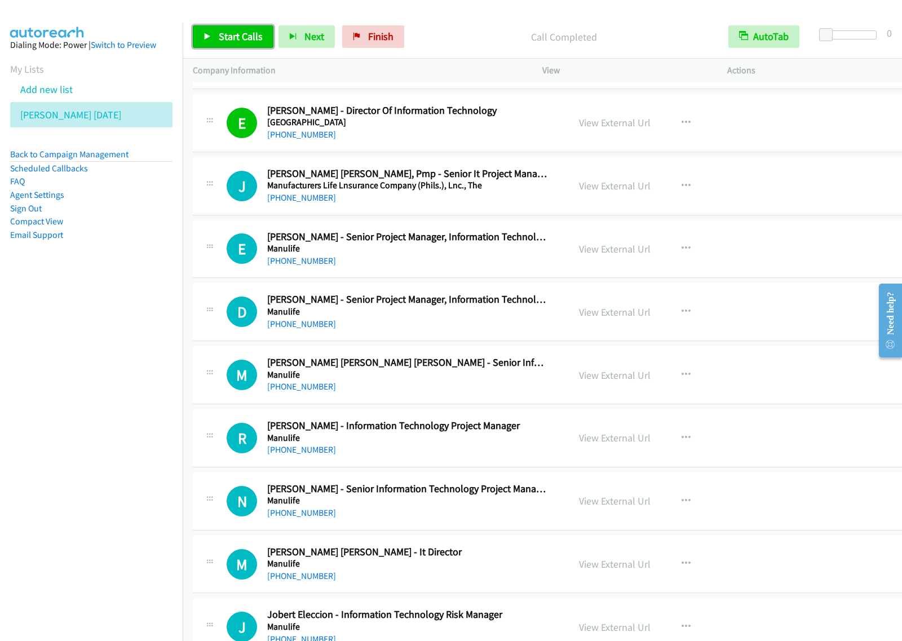
click at [248, 34] on span "Start Calls" at bounding box center [241, 36] width 44 height 13
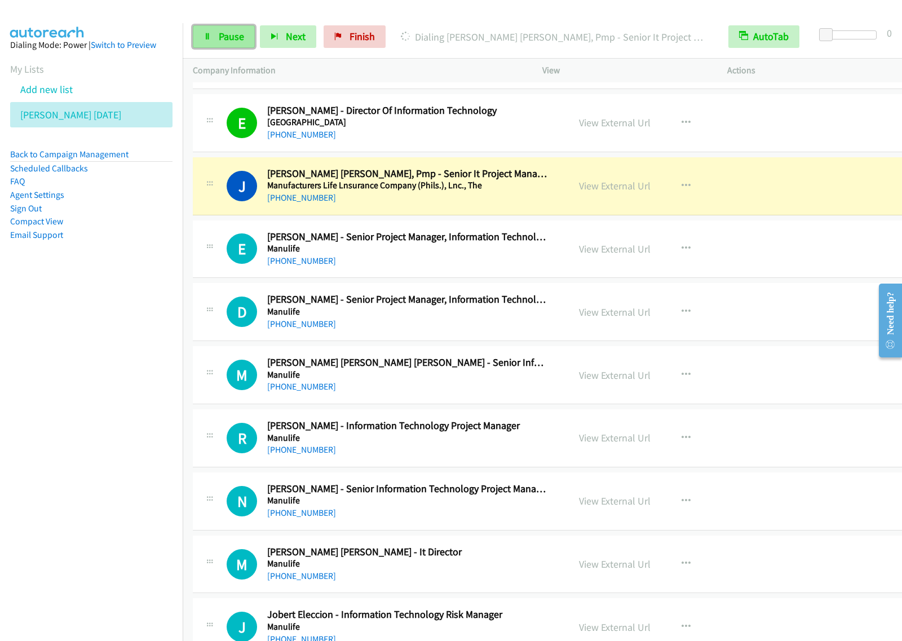
click at [235, 27] on link "Pause" at bounding box center [224, 36] width 62 height 23
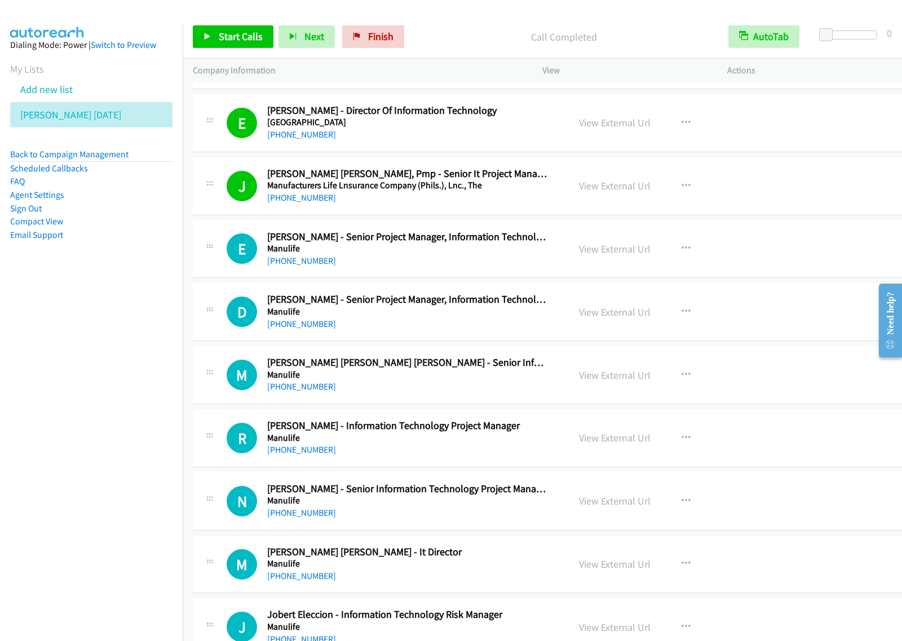
drag, startPoint x: 122, startPoint y: 312, endPoint x: 362, endPoint y: 220, distance: 257.0
click at [133, 307] on nav "Dialing Mode: Power | Switch to Preview My Lists Add new list [PERSON_NAME] [DA…" at bounding box center [91, 343] width 183 height 641
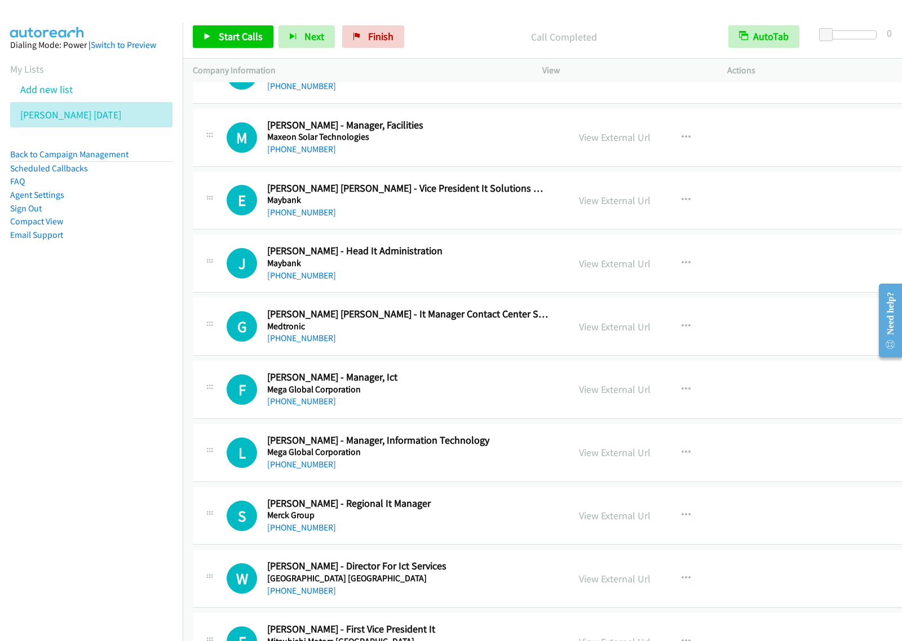
scroll to position [4370, 0]
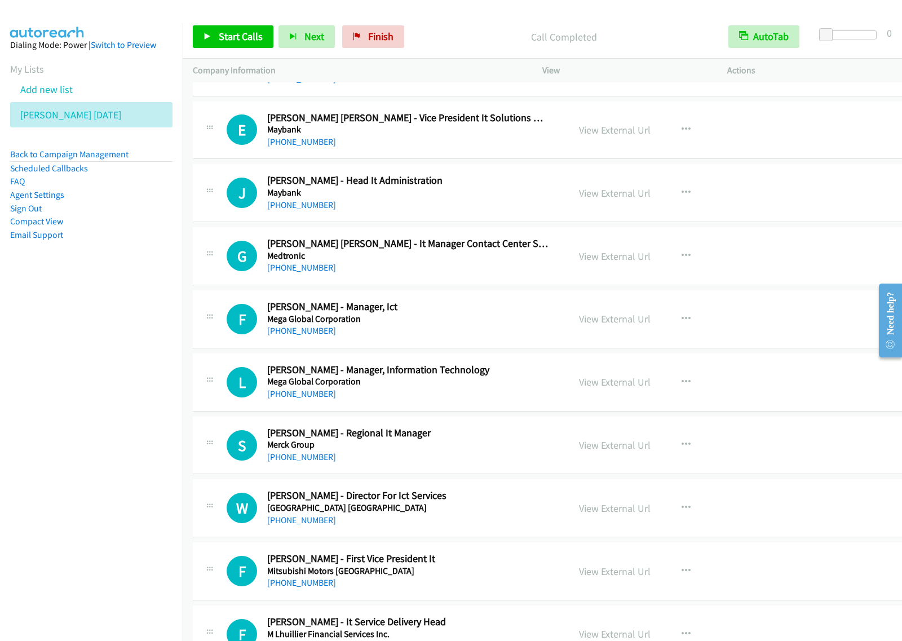
drag, startPoint x: 440, startPoint y: 274, endPoint x: 468, endPoint y: 270, distance: 28.5
click at [440, 274] on div "[PHONE_NUMBER]" at bounding box center [407, 268] width 281 height 14
click at [682, 261] on icon "button" at bounding box center [686, 256] width 9 height 9
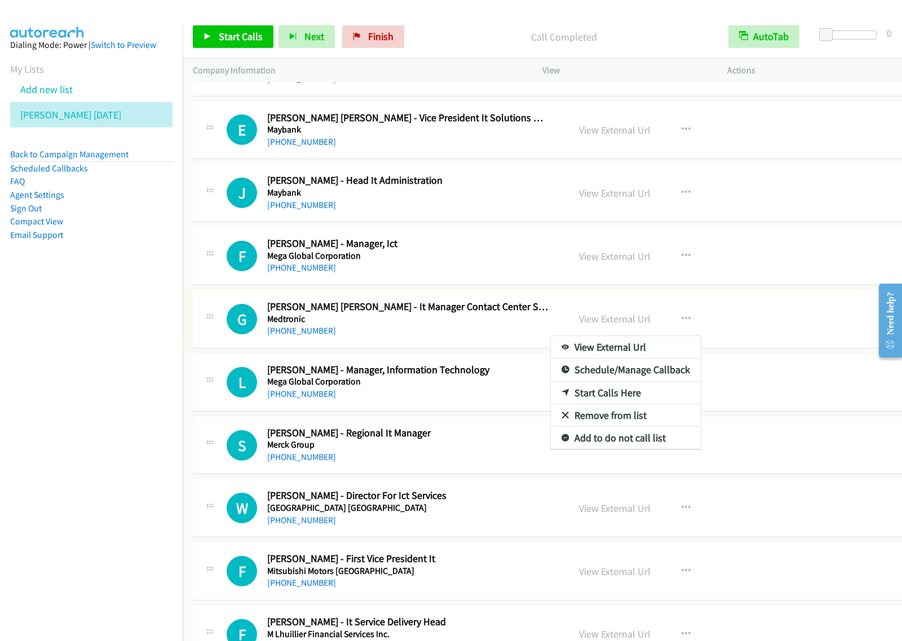
click at [674, 266] on div at bounding box center [451, 320] width 902 height 641
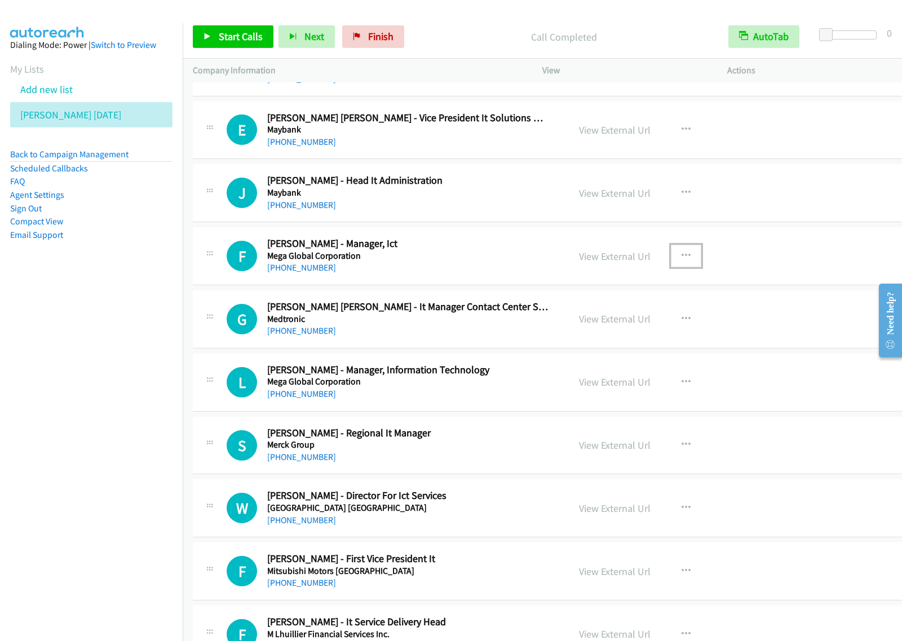
click at [682, 261] on icon "button" at bounding box center [686, 256] width 9 height 9
click at [601, 333] on link "Start Calls Here" at bounding box center [626, 330] width 150 height 23
click at [251, 41] on span "Start Calls" at bounding box center [241, 36] width 44 height 13
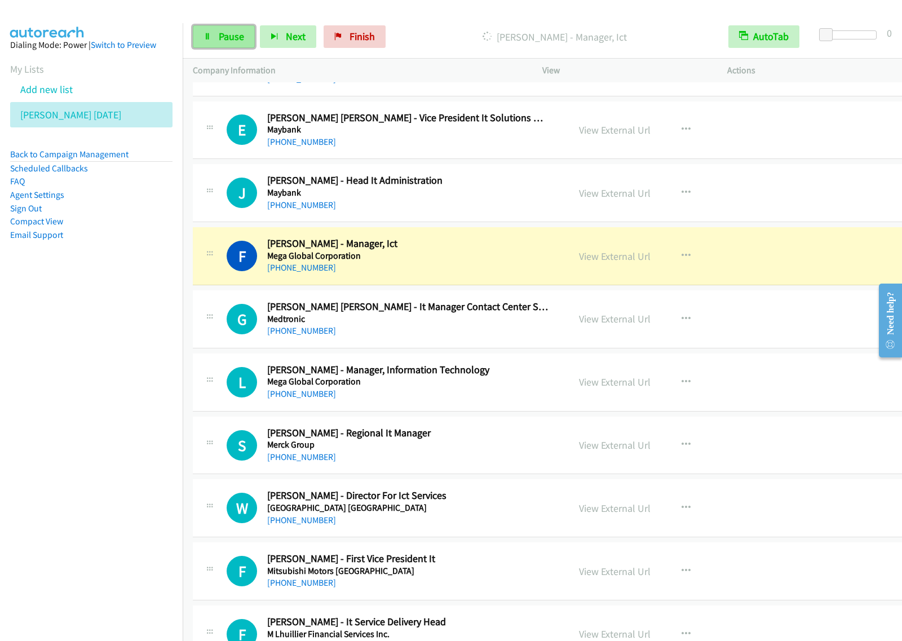
click at [226, 42] on span "Pause" at bounding box center [231, 36] width 25 height 13
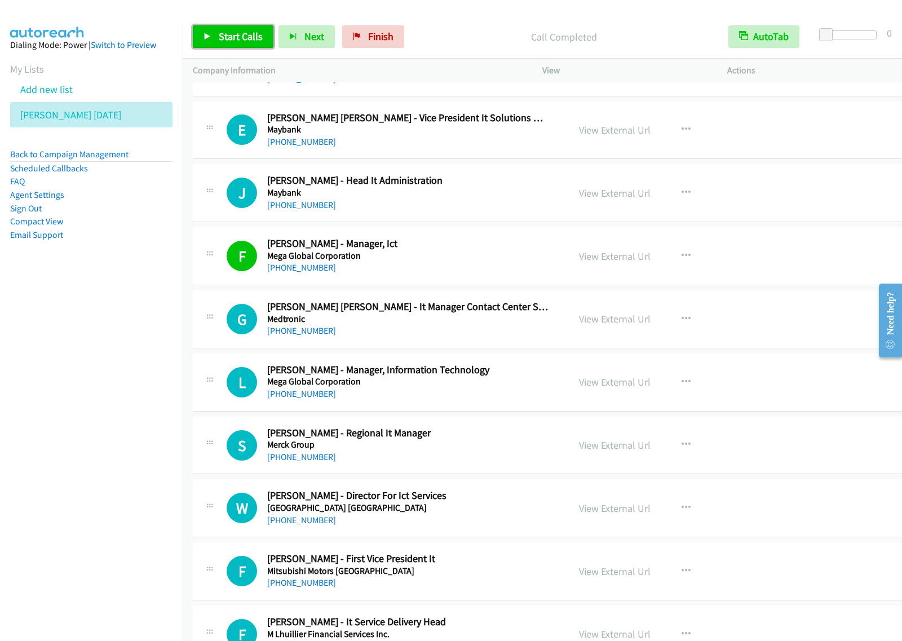
click at [241, 38] on span "Start Calls" at bounding box center [241, 36] width 44 height 13
click at [104, 407] on nav "Dialing Mode: Power | Switch to Preview My Lists Add new list [PERSON_NAME] [DA…" at bounding box center [91, 343] width 183 height 641
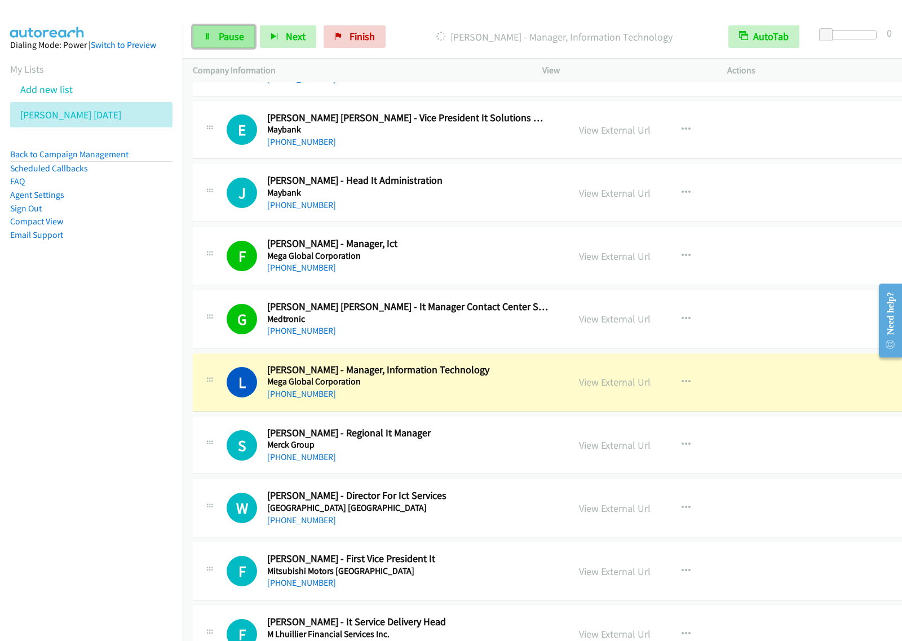
click at [232, 28] on link "Pause" at bounding box center [224, 36] width 62 height 23
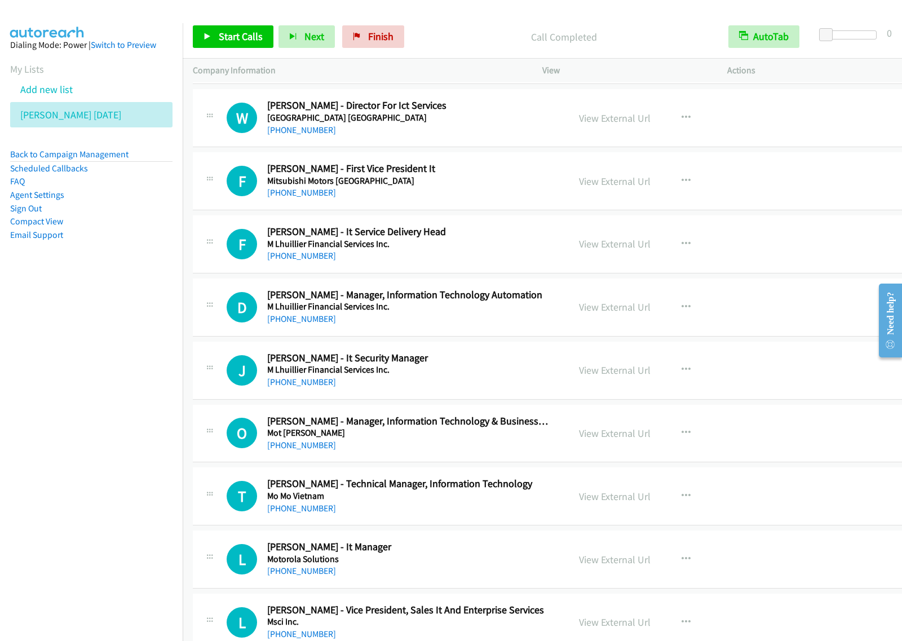
scroll to position [4793, 0]
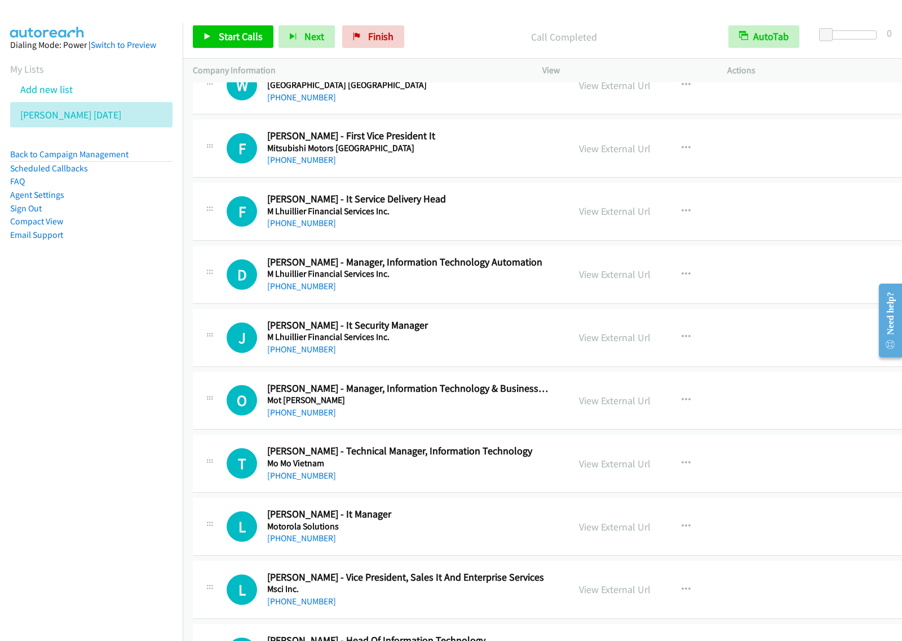
click at [477, 216] on h5 "M Lhuillier Financial Services Inc." at bounding box center [407, 211] width 281 height 11
click at [502, 217] on h5 "M Lhuillier Financial Services Inc." at bounding box center [407, 211] width 281 height 11
click at [681, 219] on button "button" at bounding box center [686, 211] width 30 height 23
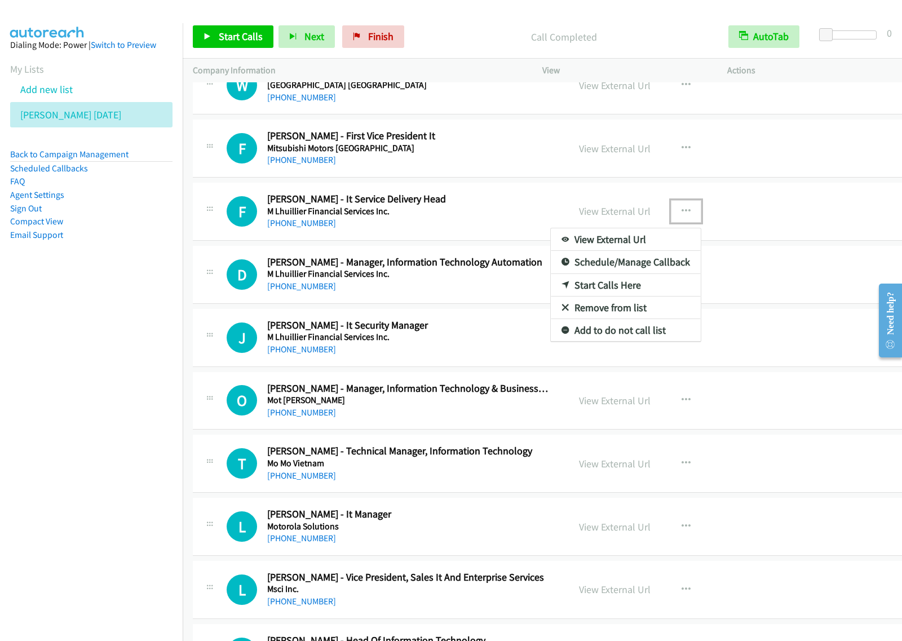
click at [622, 297] on link "Start Calls Here" at bounding box center [626, 285] width 150 height 23
click at [680, 222] on button "button" at bounding box center [686, 211] width 30 height 23
click at [632, 292] on link "Start Calls Here" at bounding box center [626, 285] width 150 height 23
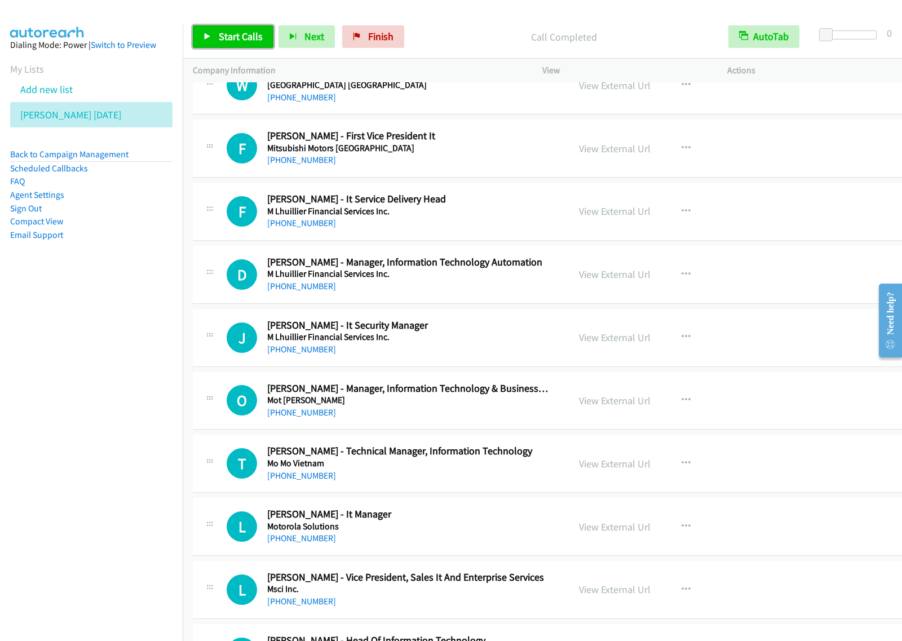
click at [230, 34] on span "Start Calls" at bounding box center [241, 36] width 44 height 13
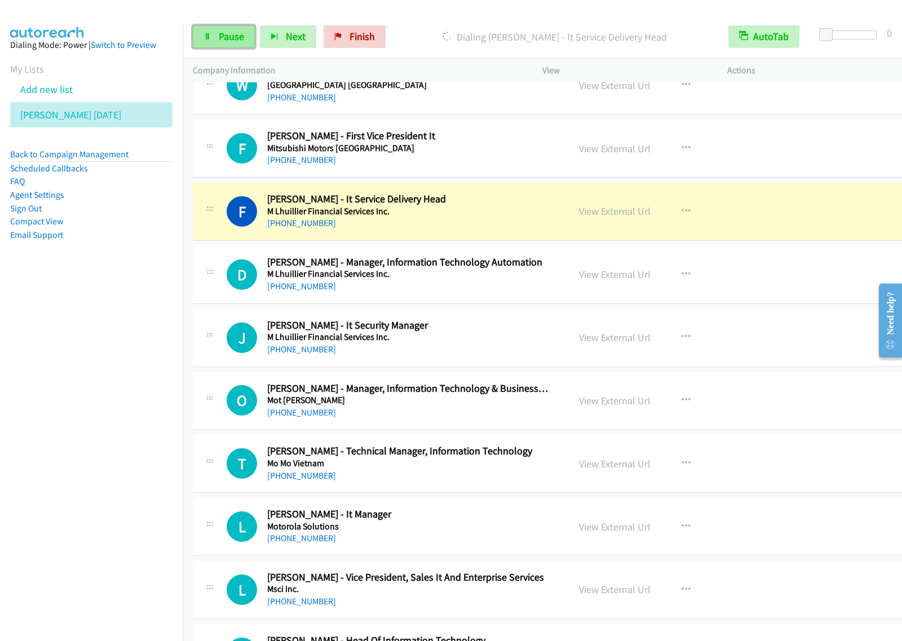
drag, startPoint x: 232, startPoint y: 41, endPoint x: 243, endPoint y: 41, distance: 11.3
click at [232, 41] on span "Pause" at bounding box center [231, 36] width 25 height 13
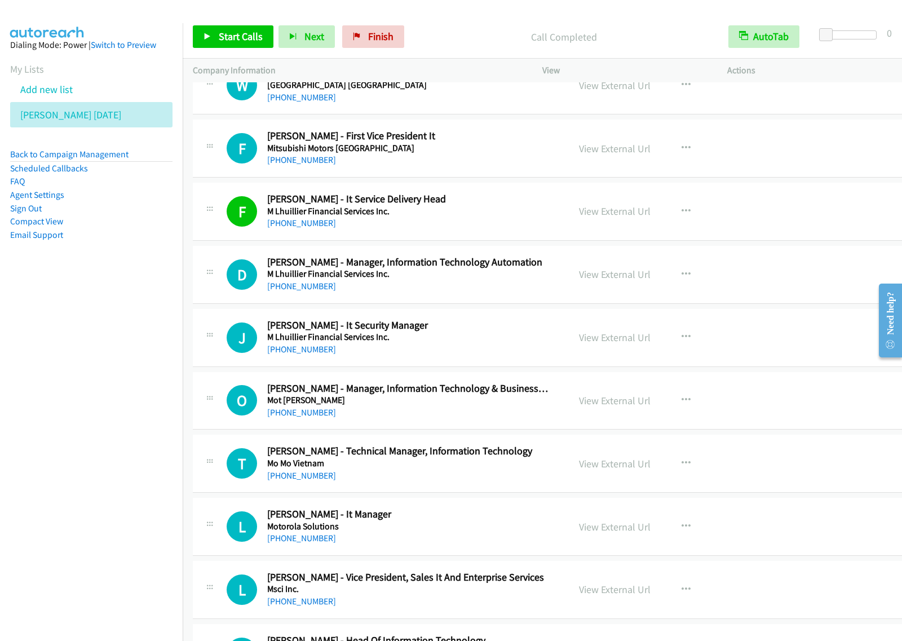
click at [105, 322] on nav "Dialing Mode: Power | Switch to Preview My Lists Add new list [PERSON_NAME] [DA…" at bounding box center [91, 343] width 183 height 641
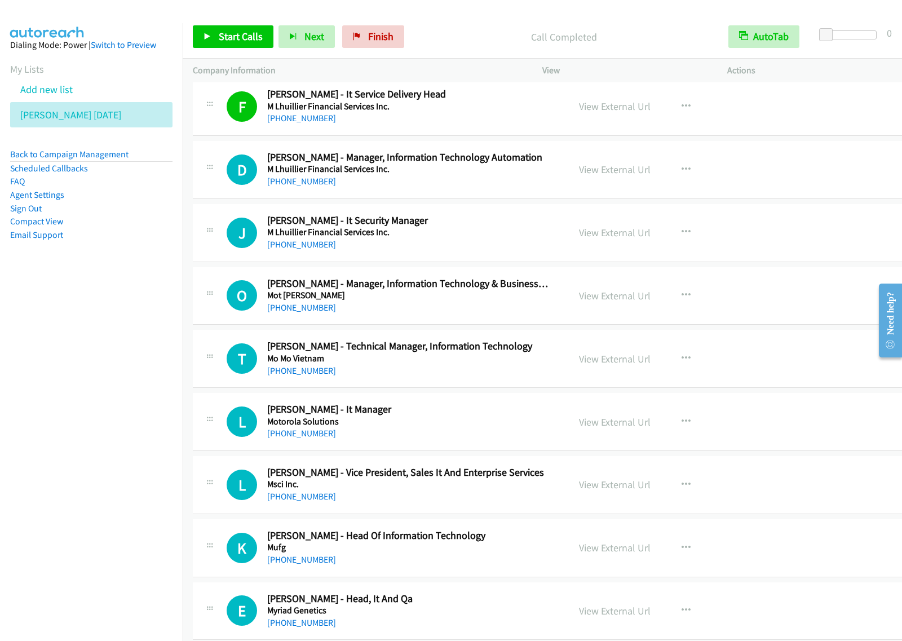
scroll to position [4934, 0]
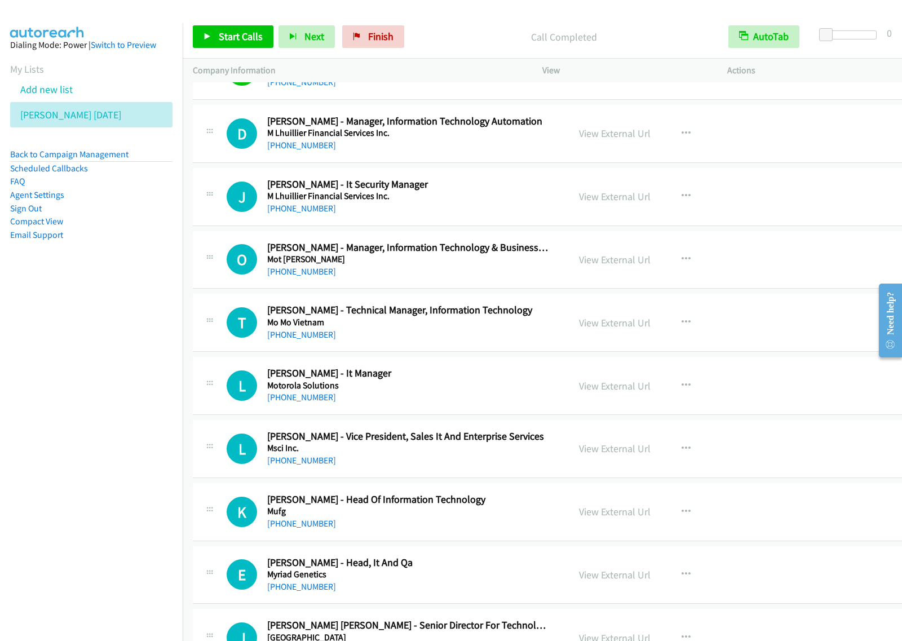
click at [457, 342] on div "[PHONE_NUMBER]" at bounding box center [407, 335] width 281 height 14
click at [420, 265] on h5 "Mot [PERSON_NAME]" at bounding box center [407, 259] width 281 height 11
click at [682, 327] on icon "button" at bounding box center [686, 322] width 9 height 9
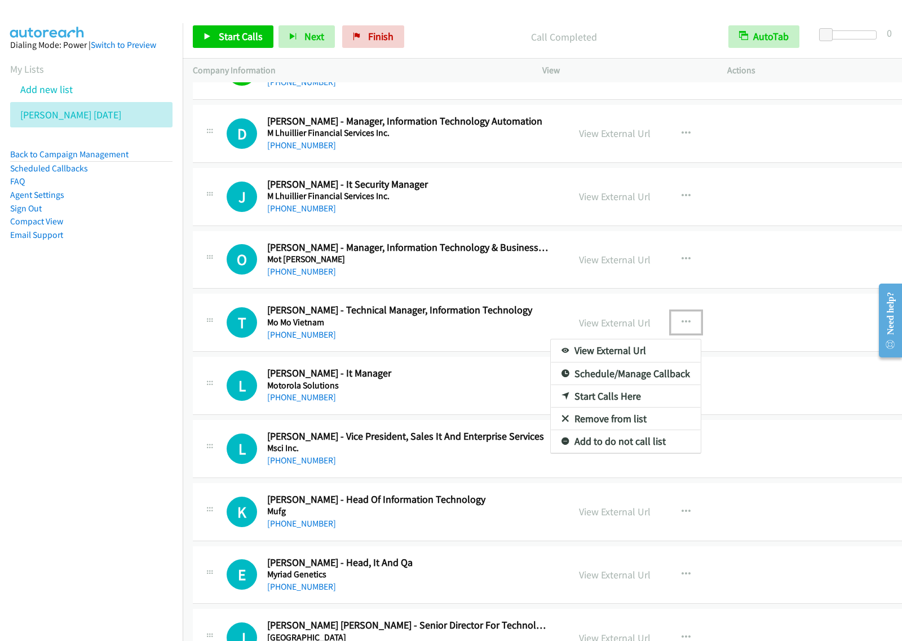
click at [633, 408] on link "Start Calls Here" at bounding box center [626, 396] width 150 height 23
click at [677, 334] on button "button" at bounding box center [686, 322] width 30 height 23
click at [639, 404] on link "Start Calls Here" at bounding box center [626, 396] width 150 height 23
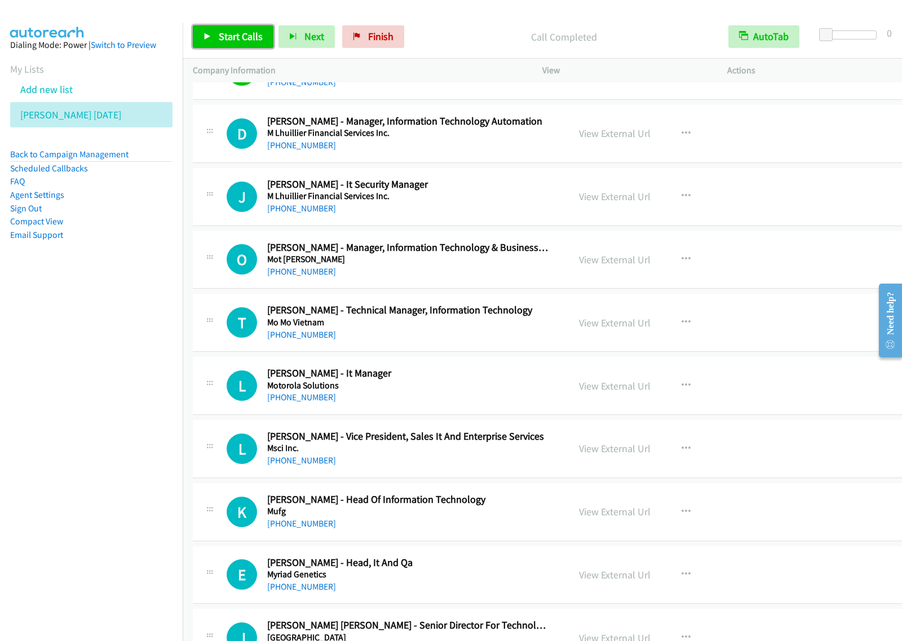
click at [245, 38] on span "Start Calls" at bounding box center [241, 36] width 44 height 13
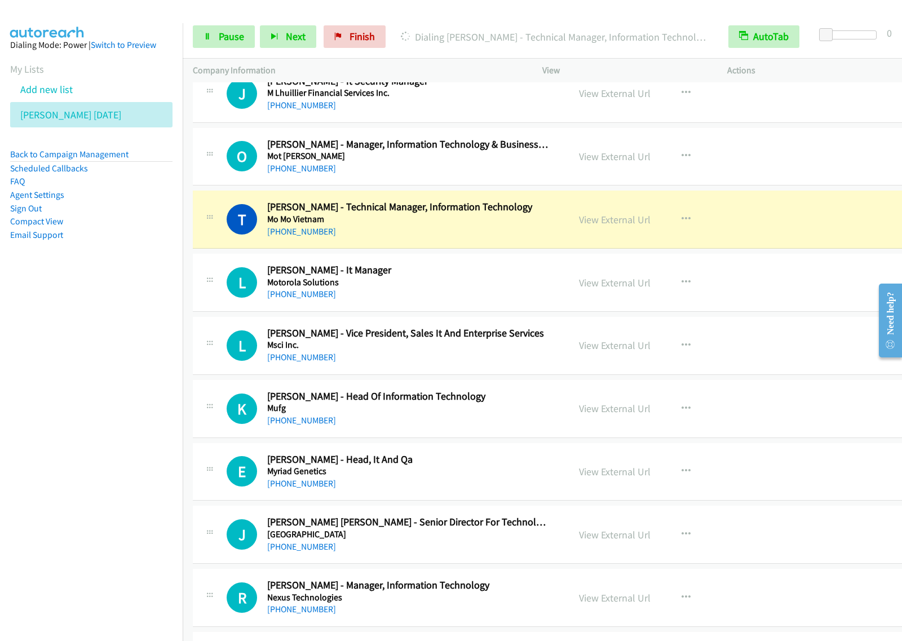
scroll to position [5075, 0]
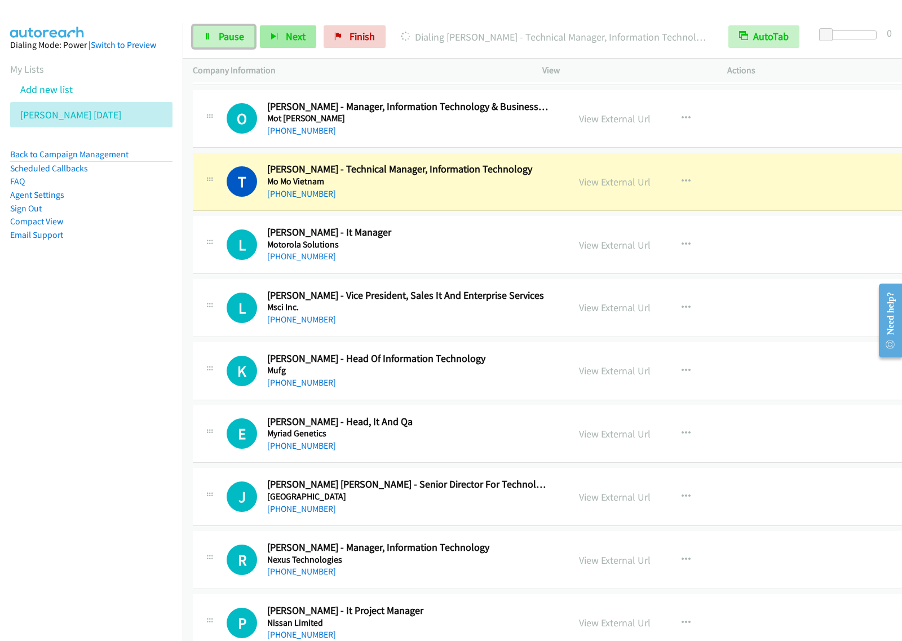
drag, startPoint x: 231, startPoint y: 35, endPoint x: 311, endPoint y: 37, distance: 79.5
click at [231, 35] on span "Pause" at bounding box center [231, 36] width 25 height 13
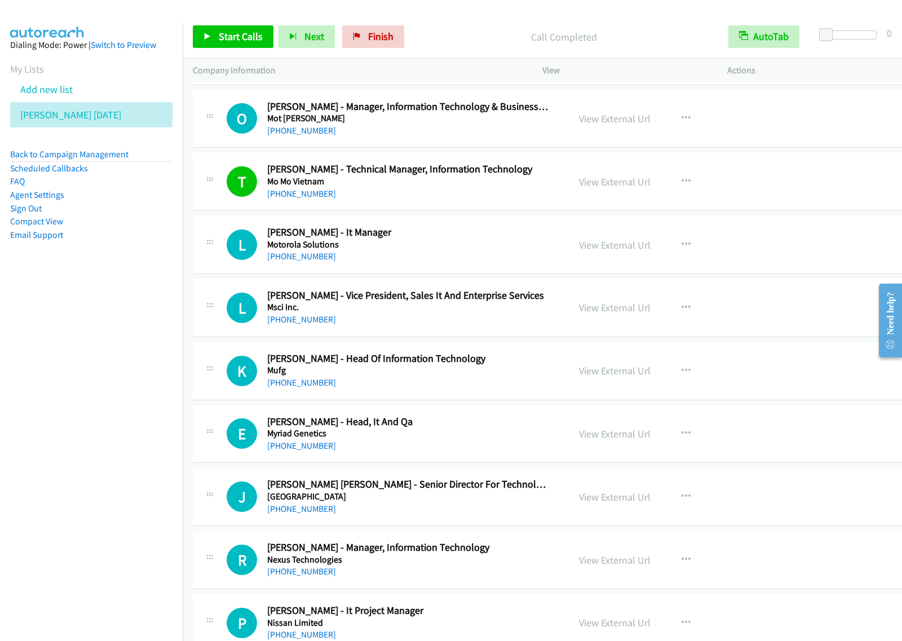
drag, startPoint x: 116, startPoint y: 381, endPoint x: 137, endPoint y: 367, distance: 26.0
click at [116, 381] on nav "Dialing Mode: Power | Switch to Preview My Lists Add new list [PERSON_NAME] [DA…" at bounding box center [91, 343] width 183 height 641
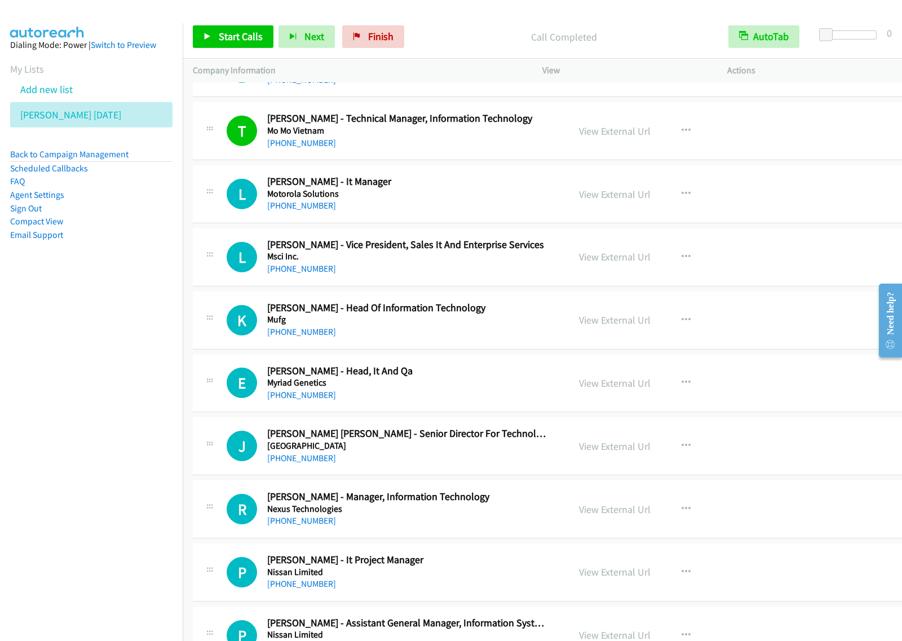
scroll to position [5216, 0]
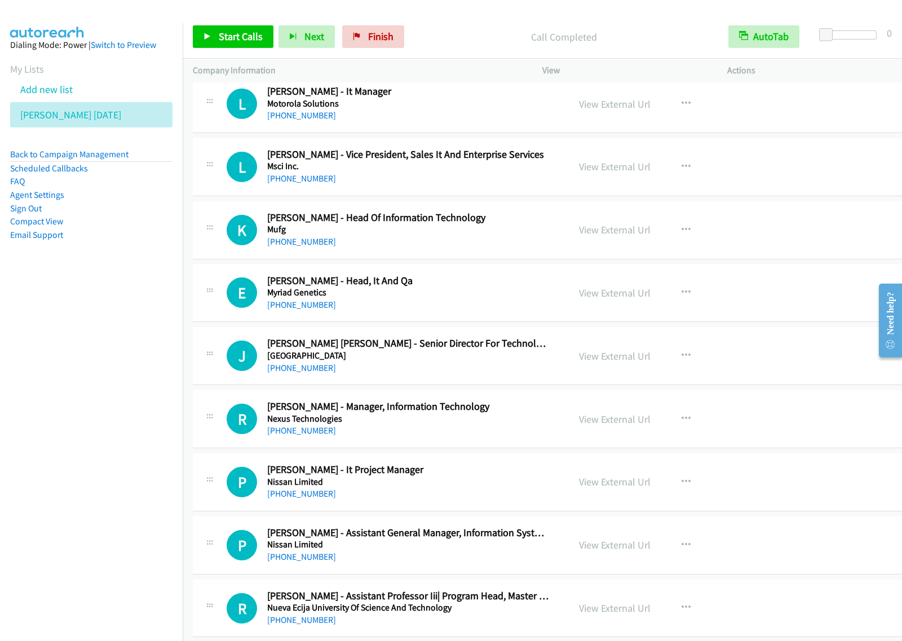
click at [537, 235] on h5 "Mufg" at bounding box center [407, 229] width 281 height 11
click at [680, 236] on button "button" at bounding box center [686, 230] width 30 height 23
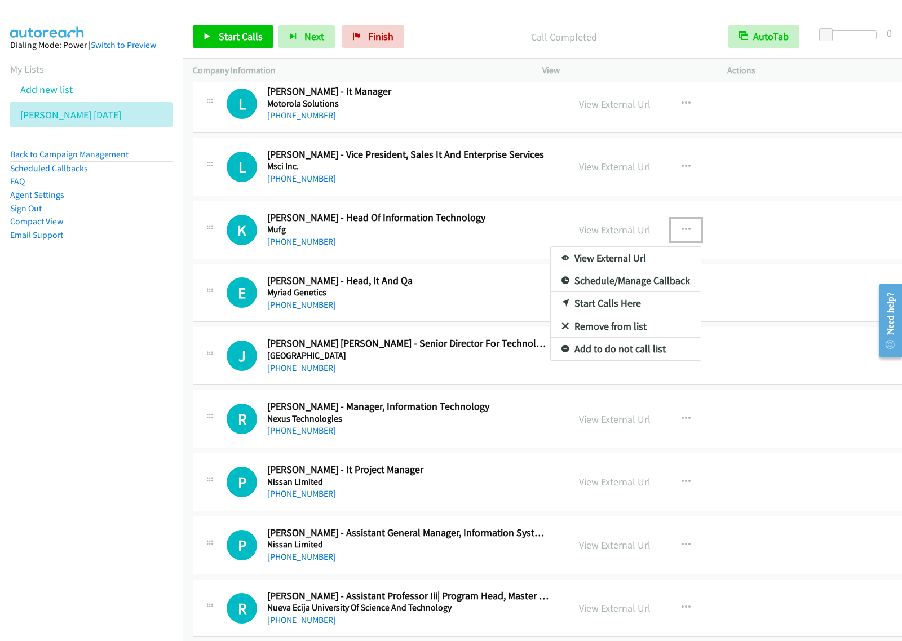
click at [626, 311] on link "Start Calls Here" at bounding box center [626, 303] width 150 height 23
click at [684, 241] on button "button" at bounding box center [686, 230] width 30 height 23
click at [621, 314] on link "Start Calls Here" at bounding box center [626, 303] width 150 height 23
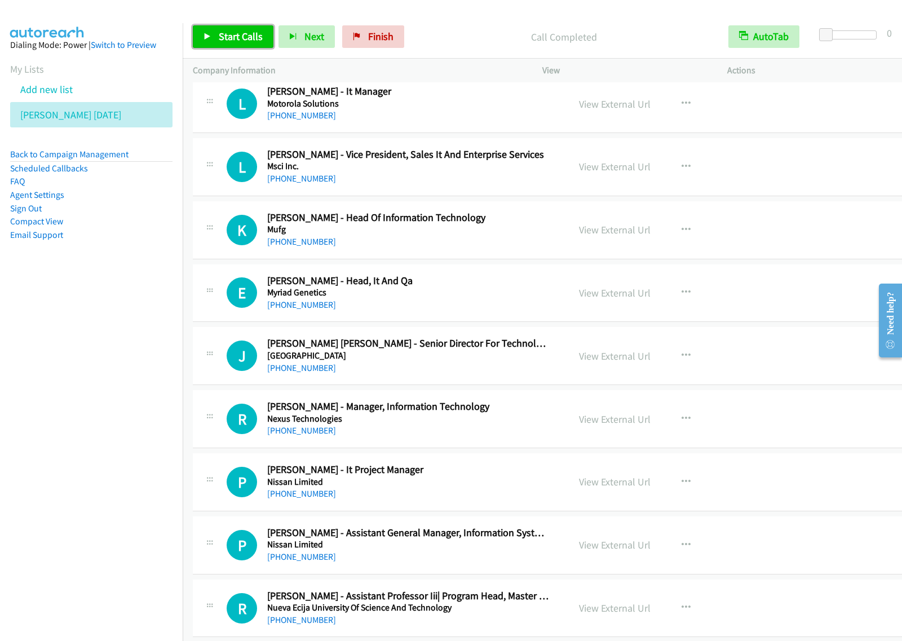
click at [213, 33] on link "Start Calls" at bounding box center [233, 36] width 81 height 23
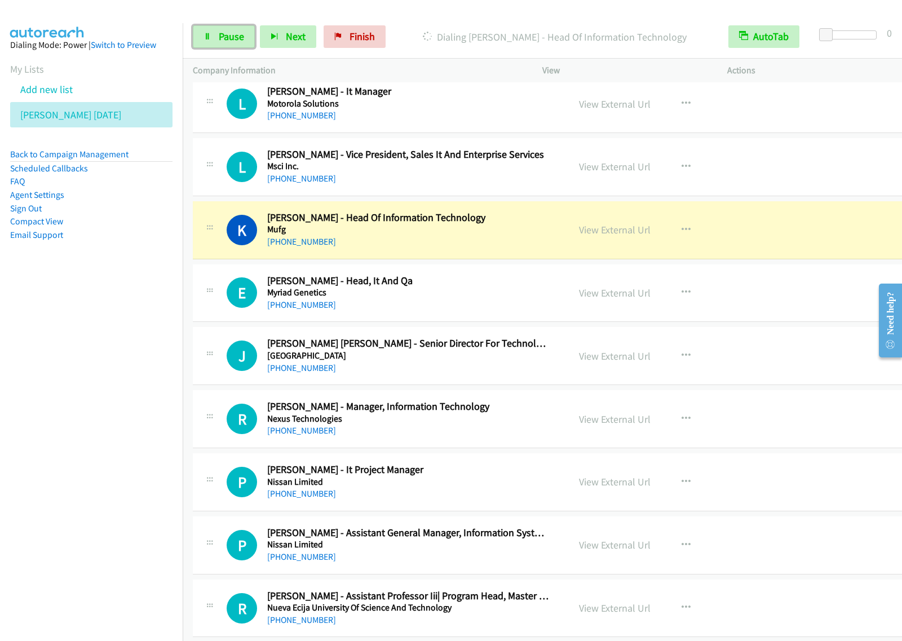
drag, startPoint x: 211, startPoint y: 37, endPoint x: 257, endPoint y: 3, distance: 56.4
click at [211, 37] on link "Pause" at bounding box center [224, 36] width 62 height 23
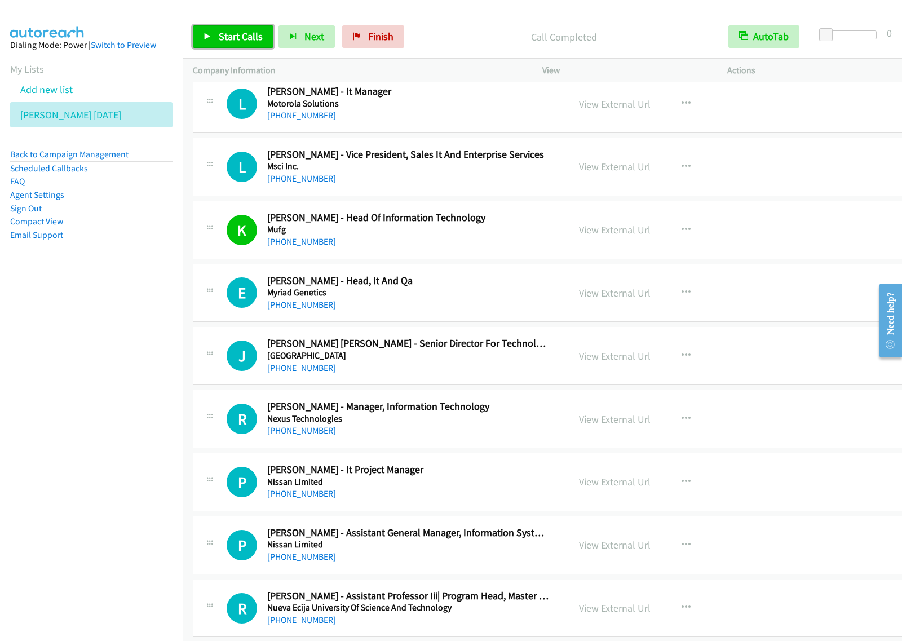
click at [246, 43] on span "Start Calls" at bounding box center [241, 36] width 44 height 13
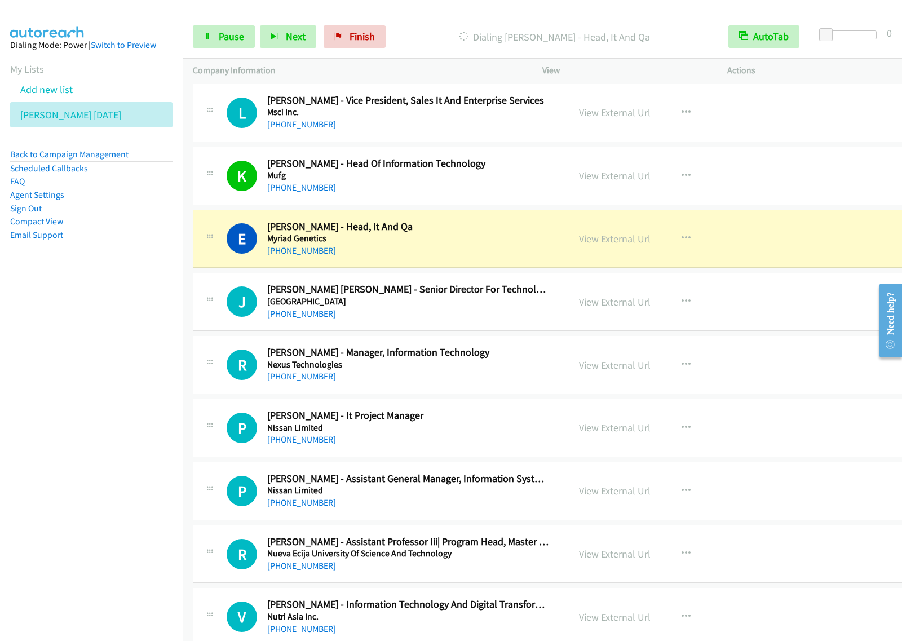
scroll to position [5287, 0]
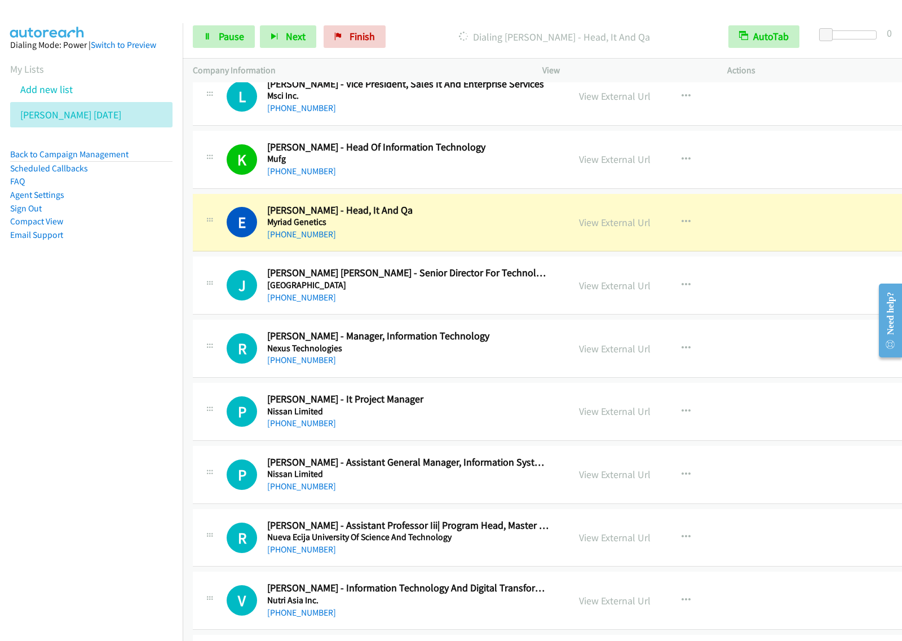
click at [230, 24] on div "Start Calls Pause Next Finish Dialing [PERSON_NAME], It And Qa AutoTab AutoTab 0" at bounding box center [543, 36] width 720 height 43
click at [220, 41] on span "Pause" at bounding box center [231, 36] width 25 height 13
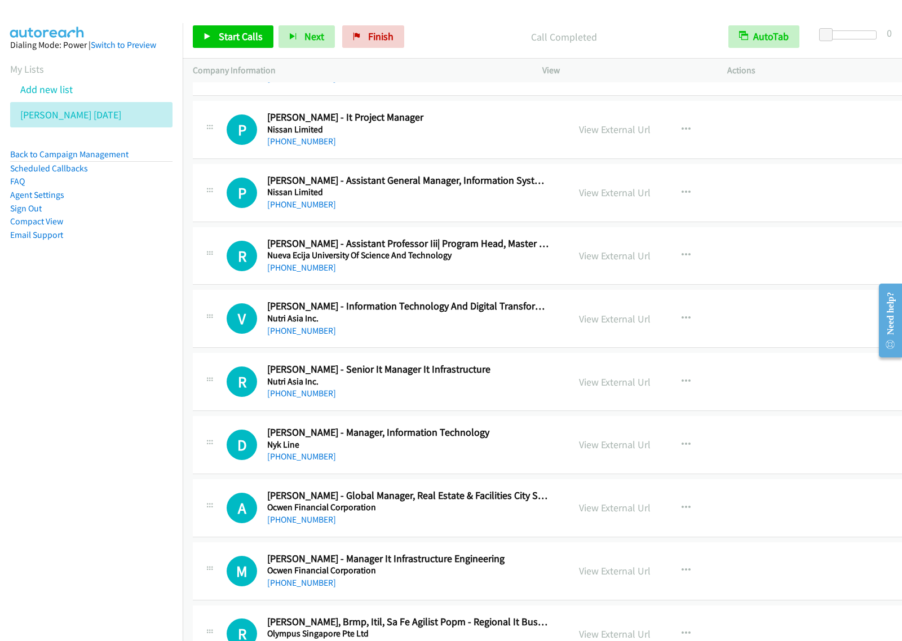
scroll to position [5639, 0]
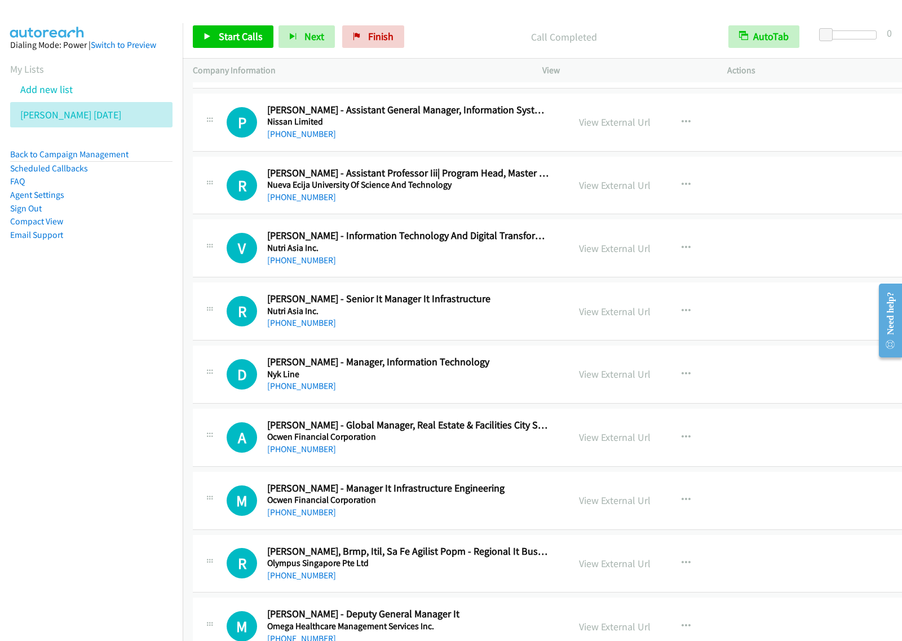
click at [413, 267] on div "[PHONE_NUMBER]" at bounding box center [407, 261] width 281 height 14
click at [683, 258] on button "button" at bounding box center [686, 248] width 30 height 23
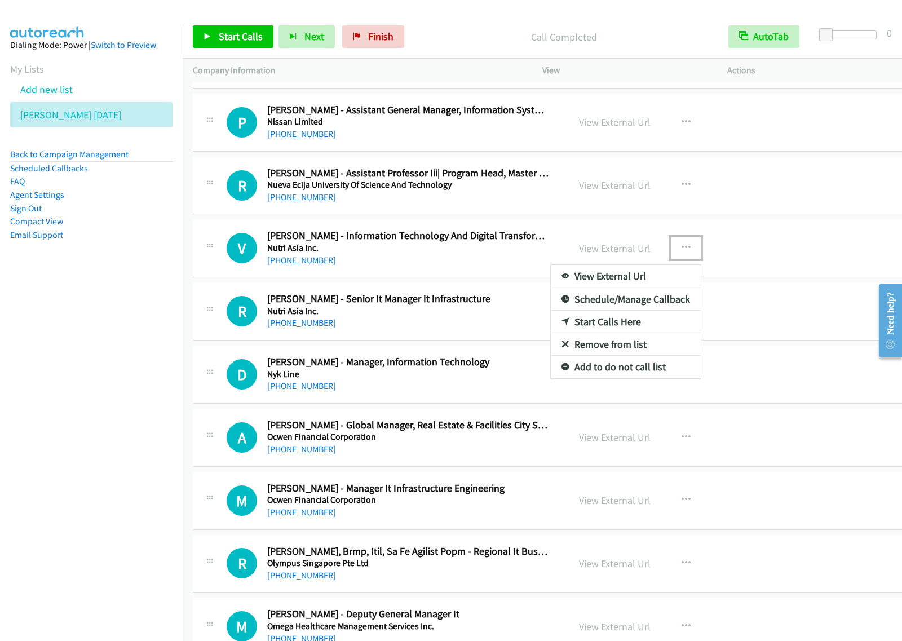
click at [655, 332] on link "Start Calls Here" at bounding box center [626, 322] width 150 height 23
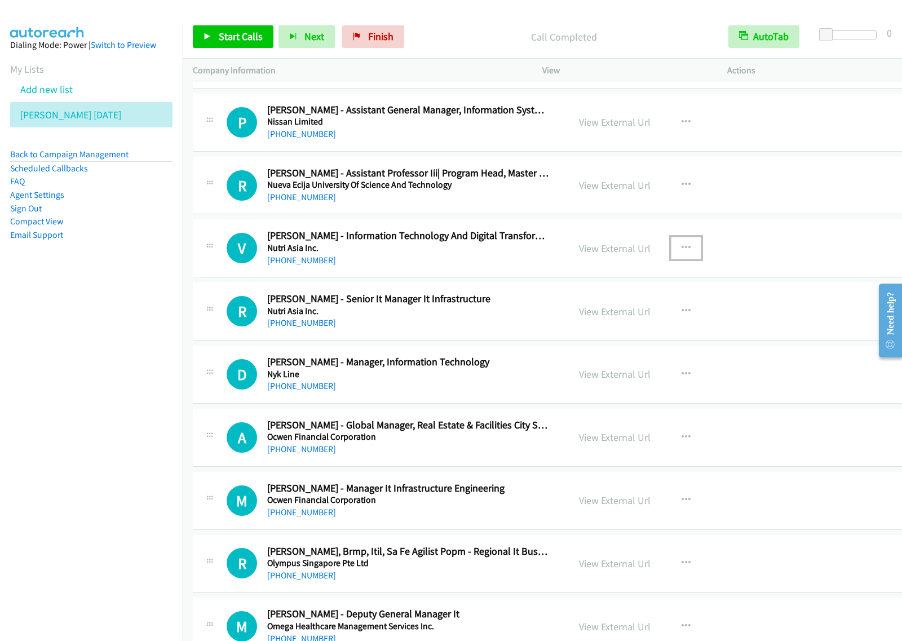
click at [682, 253] on icon "button" at bounding box center [686, 248] width 9 height 9
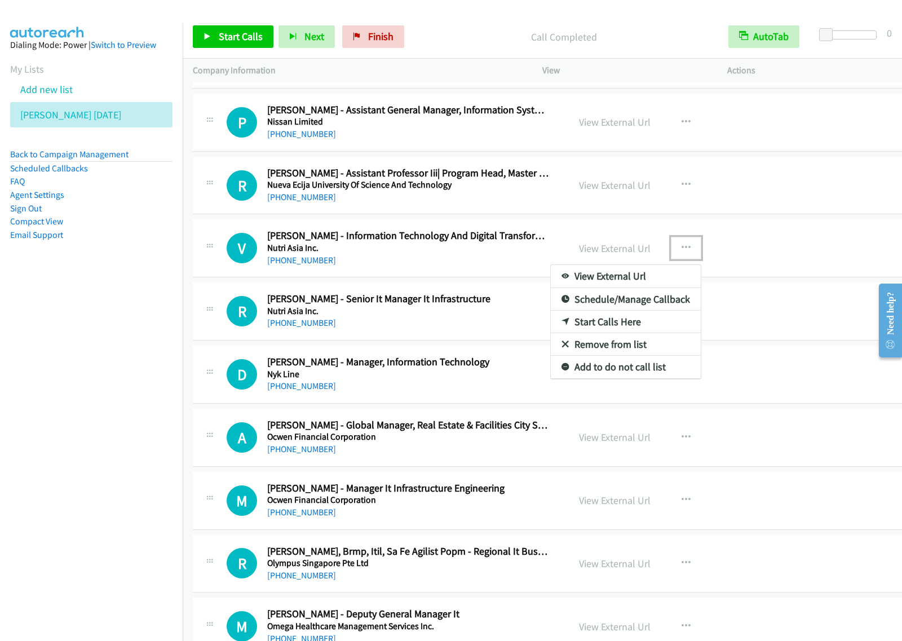
click at [627, 330] on link "Start Calls Here" at bounding box center [626, 322] width 150 height 23
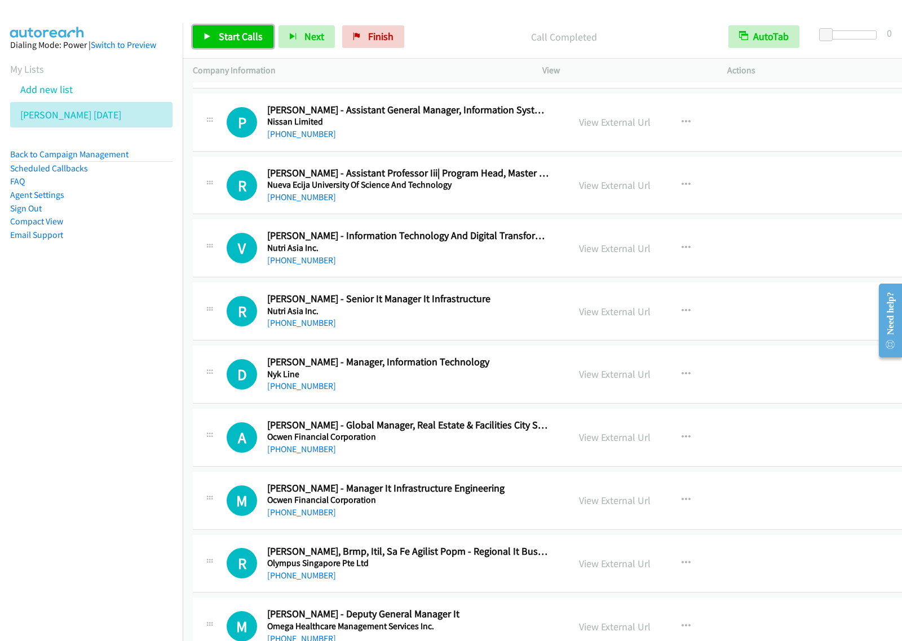
click at [227, 38] on span "Start Calls" at bounding box center [241, 36] width 44 height 13
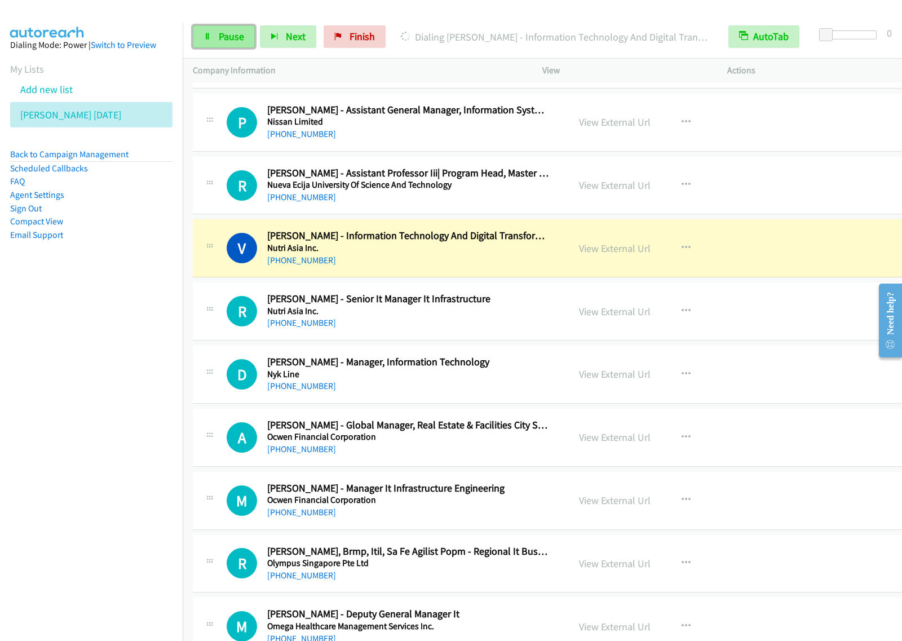
click at [243, 27] on link "Pause" at bounding box center [224, 36] width 62 height 23
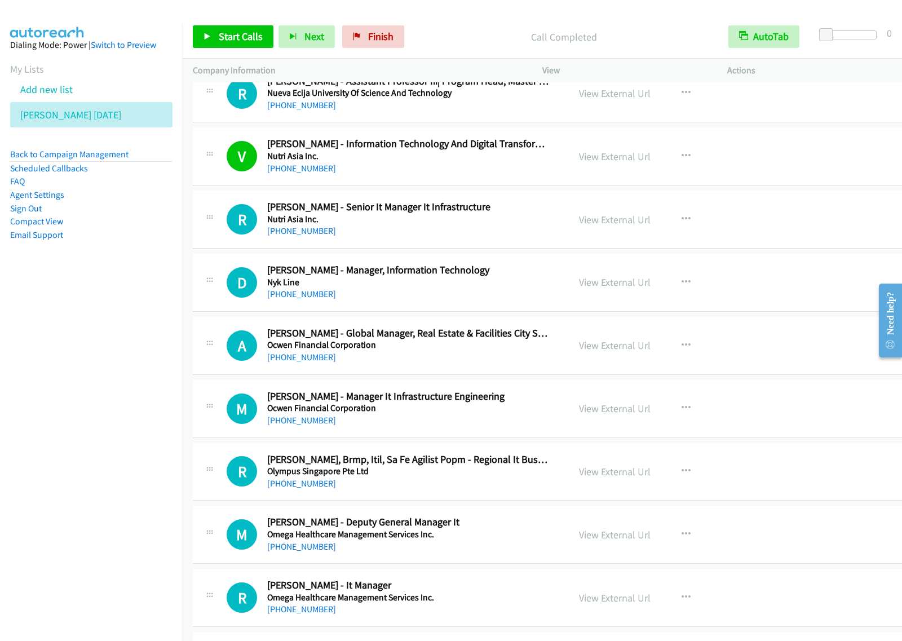
scroll to position [5780, 0]
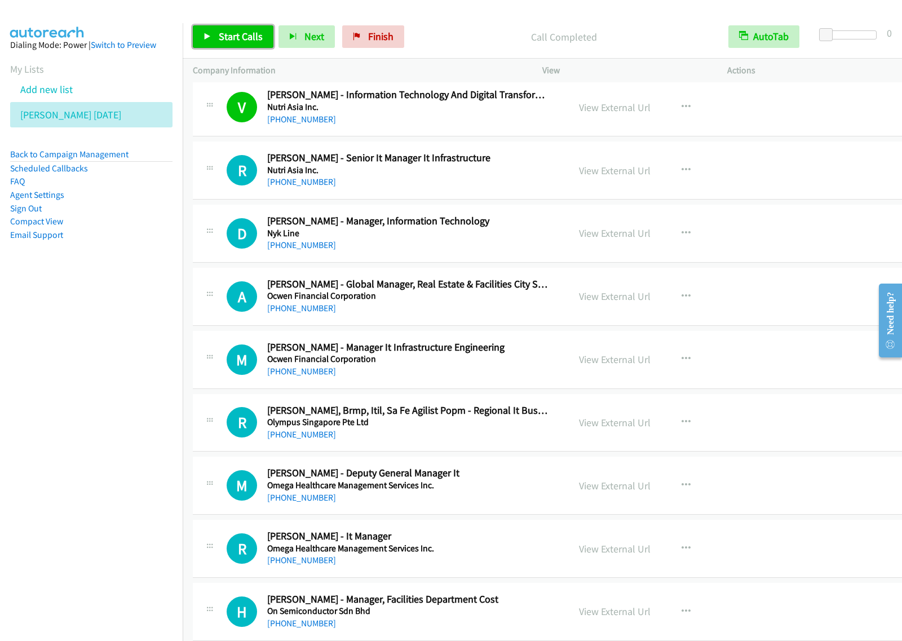
click at [219, 32] on span "Start Calls" at bounding box center [241, 36] width 44 height 13
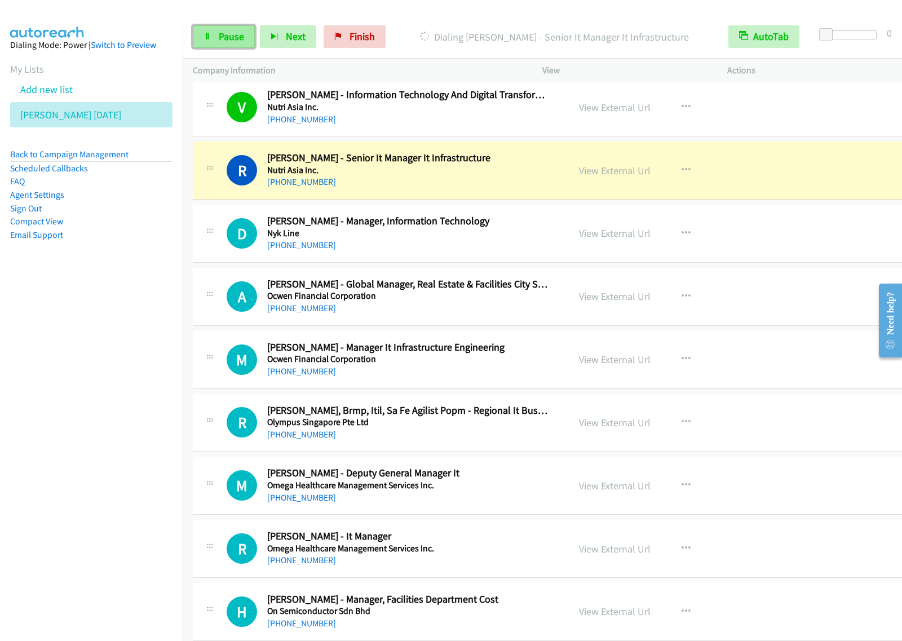
click at [231, 43] on span "Pause" at bounding box center [231, 36] width 25 height 13
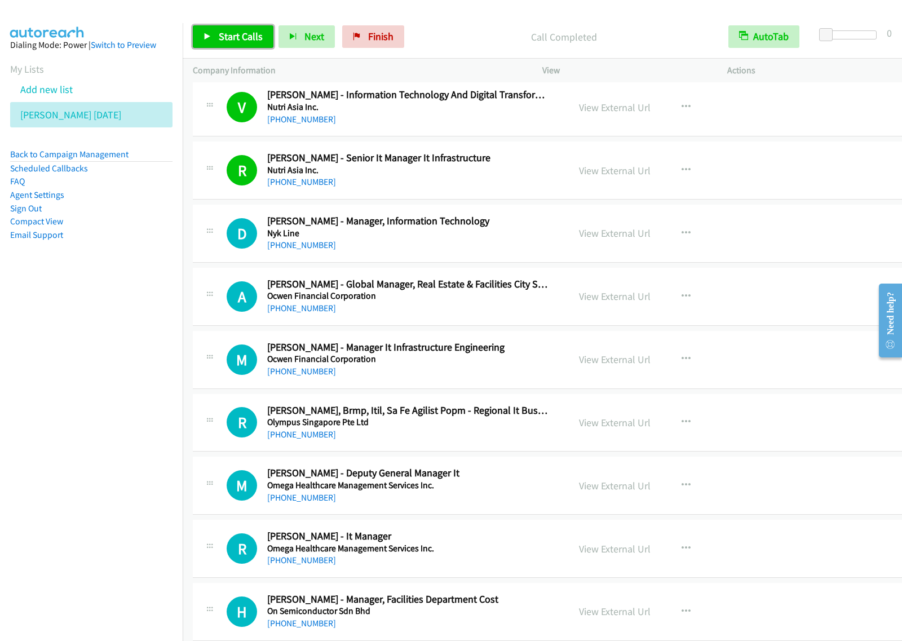
click at [246, 34] on span "Start Calls" at bounding box center [241, 36] width 44 height 13
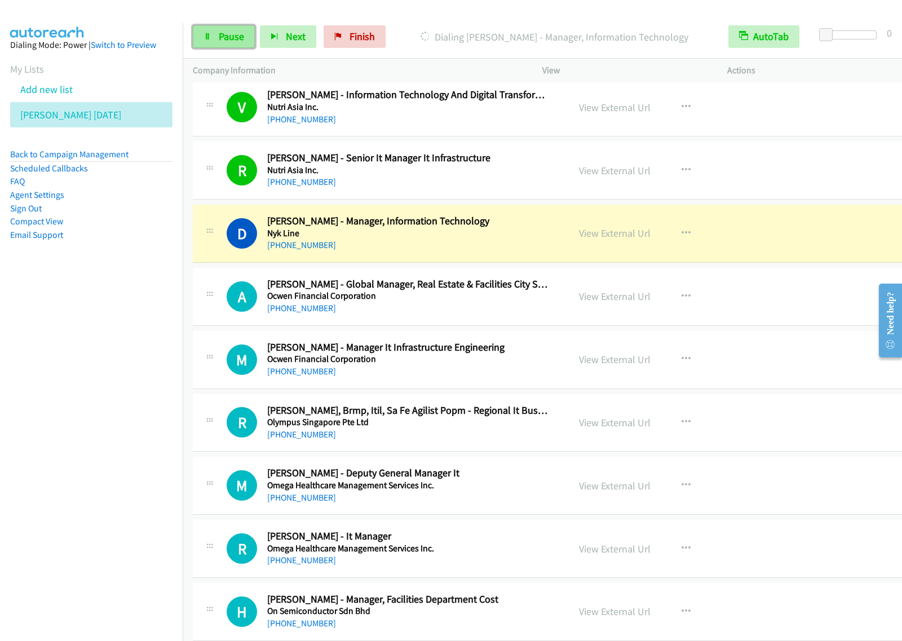
click at [232, 34] on span "Pause" at bounding box center [231, 36] width 25 height 13
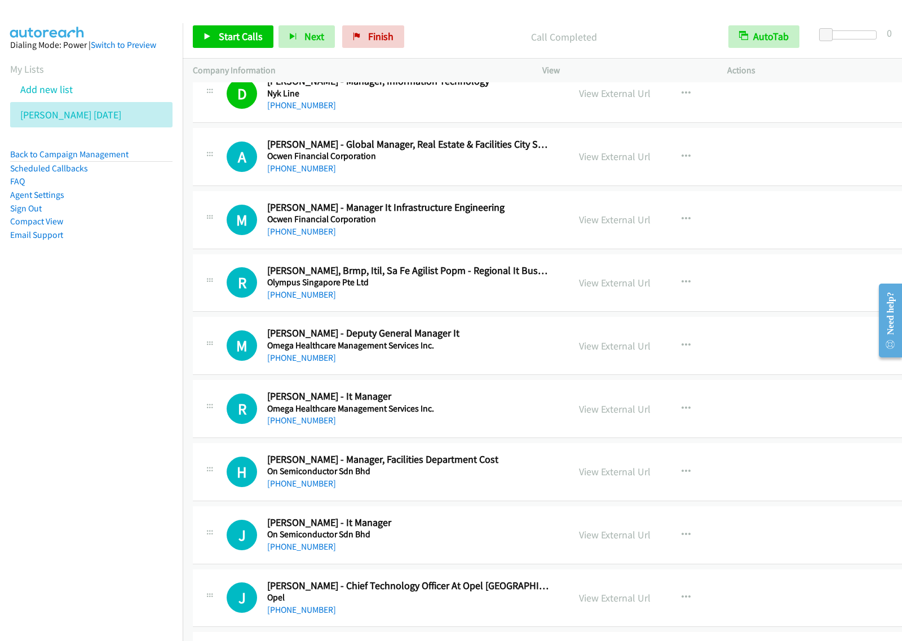
scroll to position [5921, 0]
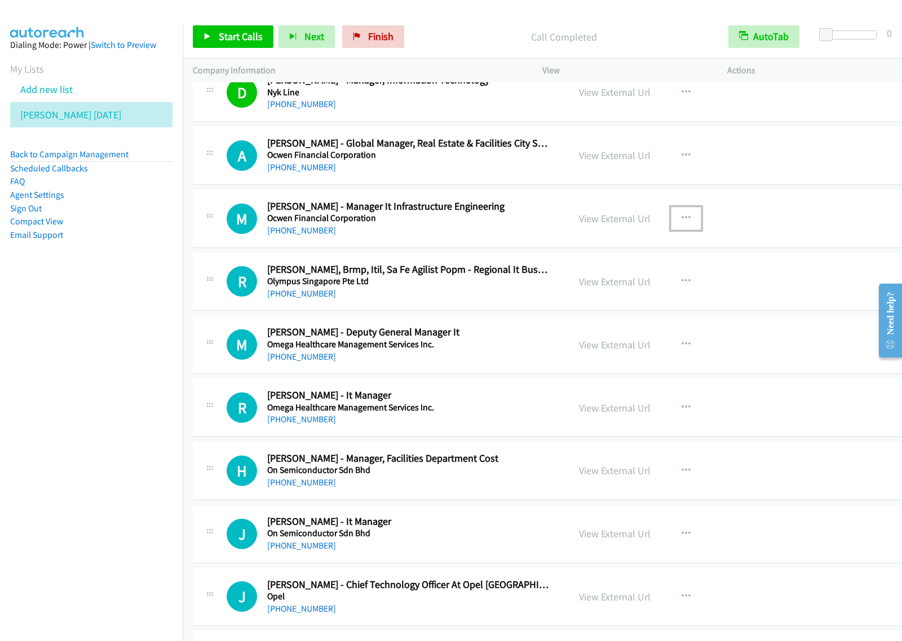
click at [682, 223] on icon "button" at bounding box center [686, 218] width 9 height 9
click at [621, 303] on link "Start Calls Here" at bounding box center [626, 292] width 150 height 23
click at [681, 230] on button "button" at bounding box center [686, 218] width 30 height 23
click at [637, 302] on link "Start Calls Here" at bounding box center [626, 292] width 150 height 23
click at [242, 34] on span "Start Calls" at bounding box center [241, 36] width 44 height 13
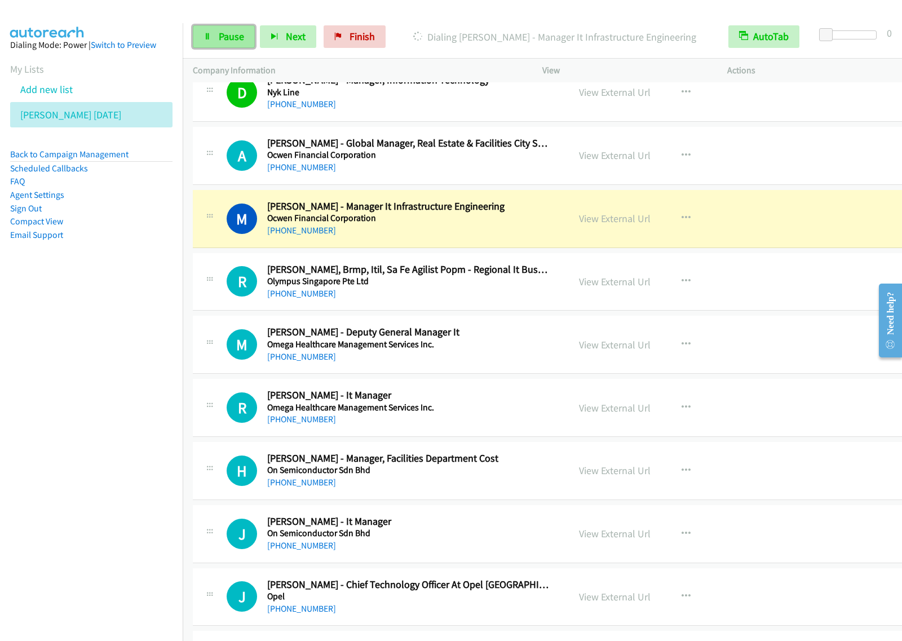
click at [224, 33] on span "Pause" at bounding box center [231, 36] width 25 height 13
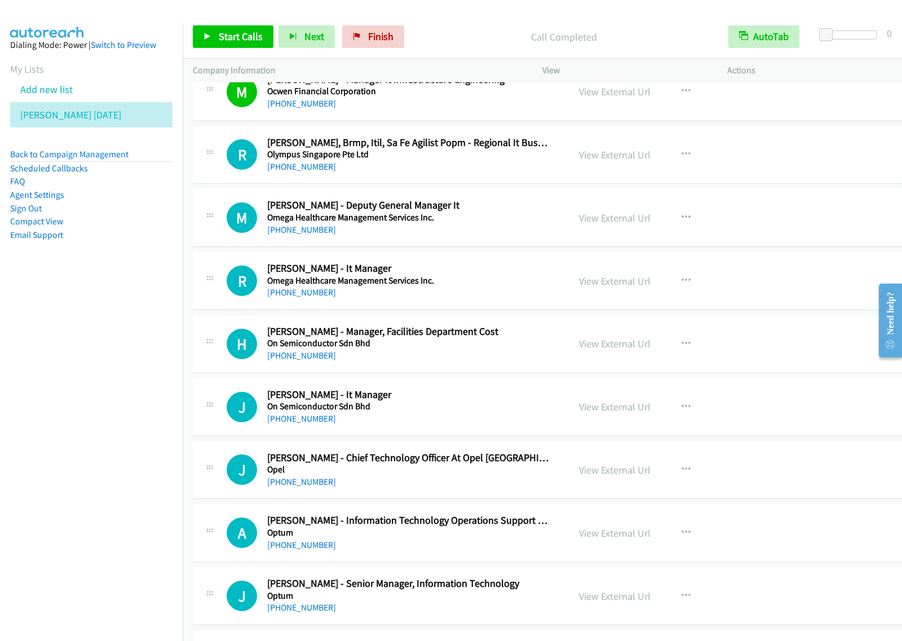
scroll to position [6062, 0]
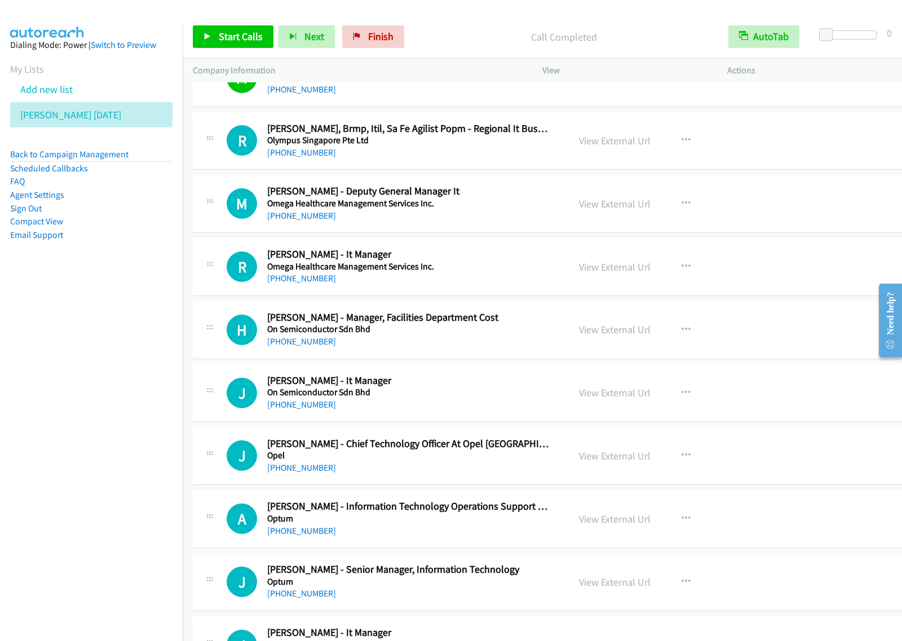
click at [491, 223] on div "[PHONE_NUMBER]" at bounding box center [407, 216] width 281 height 14
click at [682, 208] on icon "button" at bounding box center [686, 203] width 9 height 9
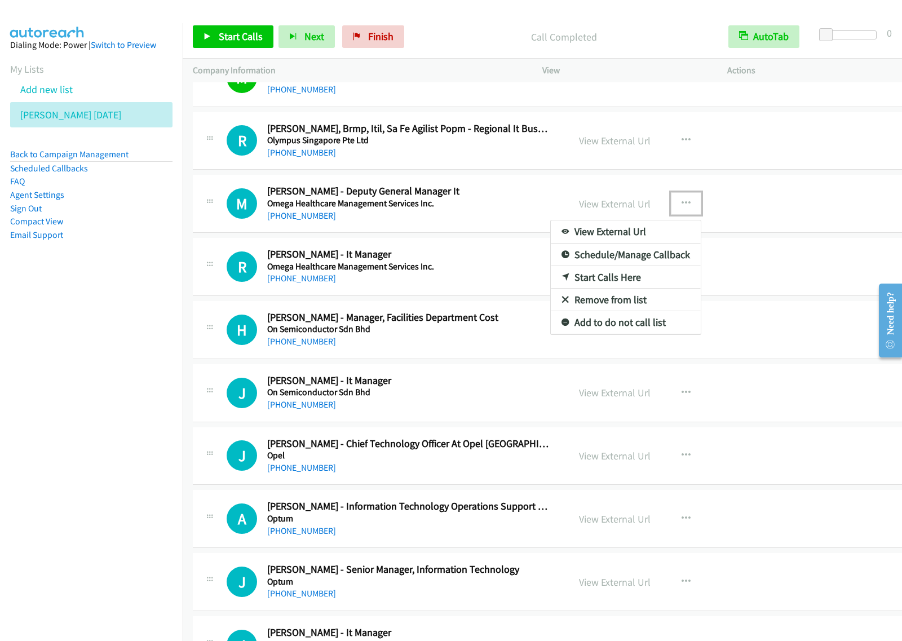
click at [627, 288] on link "Start Calls Here" at bounding box center [626, 277] width 150 height 23
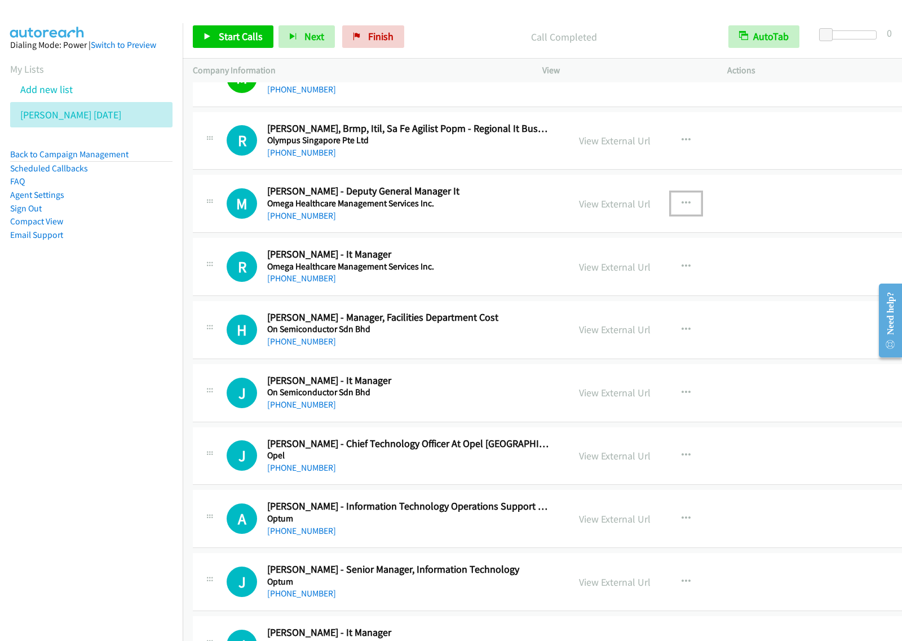
click at [682, 208] on icon "button" at bounding box center [686, 203] width 9 height 9
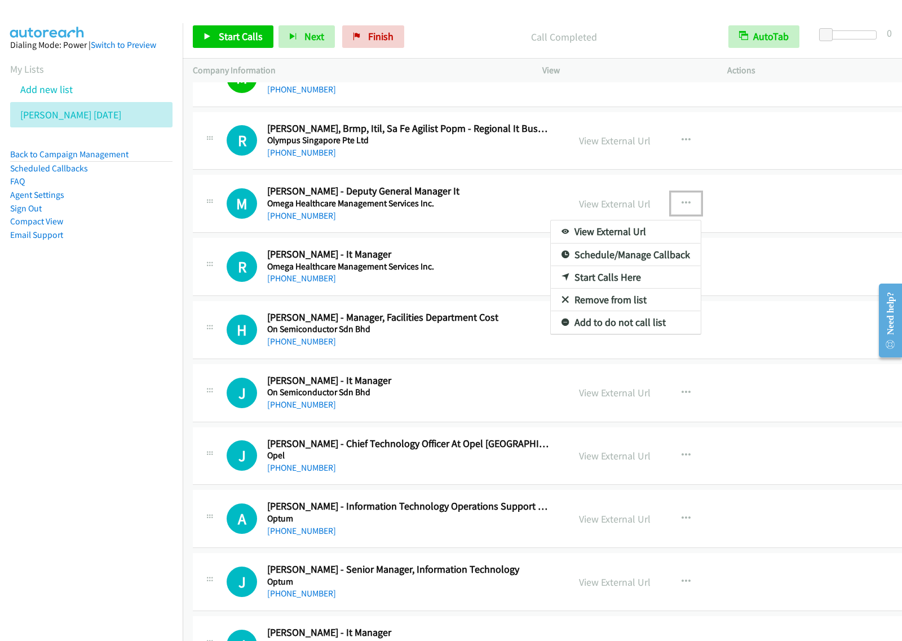
click at [625, 286] on link "Start Calls Here" at bounding box center [626, 277] width 150 height 23
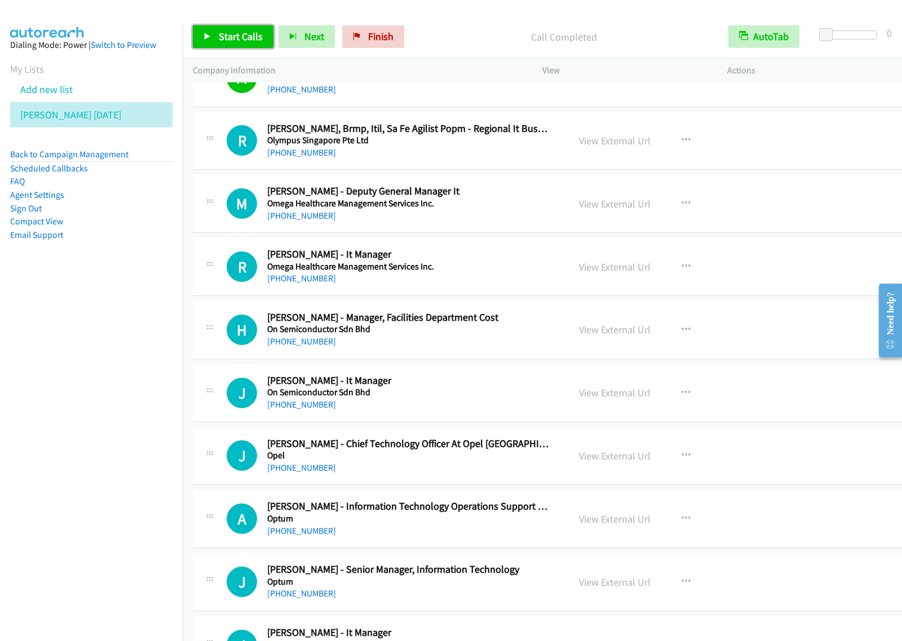
click at [242, 33] on span "Start Calls" at bounding box center [241, 36] width 44 height 13
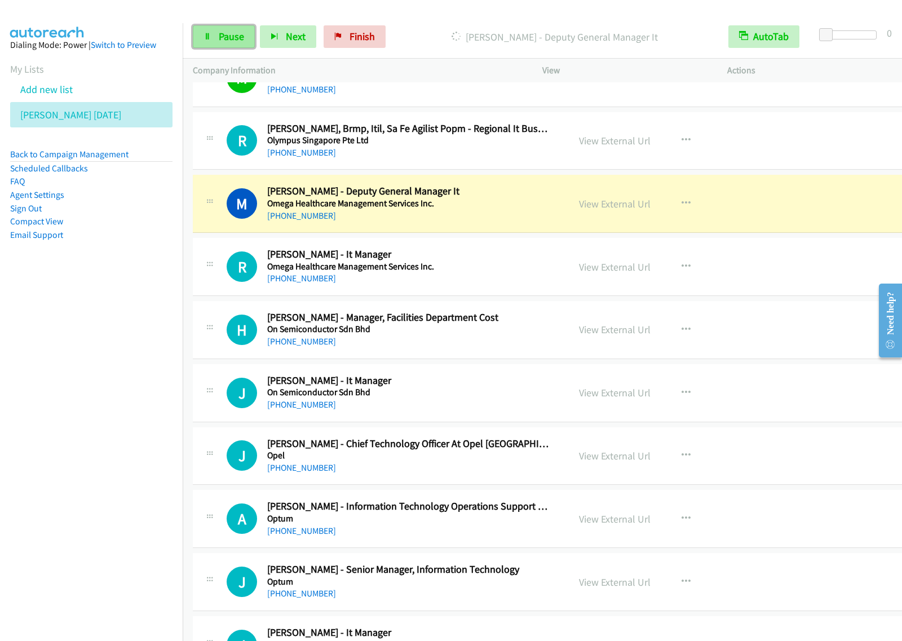
drag, startPoint x: 232, startPoint y: 41, endPoint x: 313, endPoint y: 35, distance: 81.4
click at [232, 41] on span "Pause" at bounding box center [231, 36] width 25 height 13
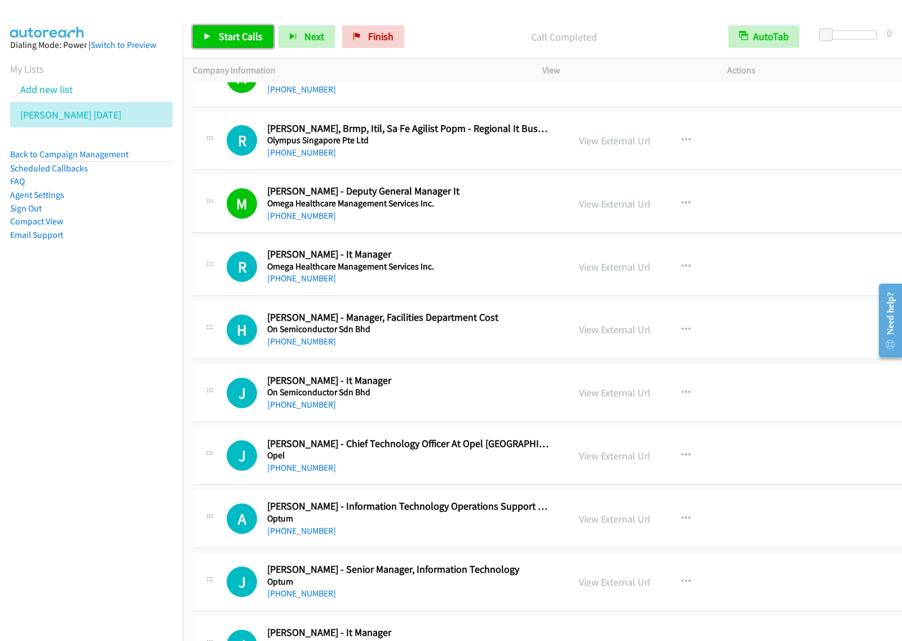
click at [227, 42] on span "Start Calls" at bounding box center [241, 36] width 44 height 13
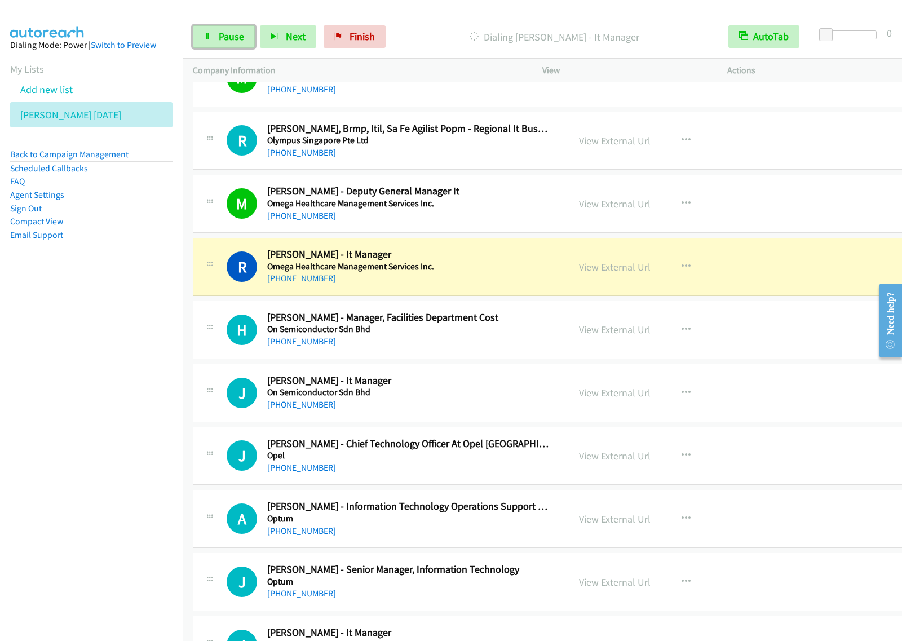
drag, startPoint x: 209, startPoint y: 34, endPoint x: 264, endPoint y: 3, distance: 63.4
click at [208, 34] on icon at bounding box center [208, 37] width 8 height 8
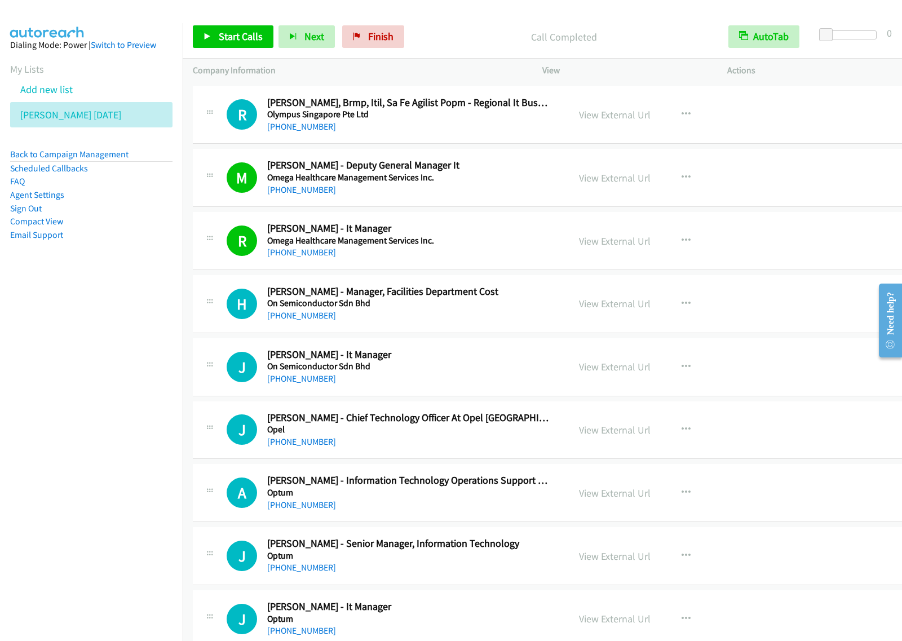
scroll to position [6133, 0]
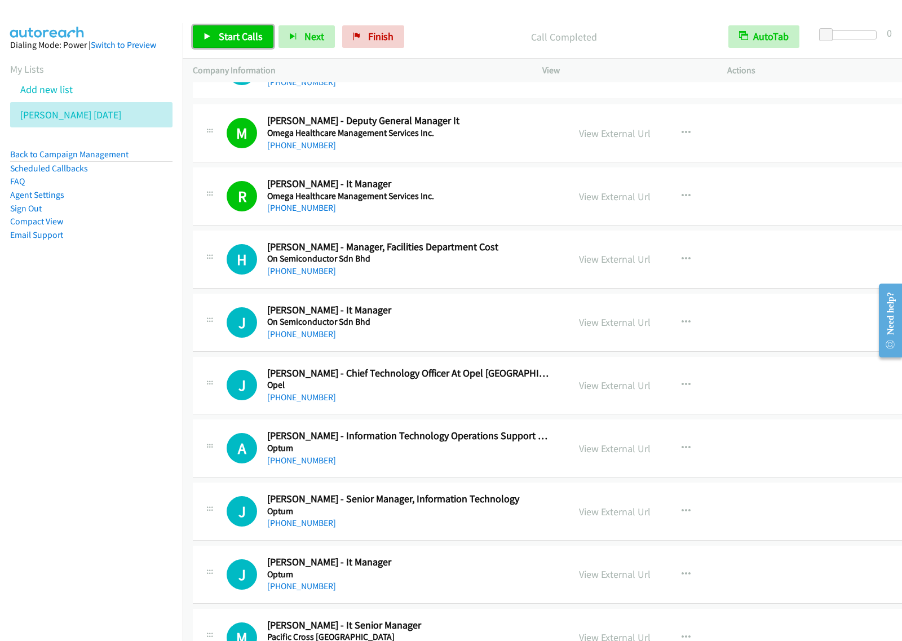
click at [226, 34] on span "Start Calls" at bounding box center [241, 36] width 44 height 13
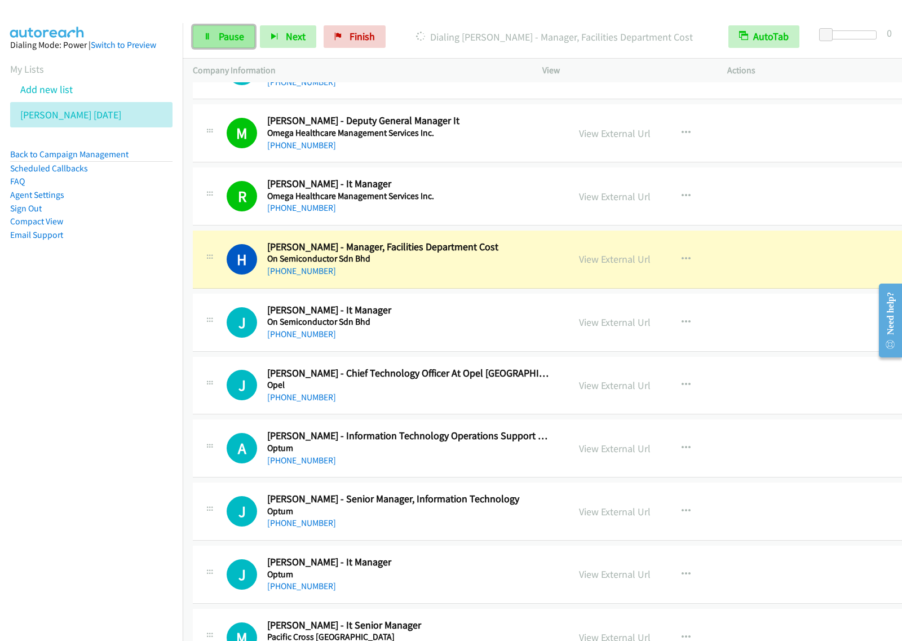
click at [231, 46] on link "Pause" at bounding box center [224, 36] width 62 height 23
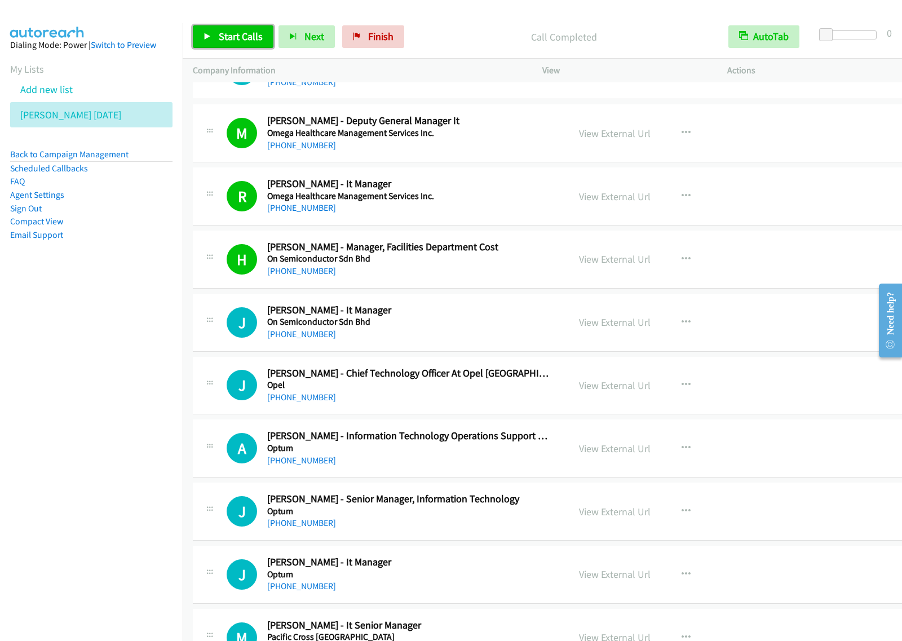
click at [245, 33] on span "Start Calls" at bounding box center [241, 36] width 44 height 13
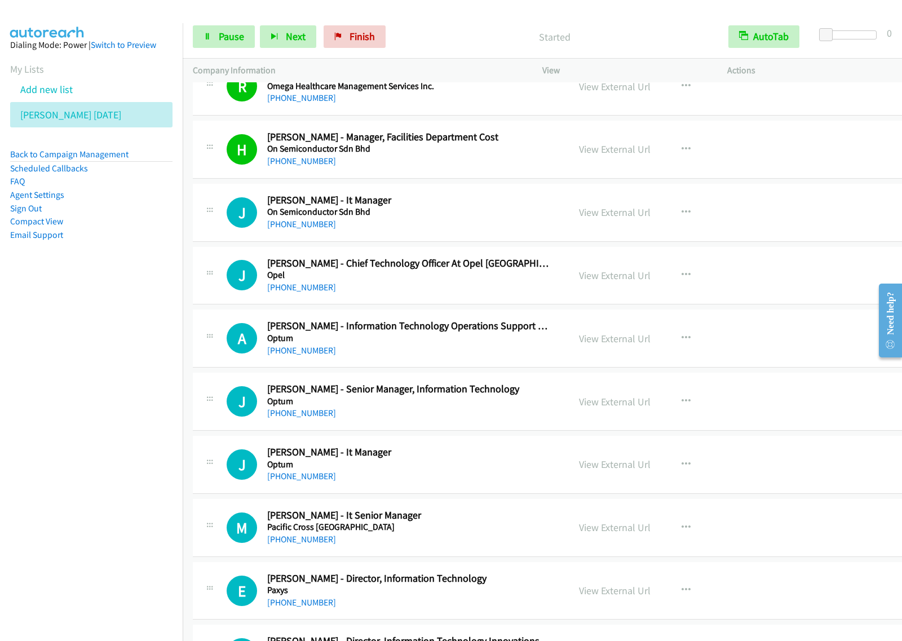
scroll to position [6274, 0]
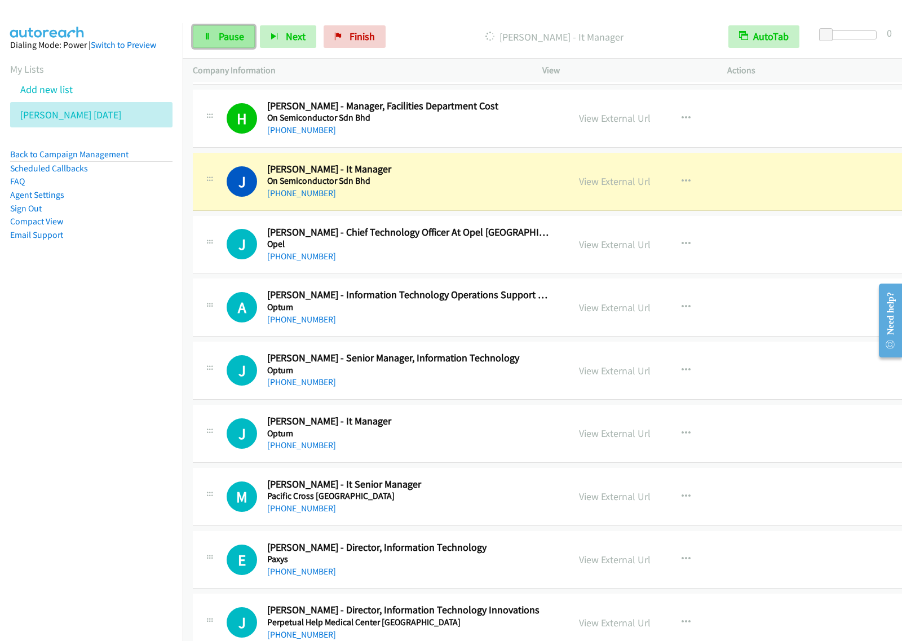
click at [238, 48] on link "Pause" at bounding box center [224, 36] width 62 height 23
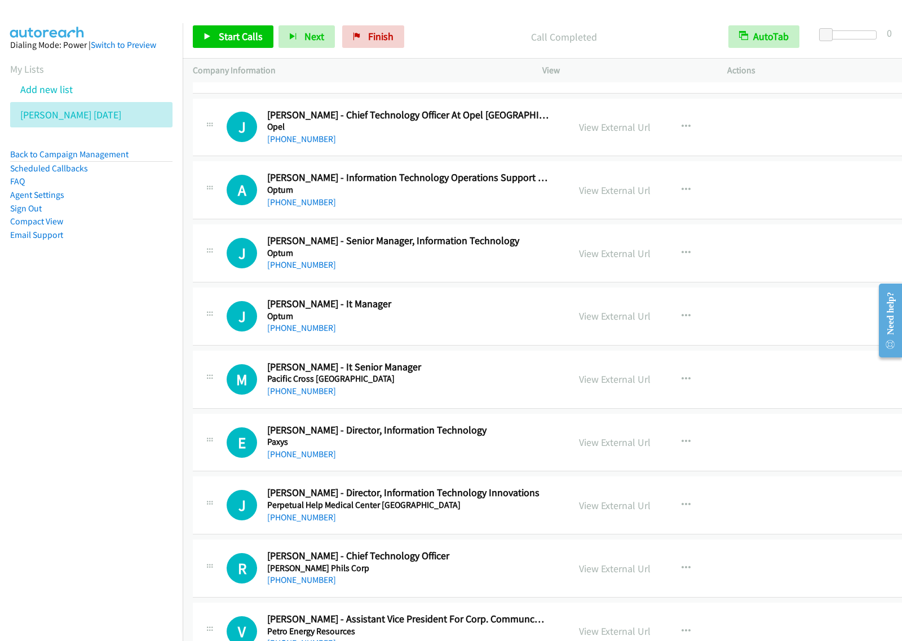
scroll to position [6415, 0]
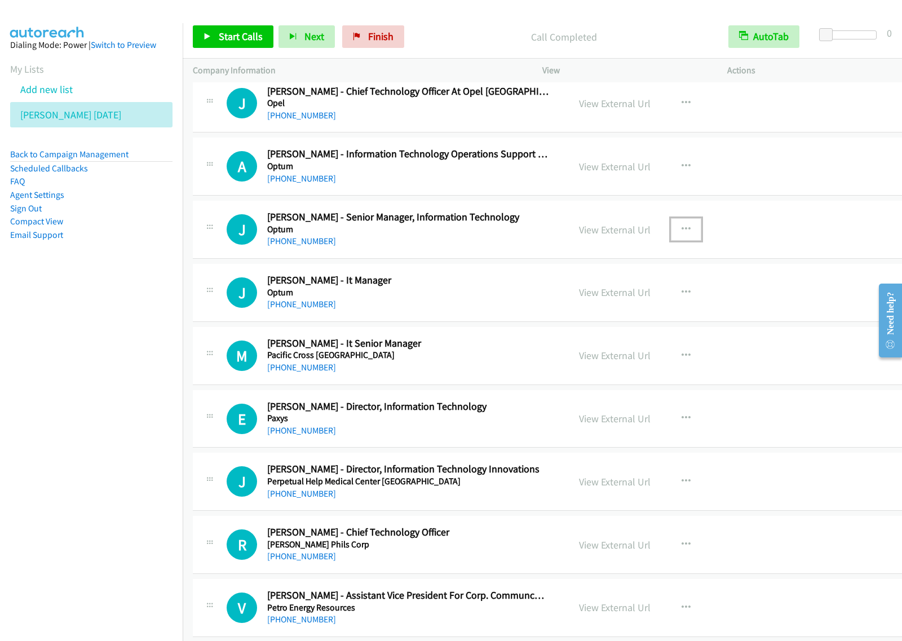
click at [671, 241] on button "button" at bounding box center [686, 229] width 30 height 23
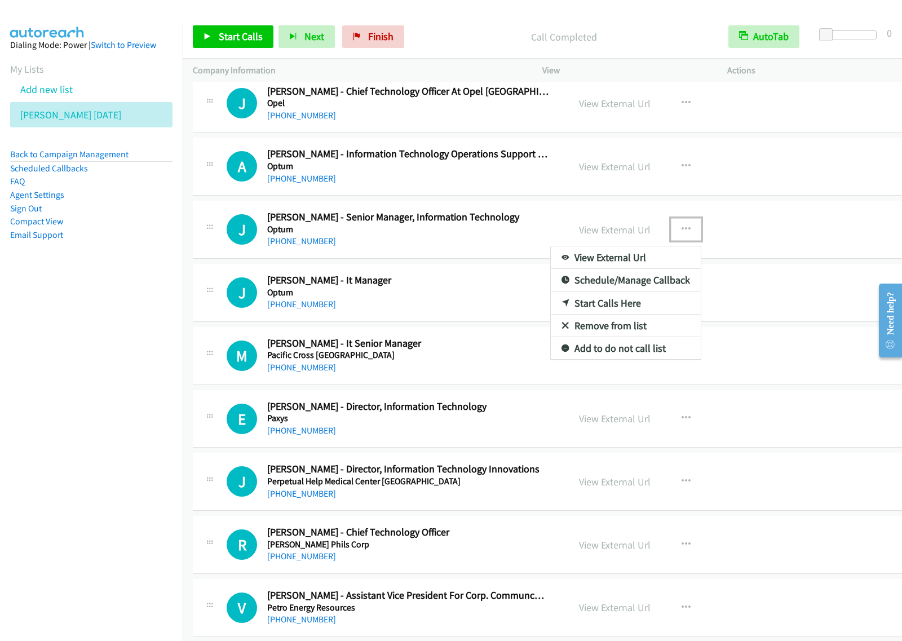
click at [486, 189] on div at bounding box center [451, 320] width 902 height 641
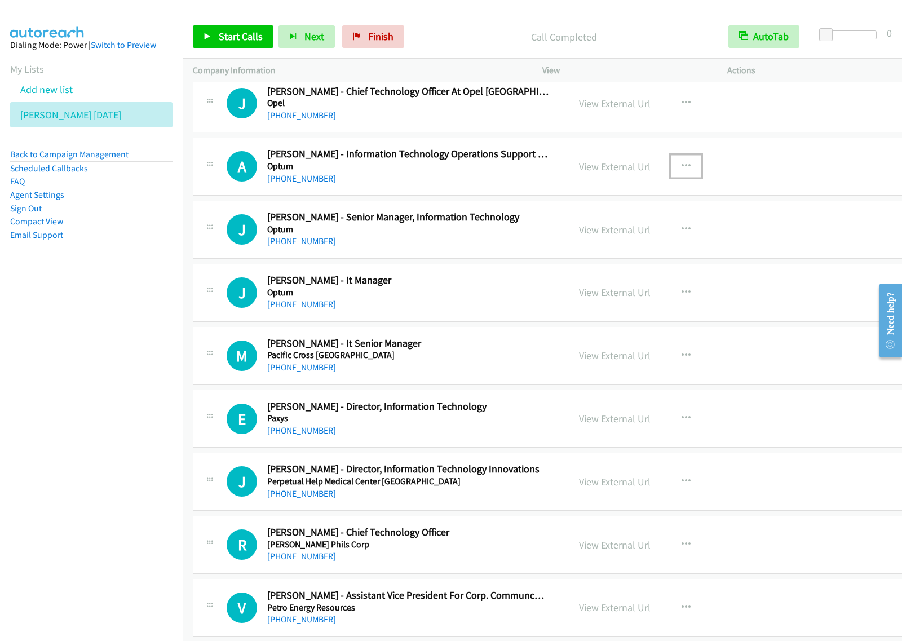
click at [682, 178] on button "button" at bounding box center [686, 166] width 30 height 23
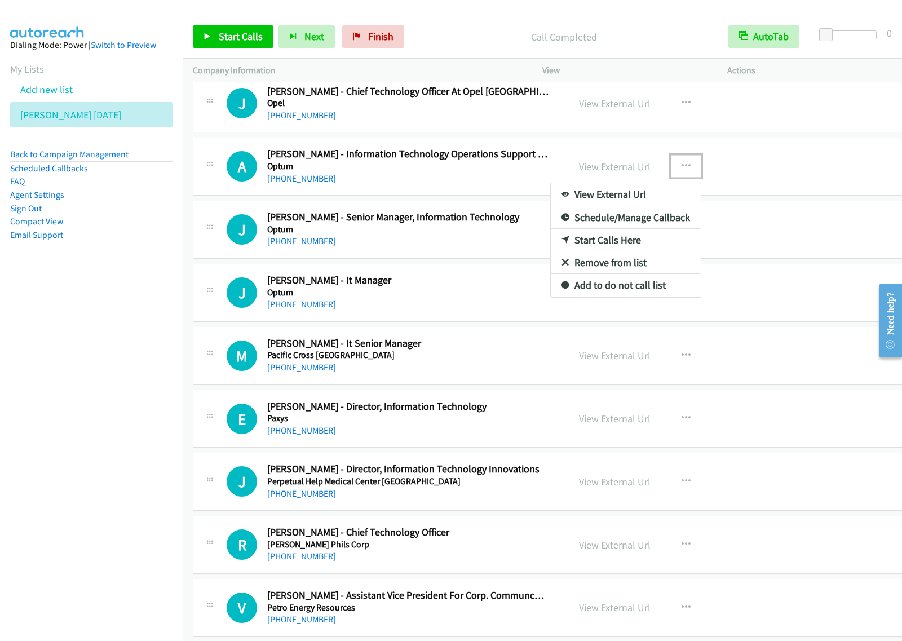
click at [621, 249] on link "Start Calls Here" at bounding box center [626, 240] width 150 height 23
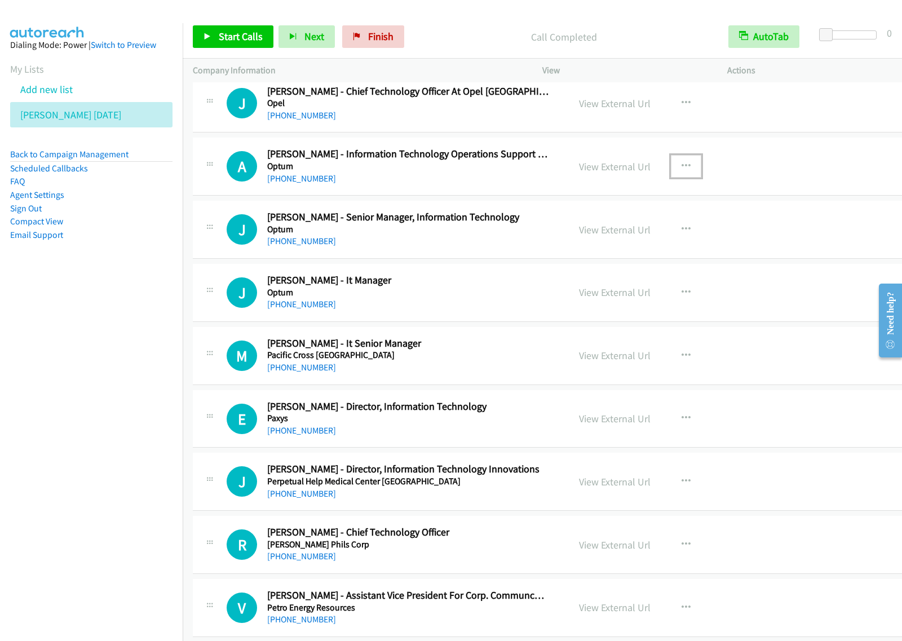
click at [681, 176] on button "button" at bounding box center [686, 166] width 30 height 23
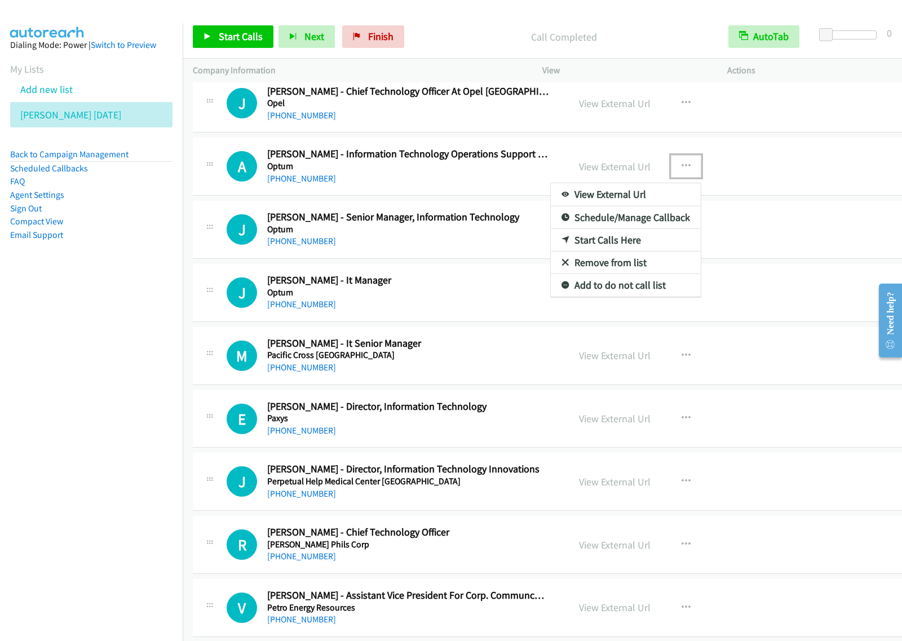
click at [627, 249] on link "Start Calls Here" at bounding box center [626, 240] width 150 height 23
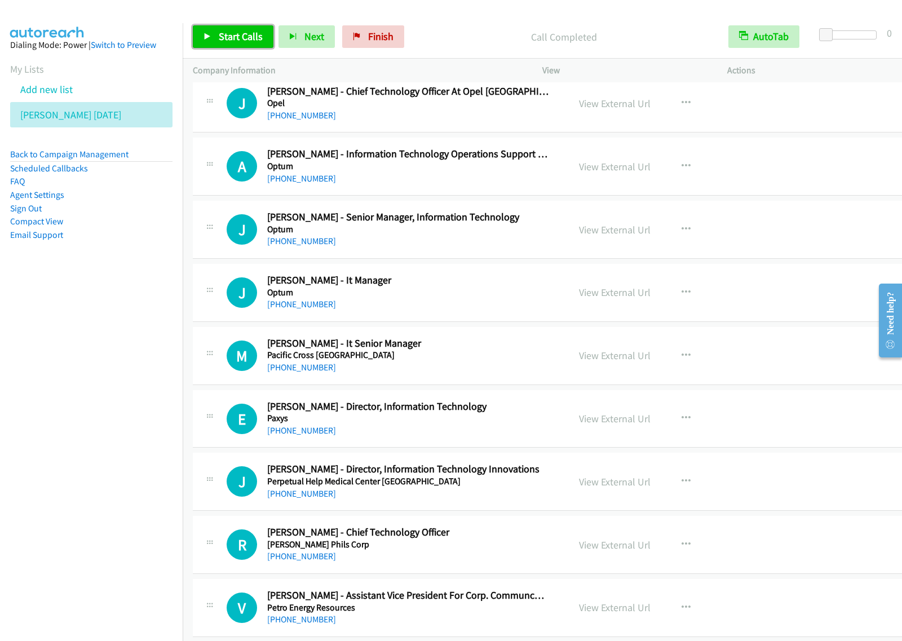
click at [224, 40] on span "Start Calls" at bounding box center [241, 36] width 44 height 13
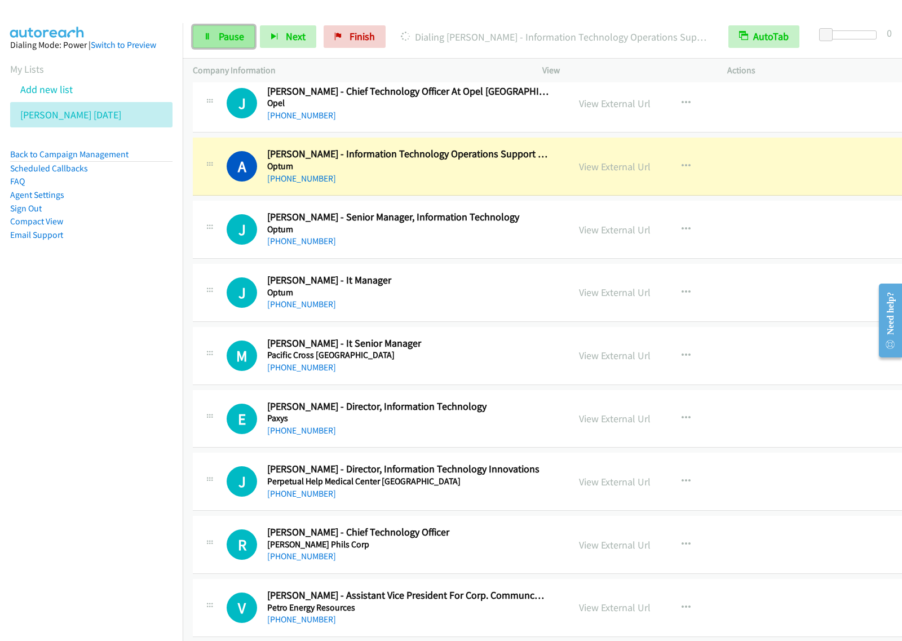
click at [227, 43] on span "Pause" at bounding box center [231, 36] width 25 height 13
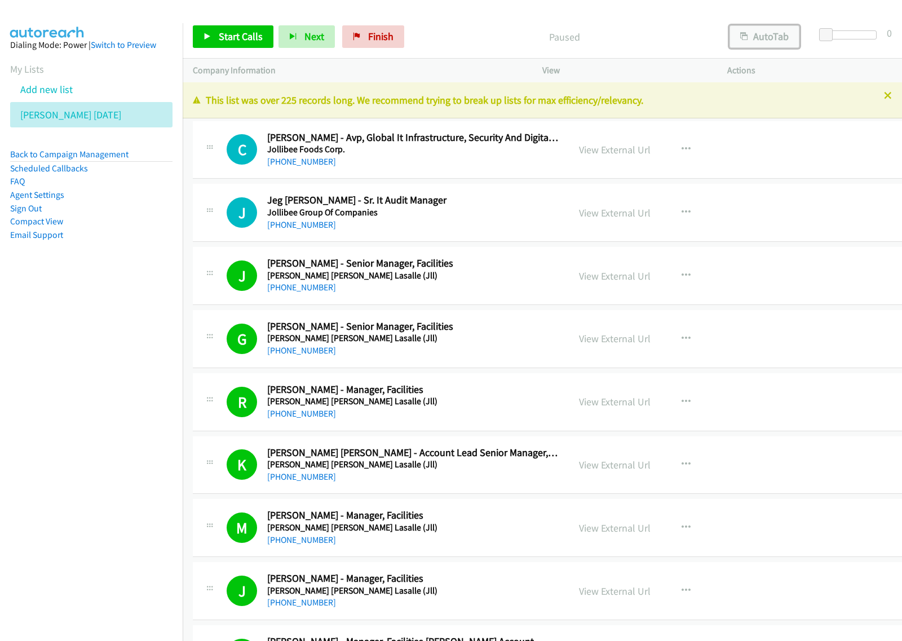
click at [775, 31] on button "AutoTab" at bounding box center [765, 36] width 70 height 23
click at [116, 301] on nav "Dialing Mode: Power | Switch to Preview My Lists Add new list [PERSON_NAME] [DA…" at bounding box center [91, 343] width 183 height 641
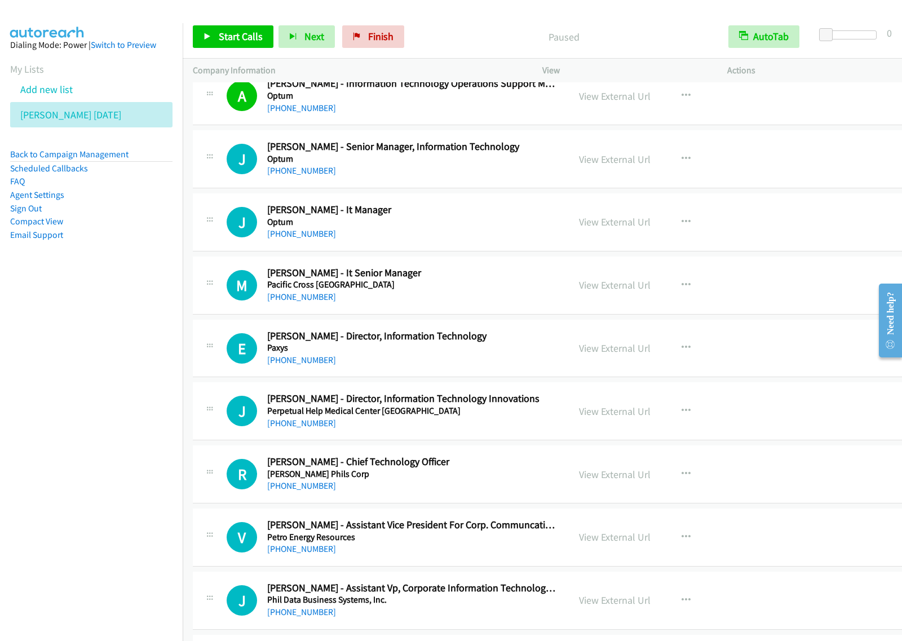
scroll to position [6415, 0]
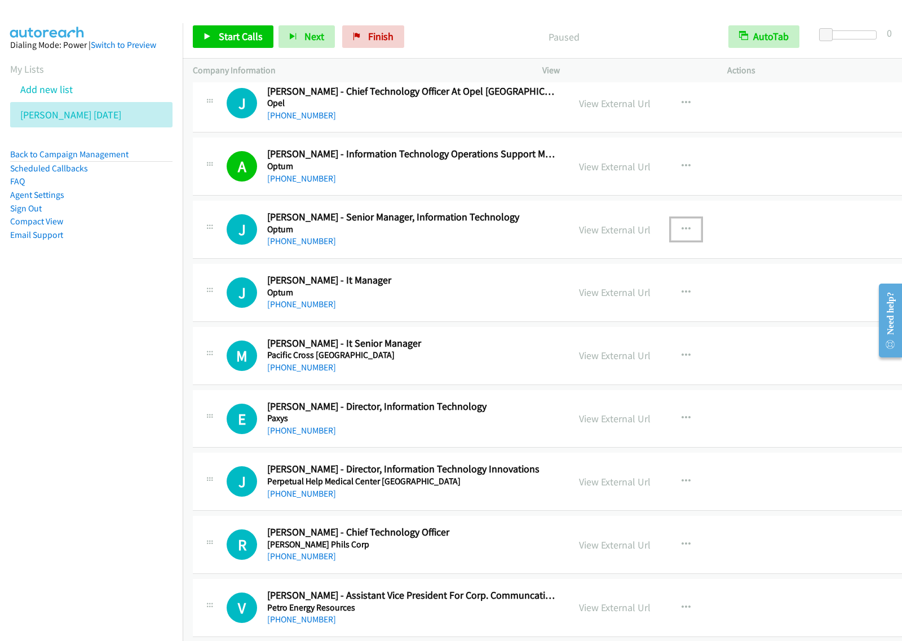
click at [682, 234] on icon "button" at bounding box center [686, 229] width 9 height 9
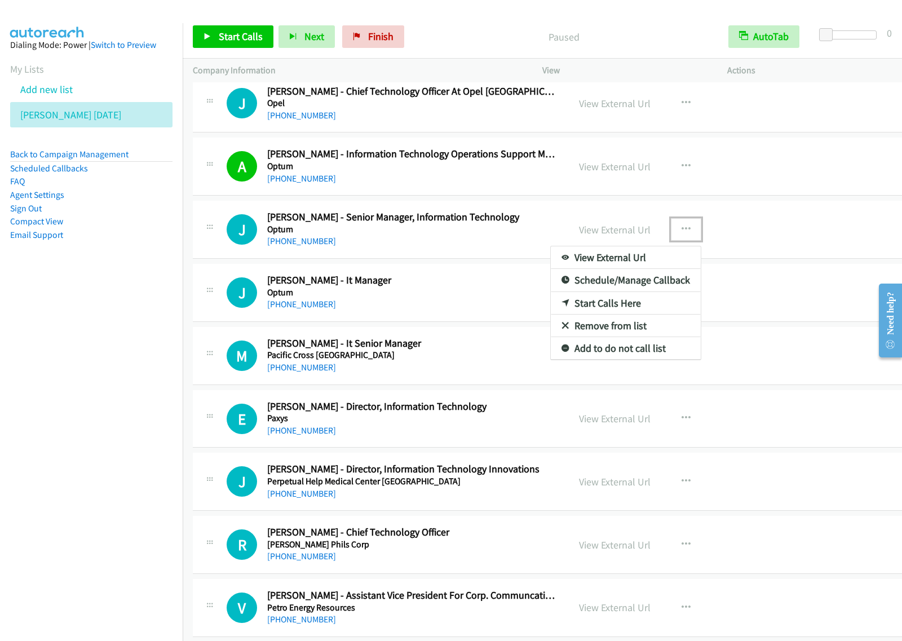
click at [619, 311] on link "Start Calls Here" at bounding box center [626, 303] width 150 height 23
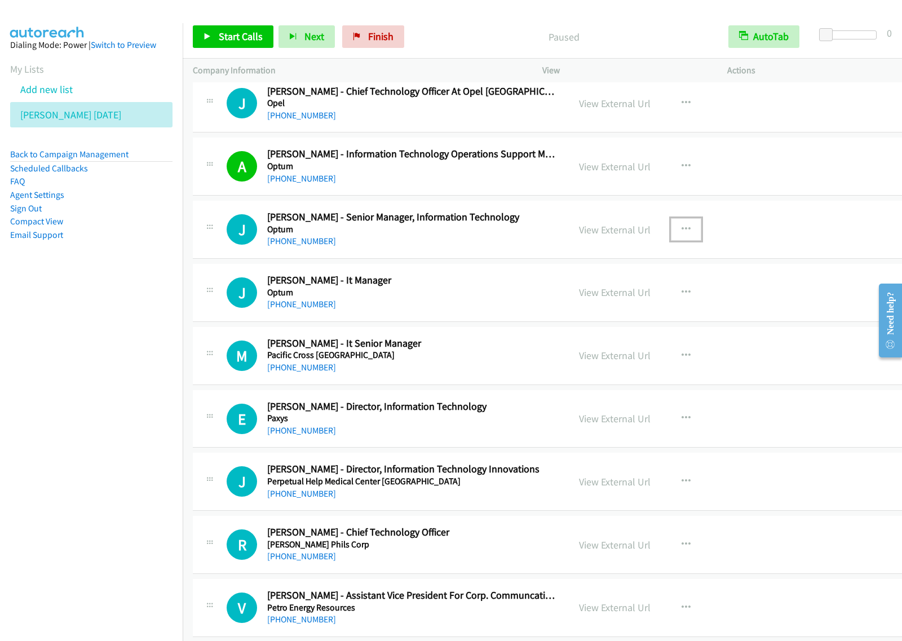
click at [682, 234] on icon "button" at bounding box center [686, 229] width 9 height 9
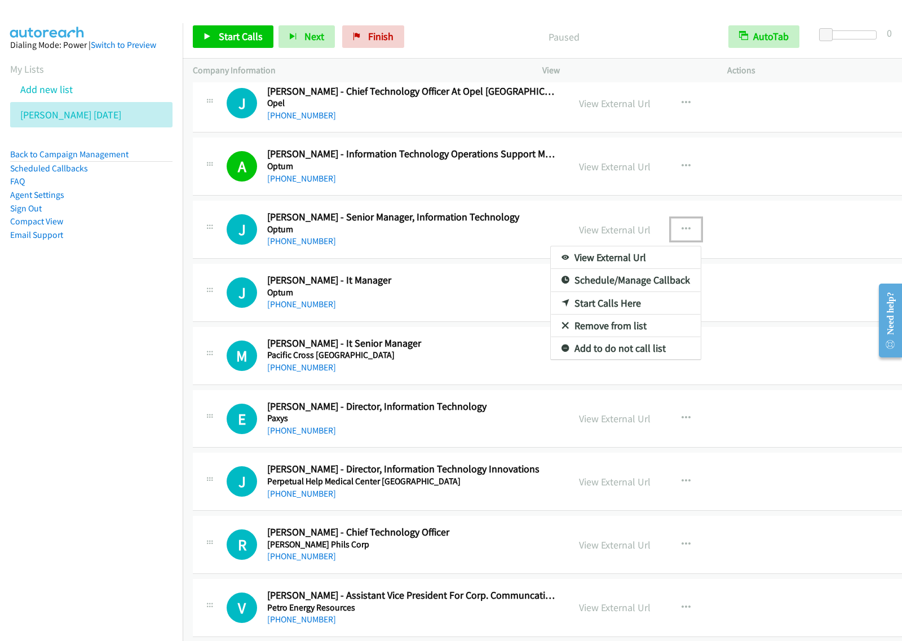
click at [634, 314] on link "Start Calls Here" at bounding box center [626, 303] width 150 height 23
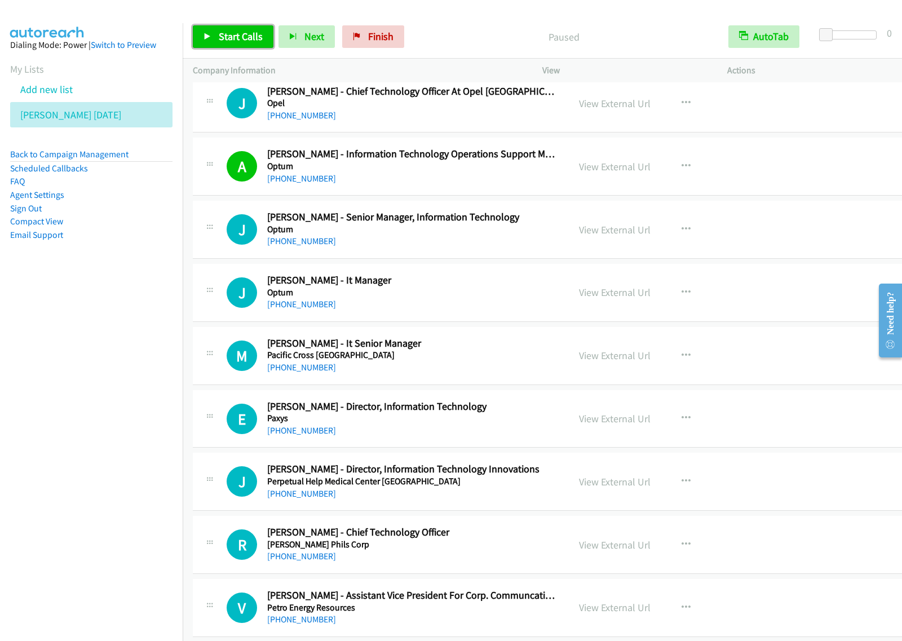
click at [237, 34] on span "Start Calls" at bounding box center [241, 36] width 44 height 13
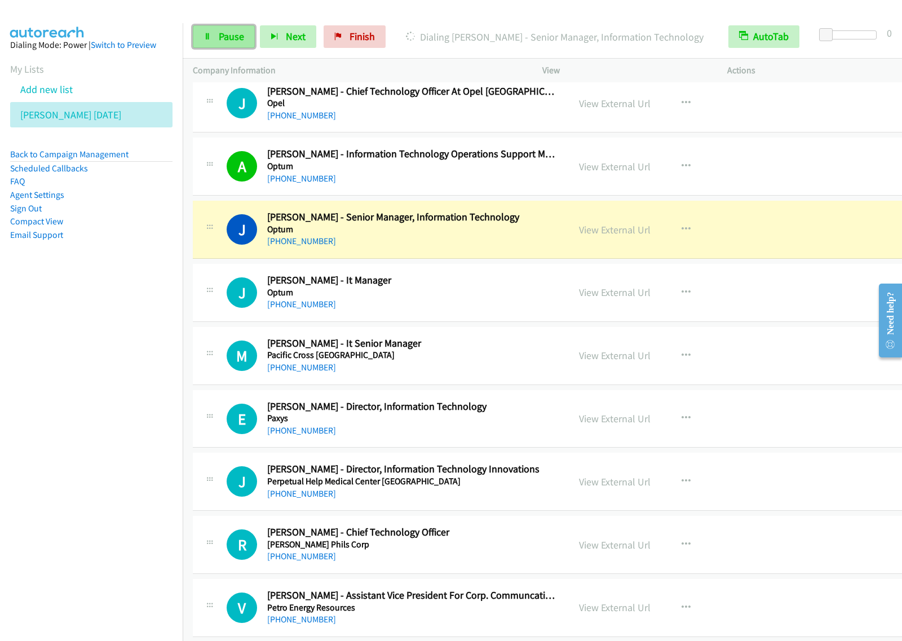
click at [229, 43] on span "Pause" at bounding box center [231, 36] width 25 height 13
